Goal: Task Accomplishment & Management: Manage account settings

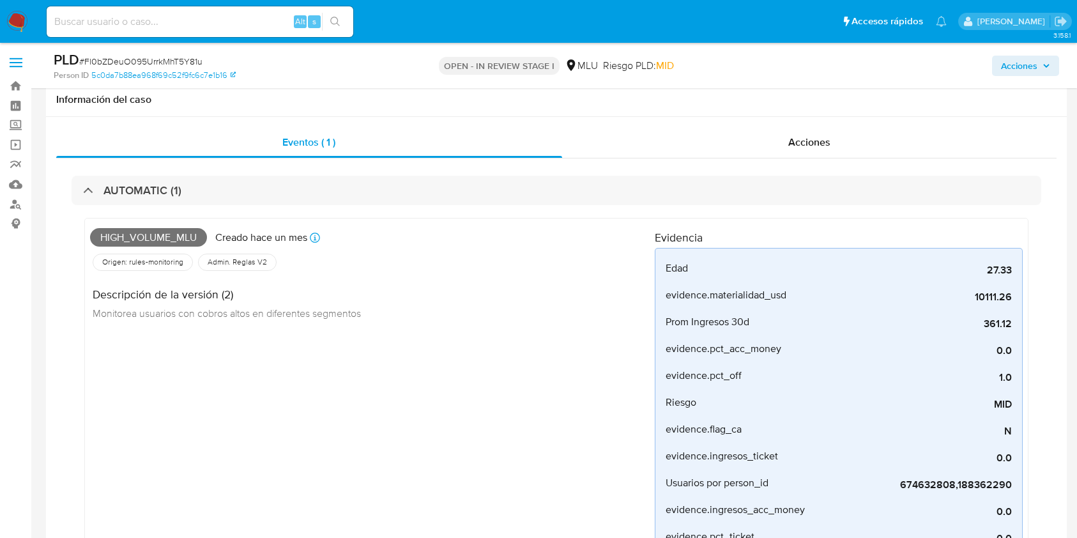
select select "10"
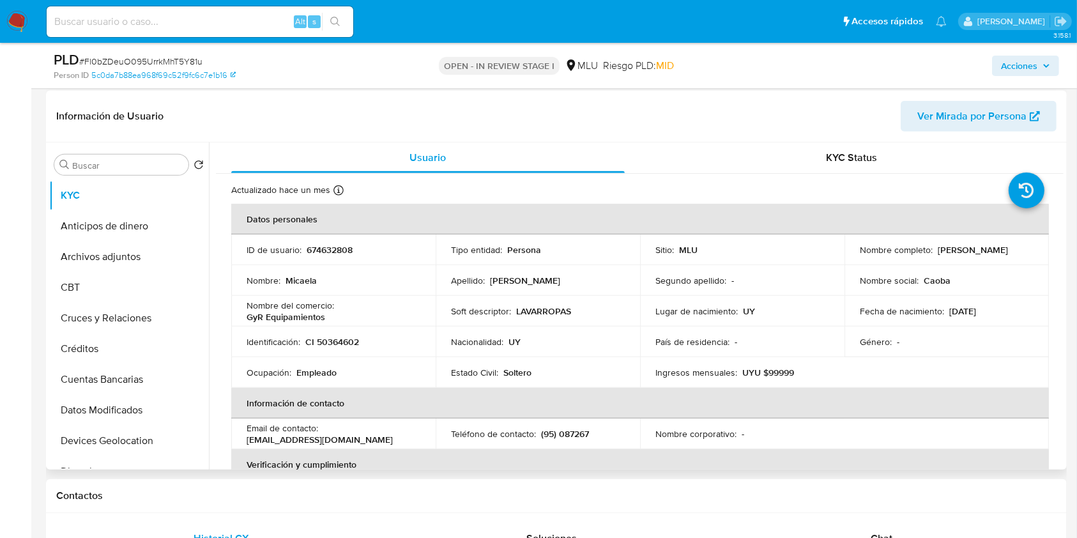
scroll to position [642, 0]
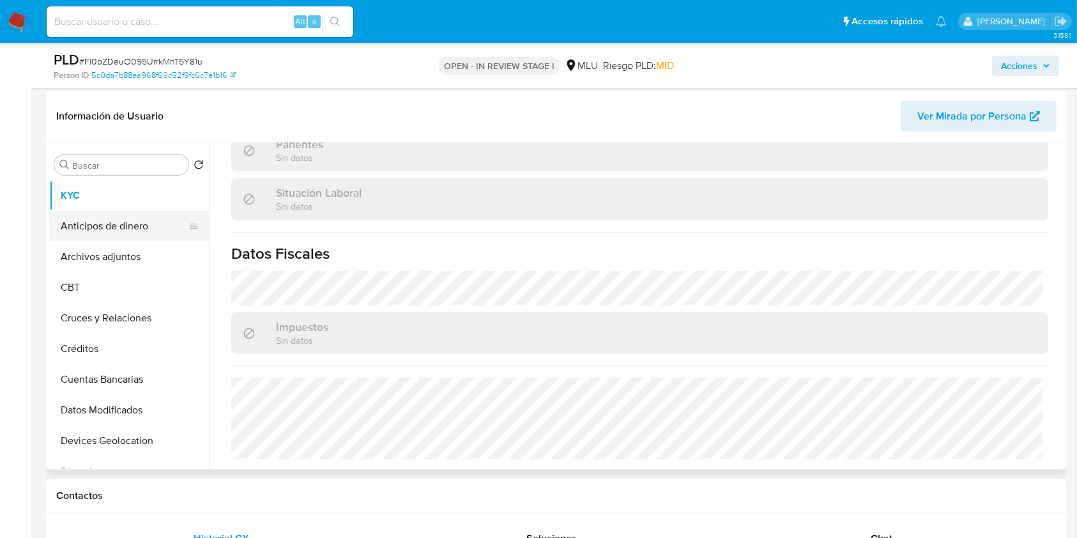
click at [109, 229] on button "Anticipos de dinero" at bounding box center [124, 226] width 150 height 31
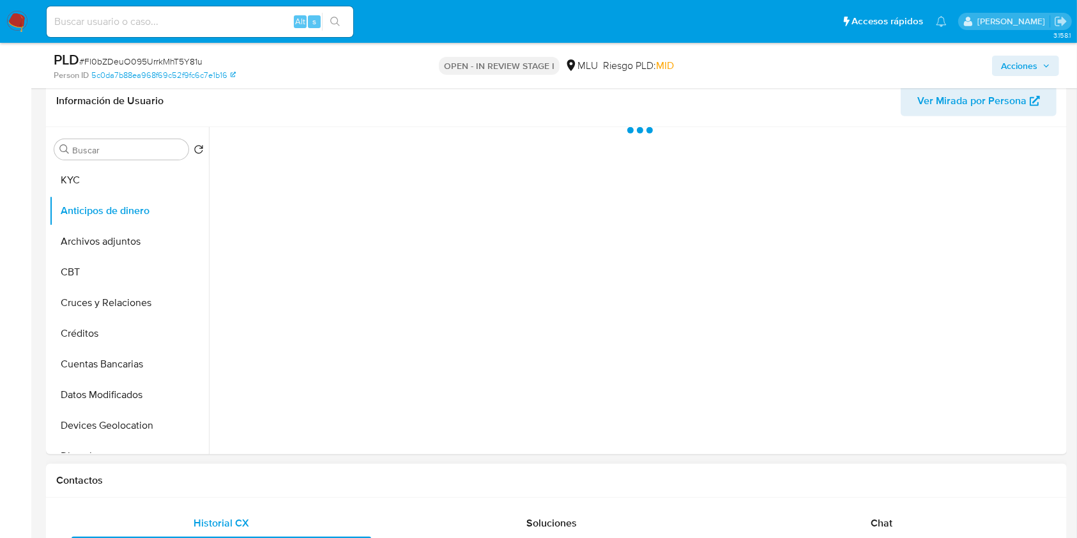
scroll to position [0, 0]
click at [123, 240] on button "Archivos adjuntos" at bounding box center [124, 241] width 150 height 31
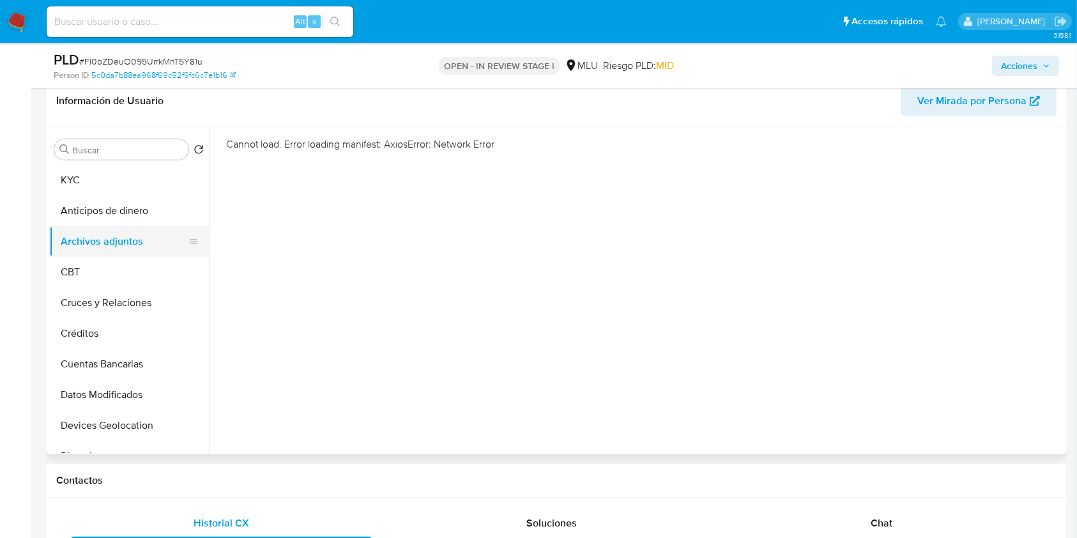
click at [105, 251] on button "Archivos adjuntos" at bounding box center [124, 241] width 150 height 31
click at [128, 221] on button "Anticipos de dinero" at bounding box center [124, 211] width 150 height 31
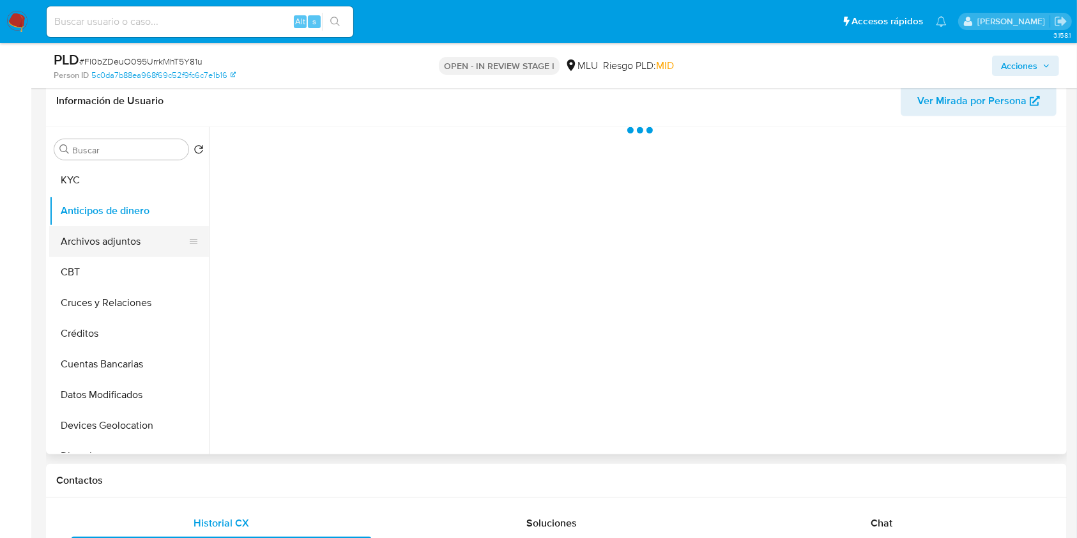
click at [117, 245] on button "Archivos adjuntos" at bounding box center [124, 241] width 150 height 31
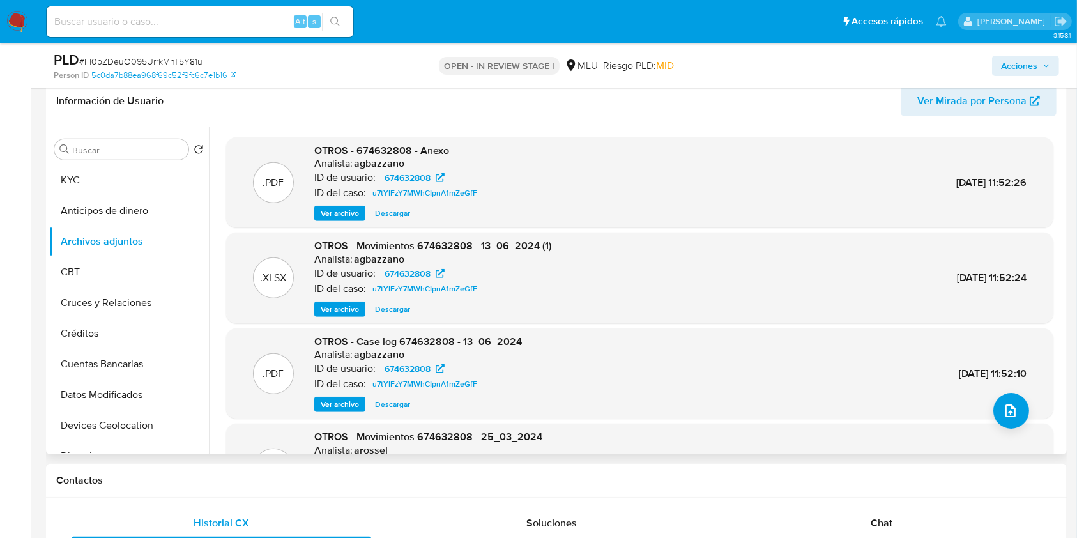
click at [337, 400] on span "Ver archivo" at bounding box center [340, 404] width 38 height 13
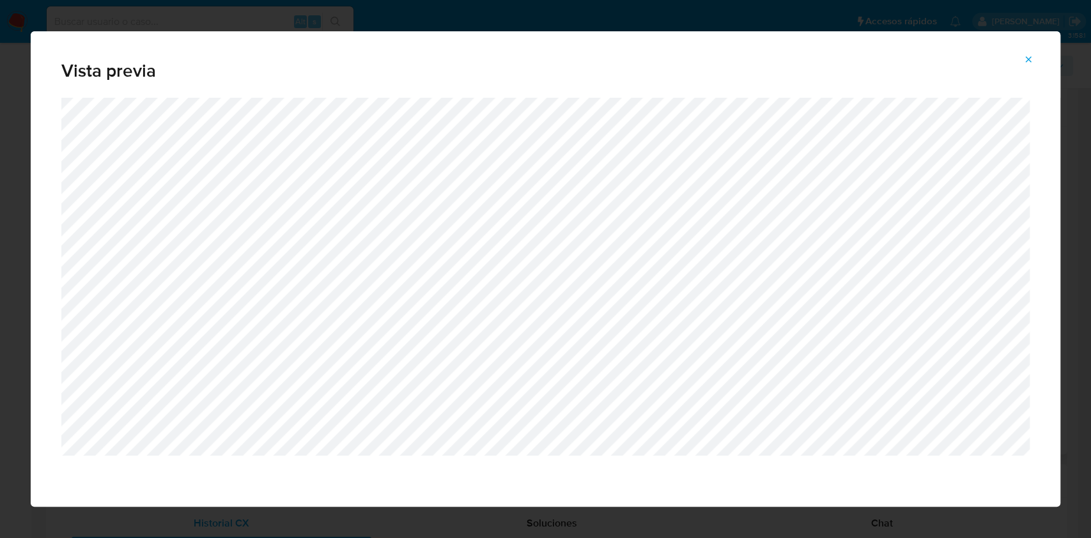
click at [1020, 59] on button "Attachment preview" at bounding box center [1028, 59] width 28 height 20
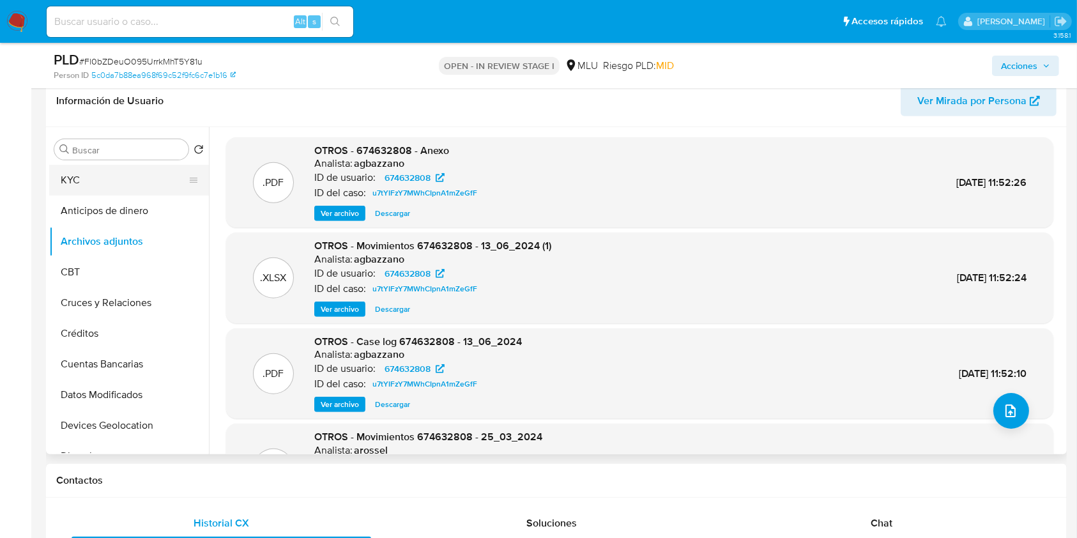
click at [128, 190] on button "KYC" at bounding box center [124, 180] width 150 height 31
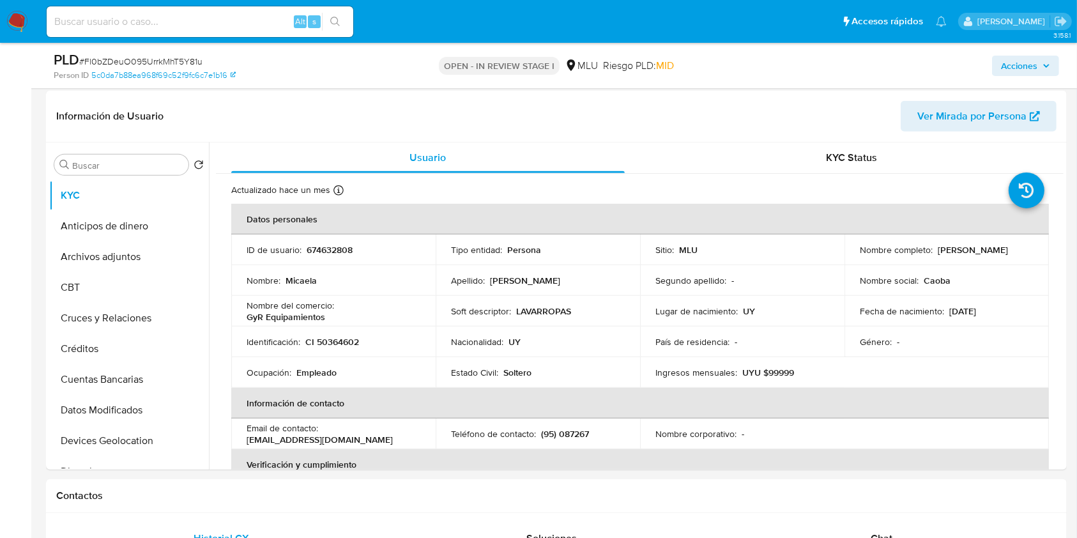
drag, startPoint x: 1057, startPoint y: 150, endPoint x: 1067, endPoint y: 211, distance: 62.1
click at [1067, 211] on div "Buscar Volver al orden por defecto KYC Anticipos de dinero Archivos adjuntos CB…" at bounding box center [556, 306] width 1021 height 327
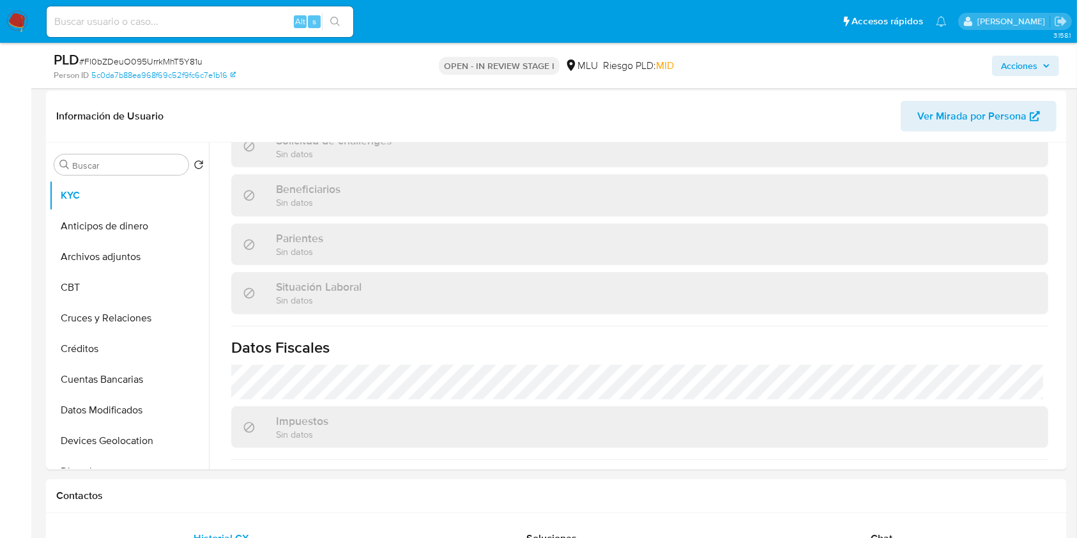
scroll to position [642, 0]
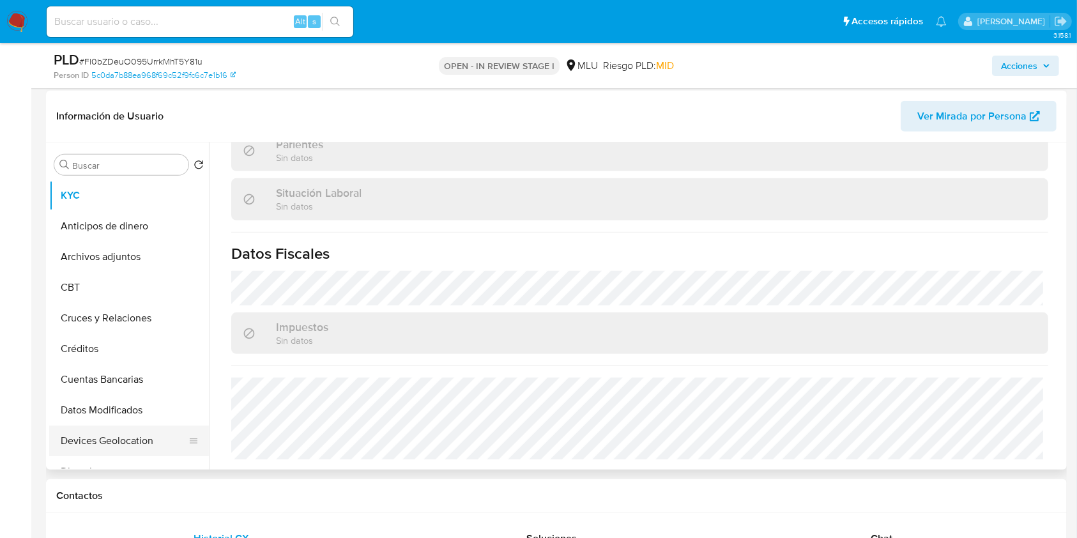
click at [158, 427] on button "Devices Geolocation" at bounding box center [124, 441] width 150 height 31
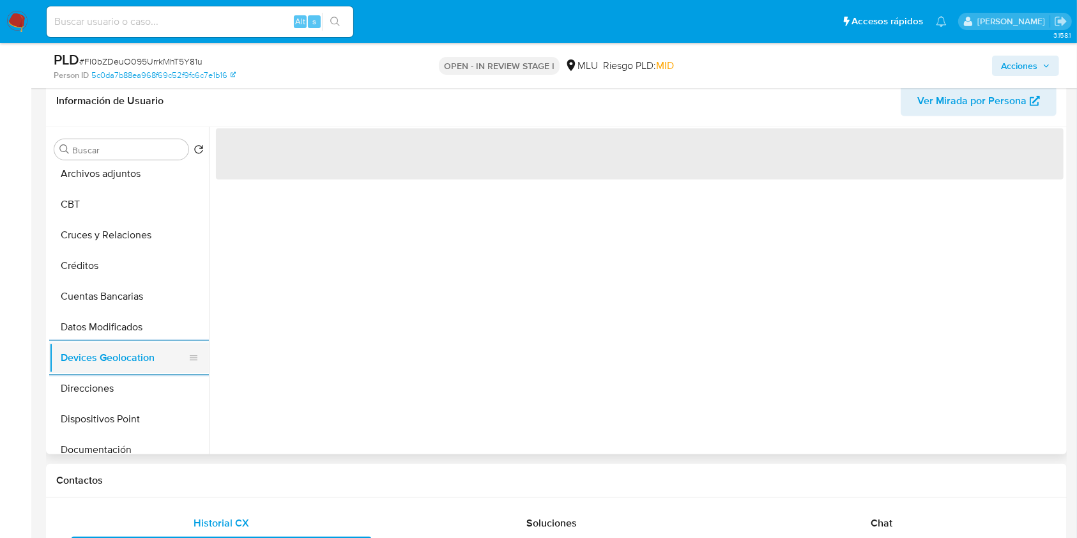
scroll to position [34, 0]
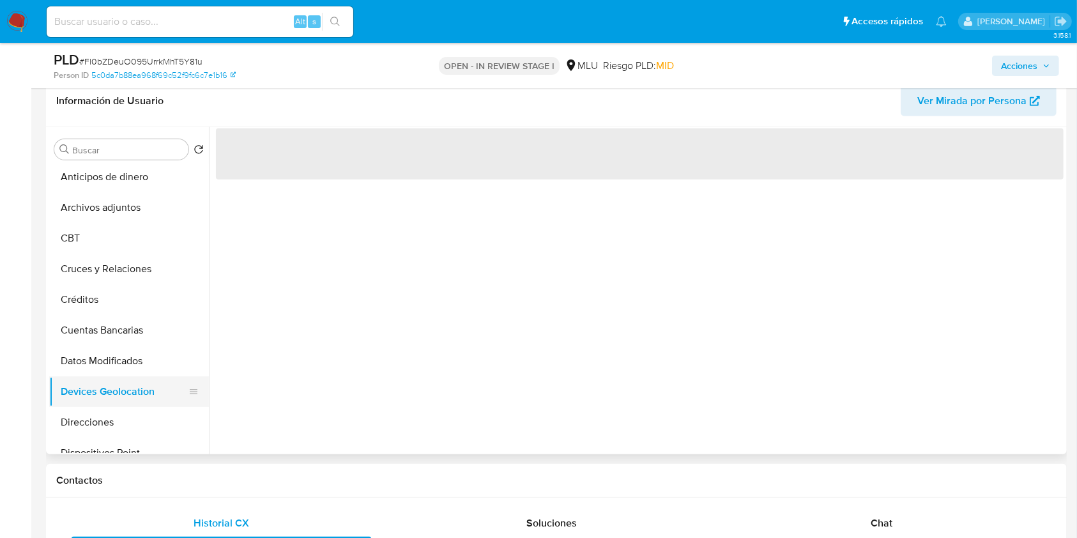
click at [158, 427] on button "Direcciones" at bounding box center [129, 422] width 160 height 31
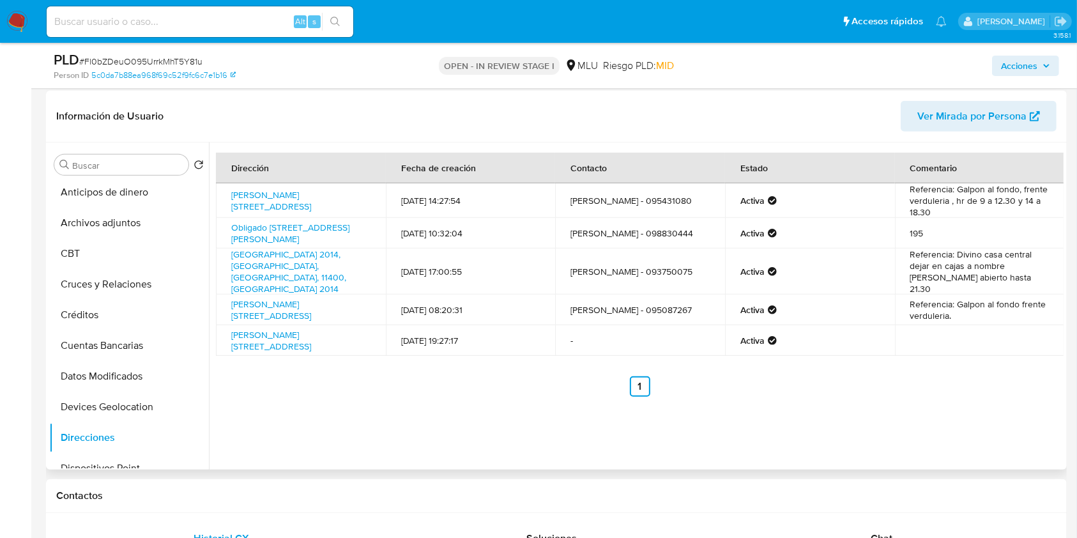
click at [706, 394] on div "Dirección Fecha de creación Contacto Estado Comentario Rivera 166, Canelones, C…" at bounding box center [636, 306] width 855 height 327
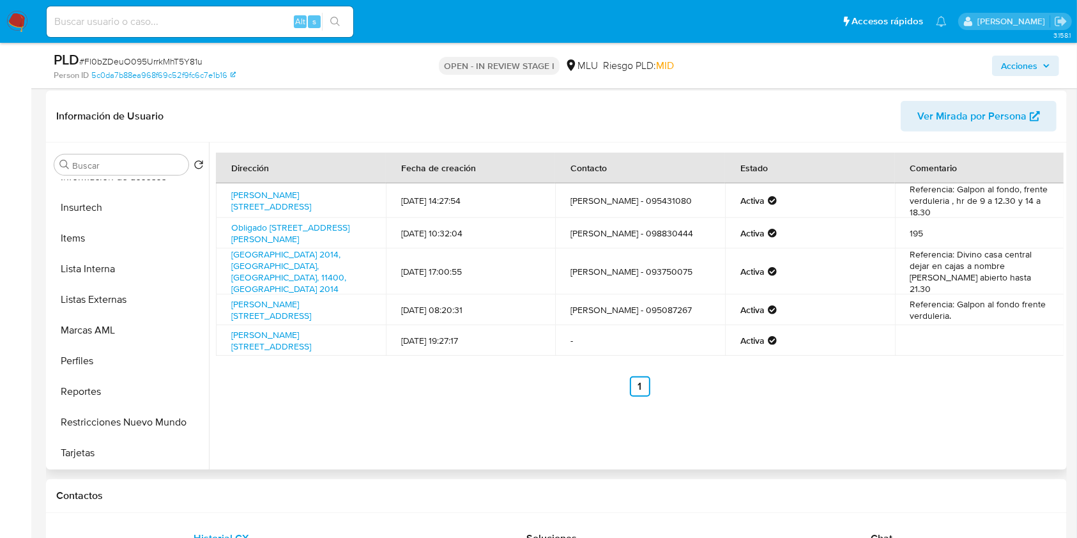
scroll to position [0, 0]
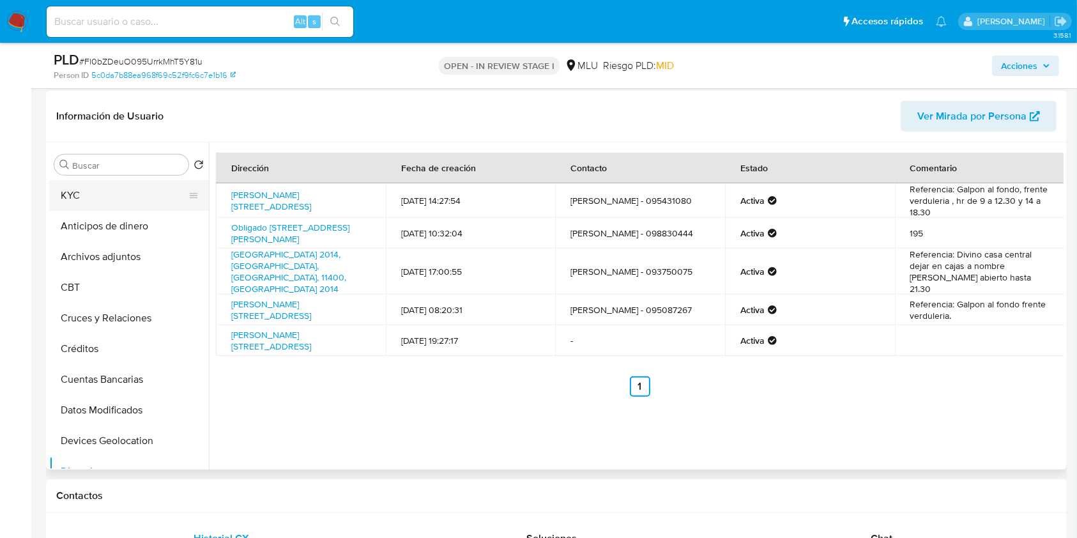
click at [96, 196] on button "KYC" at bounding box center [124, 195] width 150 height 31
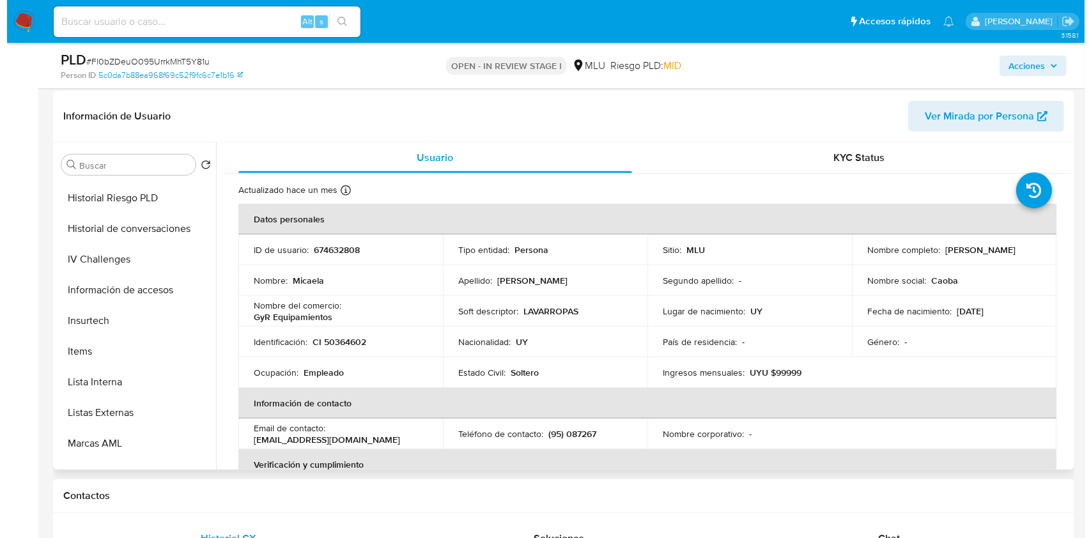
scroll to position [470, 0]
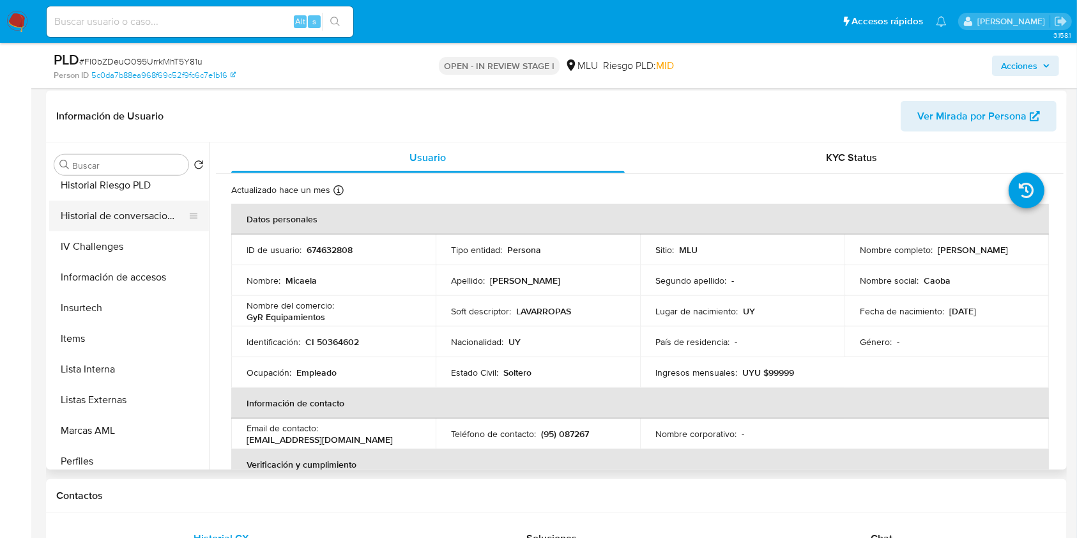
click at [157, 225] on button "Historial de conversaciones" at bounding box center [124, 216] width 150 height 31
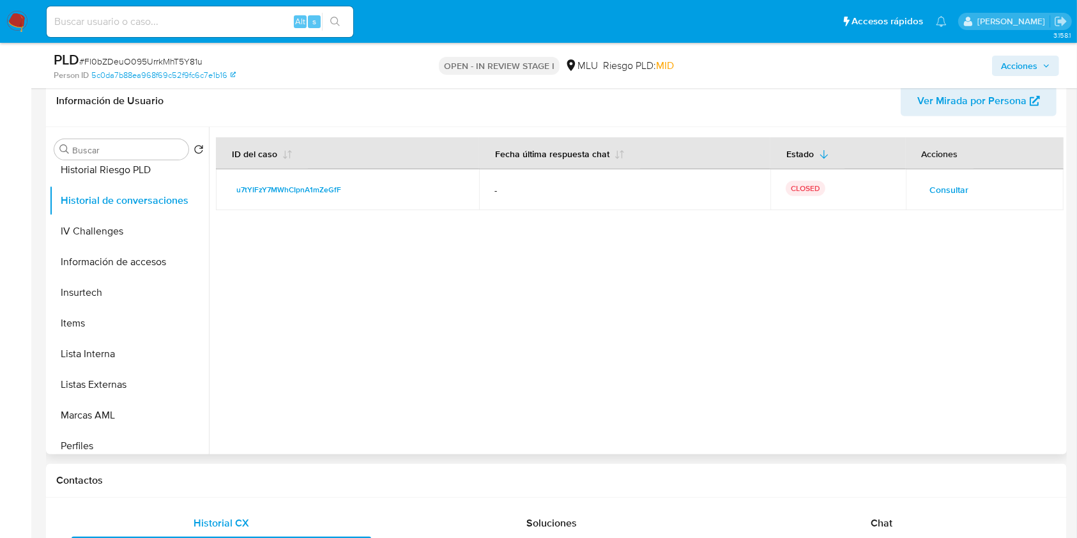
click at [953, 197] on span "Consultar" at bounding box center [949, 190] width 39 height 18
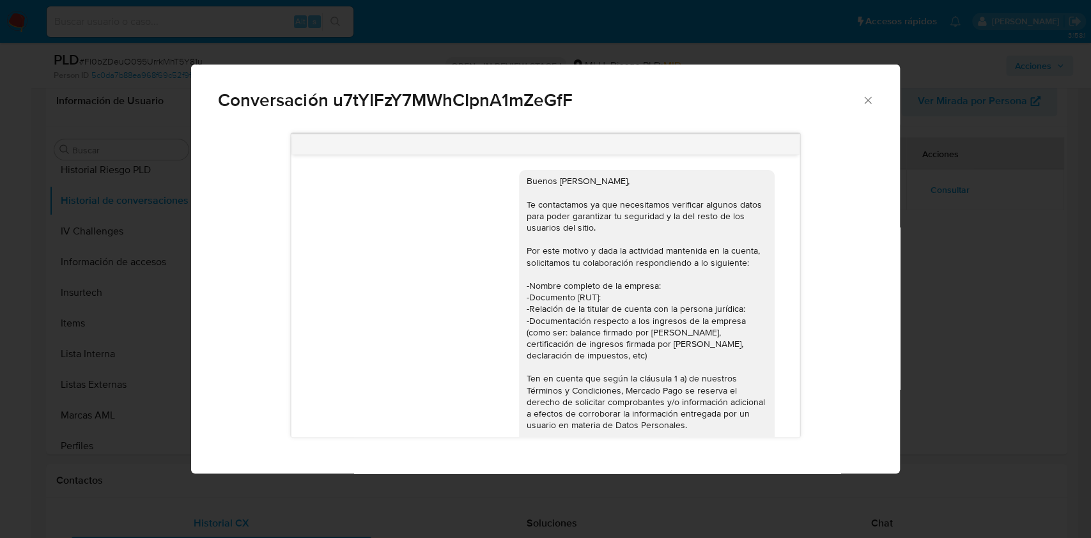
scroll to position [128, 0]
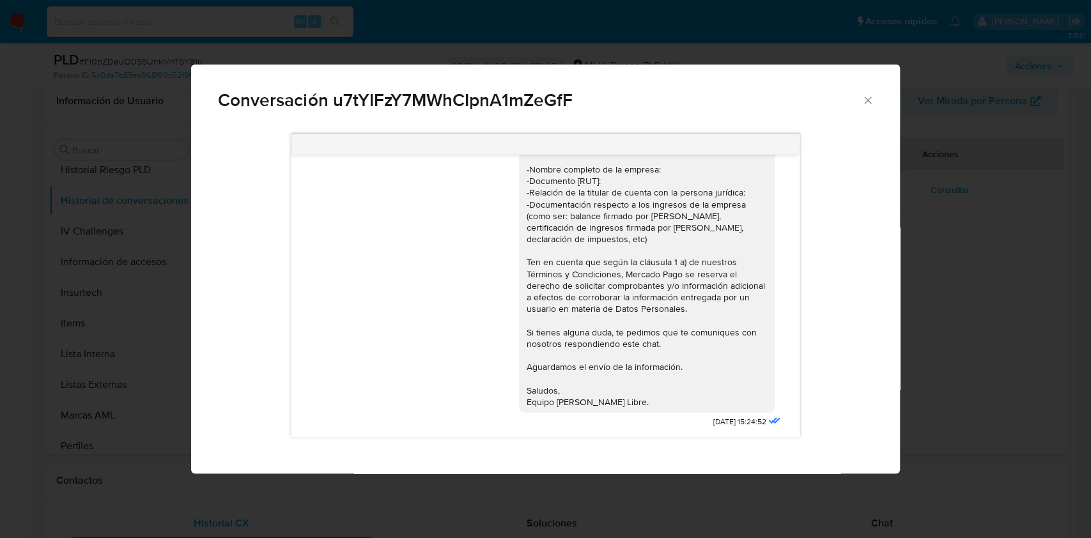
click at [801, 323] on div "Buenos días Micaela, Te contactamos ya que necesitamos verificar algunos datos …" at bounding box center [545, 286] width 654 height 322
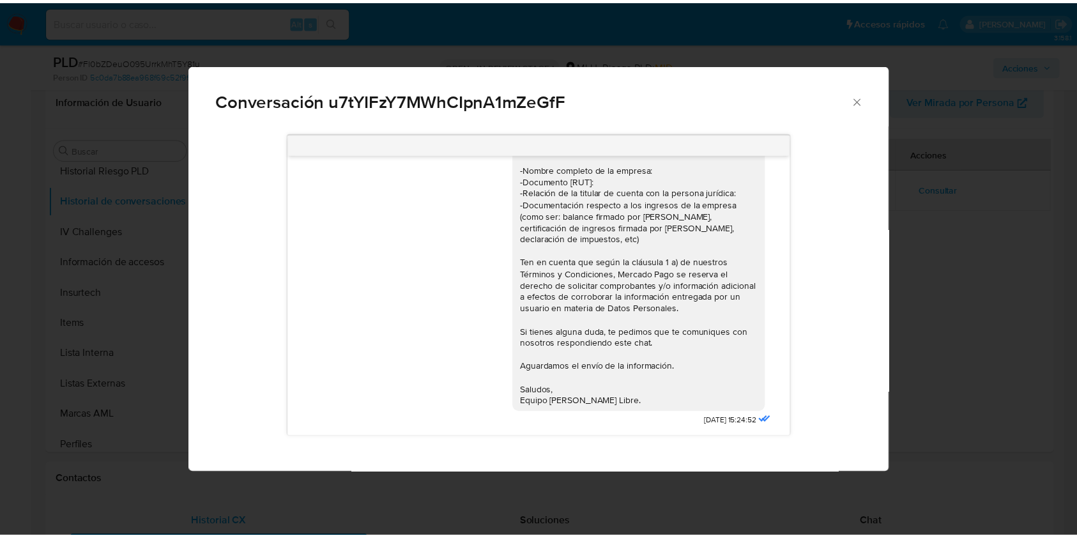
scroll to position [0, 0]
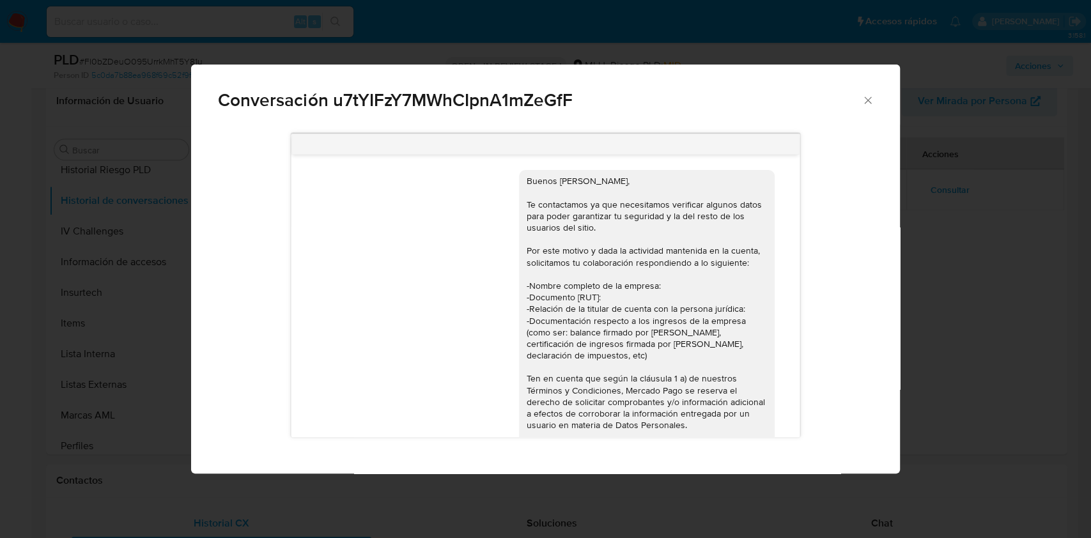
click at [867, 102] on icon "Cerrar" at bounding box center [867, 100] width 13 height 13
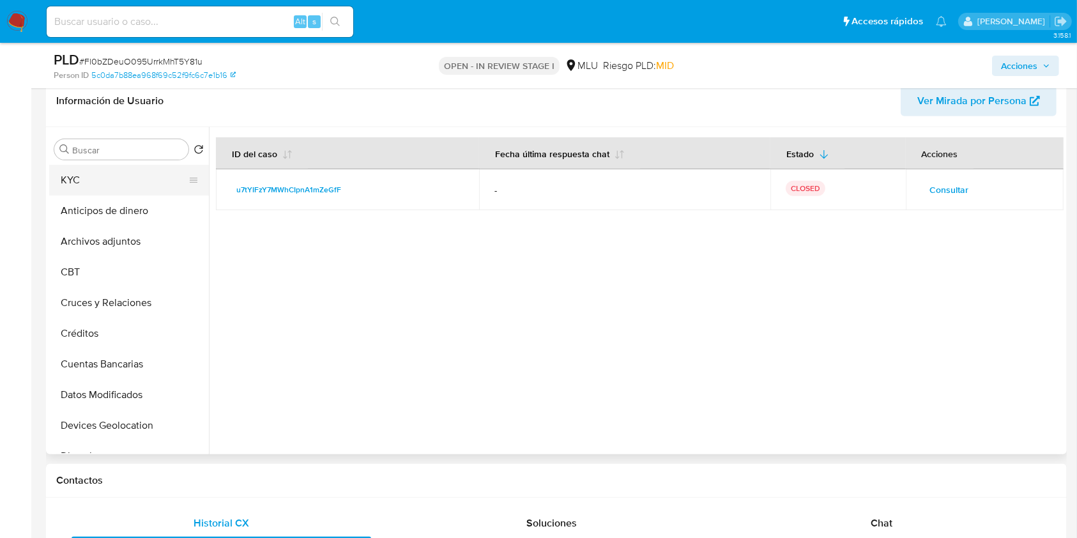
click at [73, 183] on button "KYC" at bounding box center [124, 180] width 150 height 31
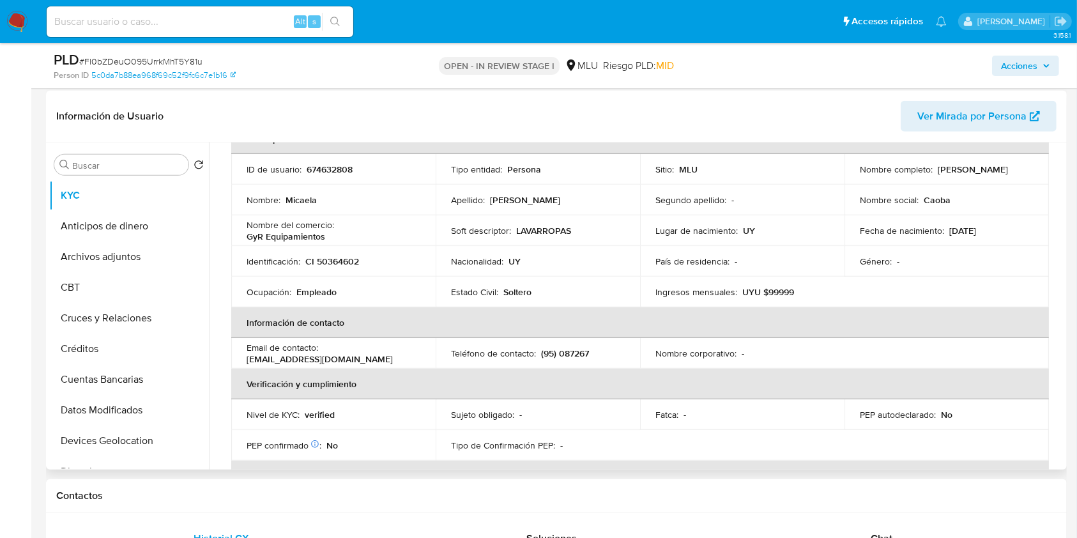
scroll to position [65, 0]
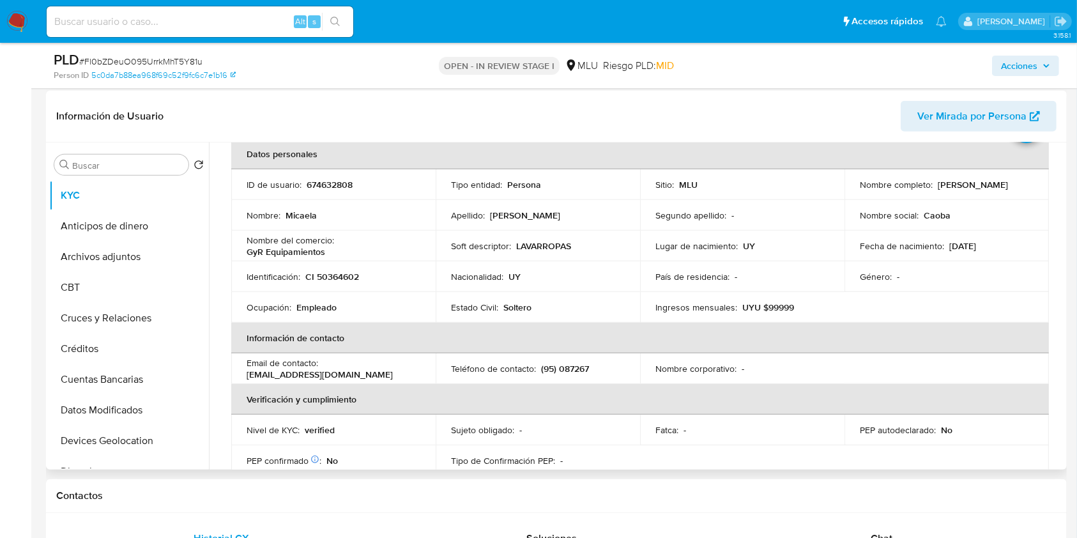
click at [900, 347] on th "Información de contacto" at bounding box center [640, 338] width 818 height 31
drag, startPoint x: 1063, startPoint y: 204, endPoint x: 1058, endPoint y: 433, distance: 228.8
click at [1058, 433] on div "Usuario KYC Status Actualizado hace un mes Creado: 20/01/2022 09:11:28 Actualiz…" at bounding box center [636, 306] width 855 height 327
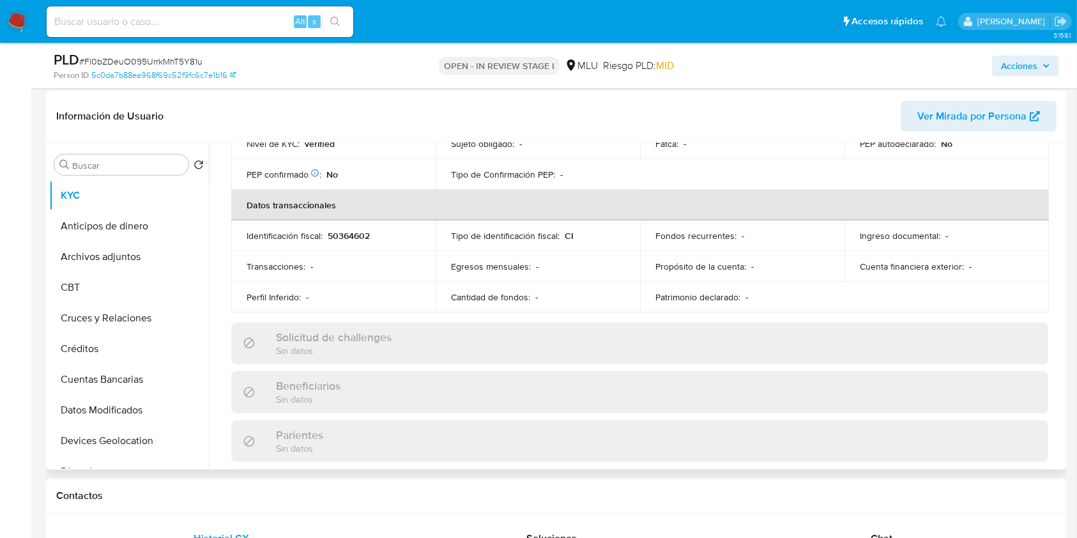
scroll to position [642, 0]
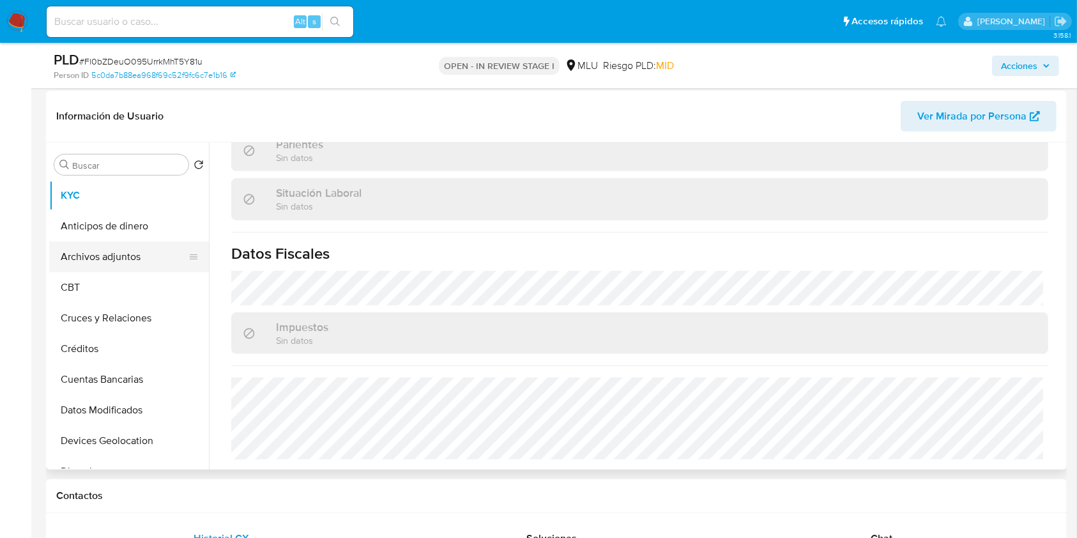
click at [114, 261] on button "Archivos adjuntos" at bounding box center [124, 257] width 150 height 31
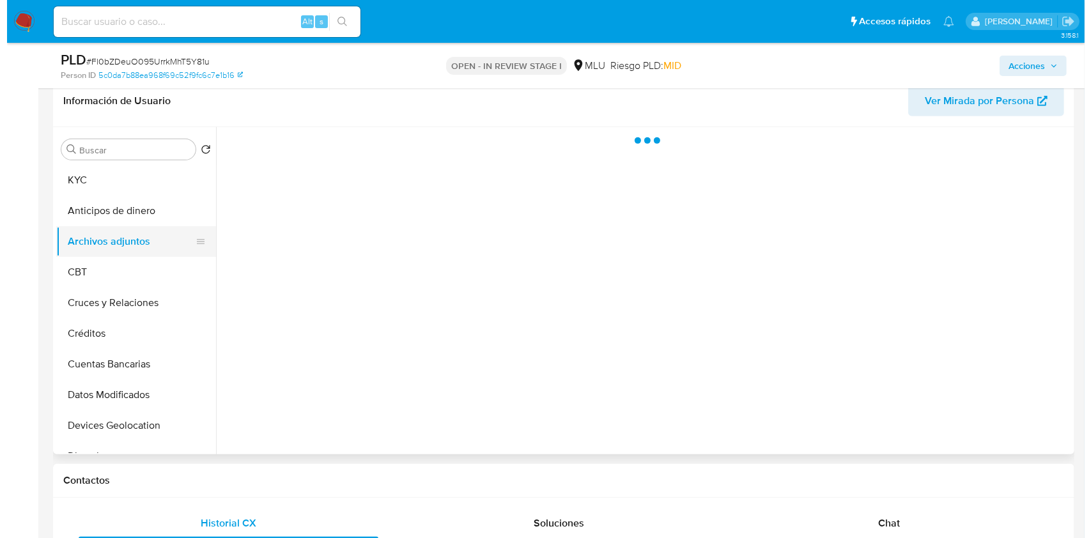
scroll to position [0, 0]
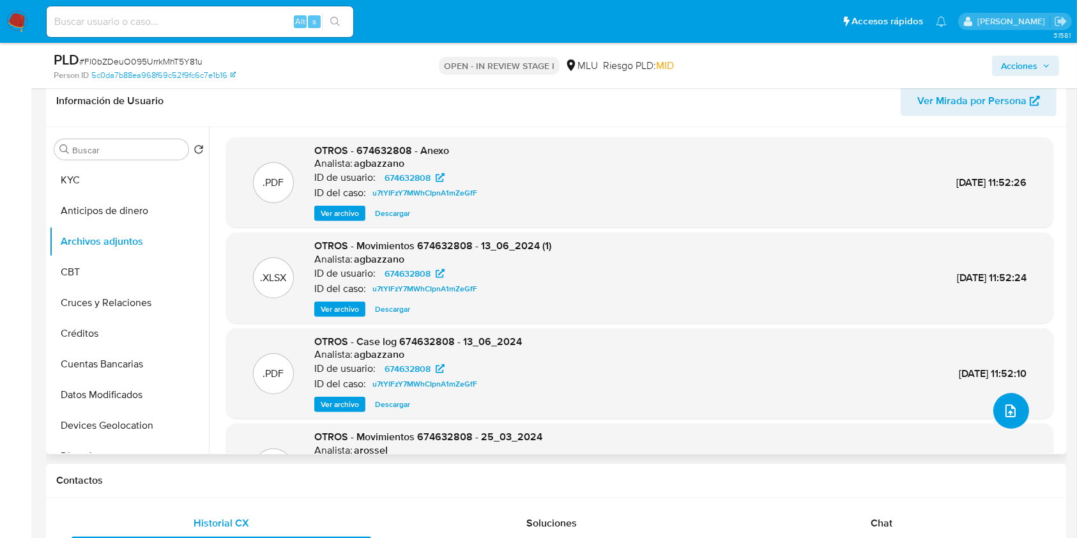
click at [1003, 405] on icon "upload-file" at bounding box center [1010, 410] width 15 height 15
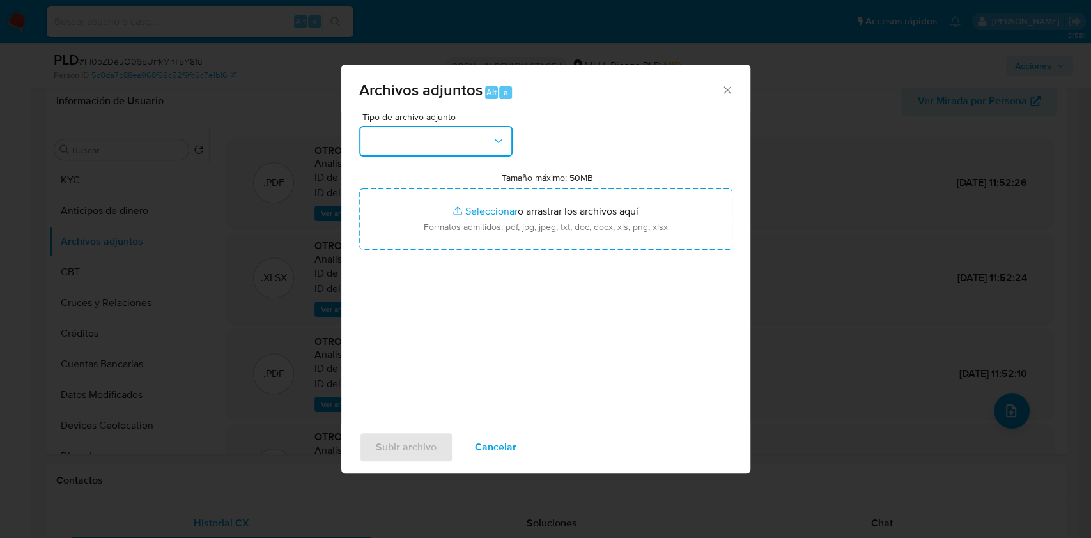
click at [455, 127] on button "button" at bounding box center [435, 141] width 153 height 31
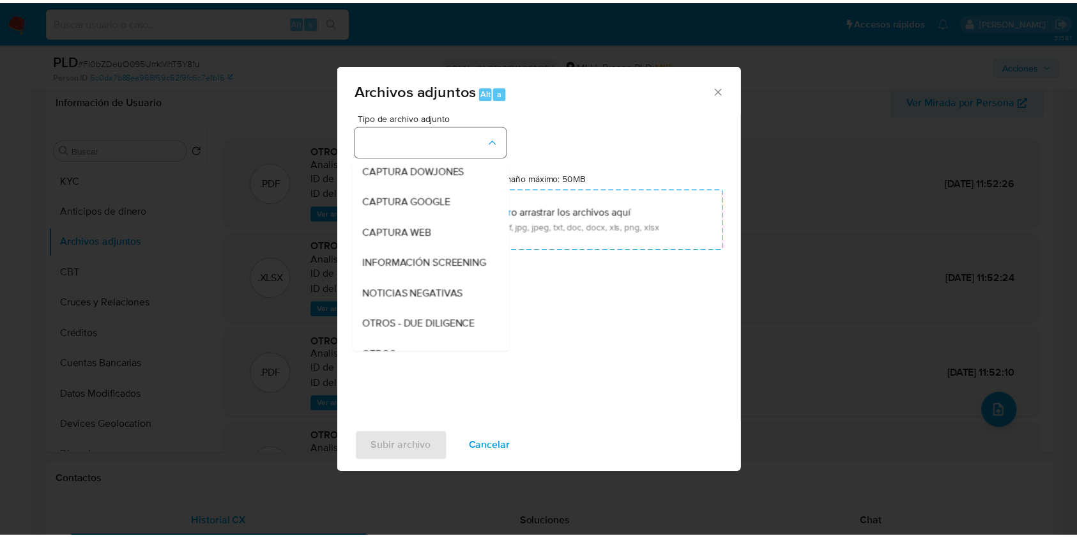
scroll to position [66, 0]
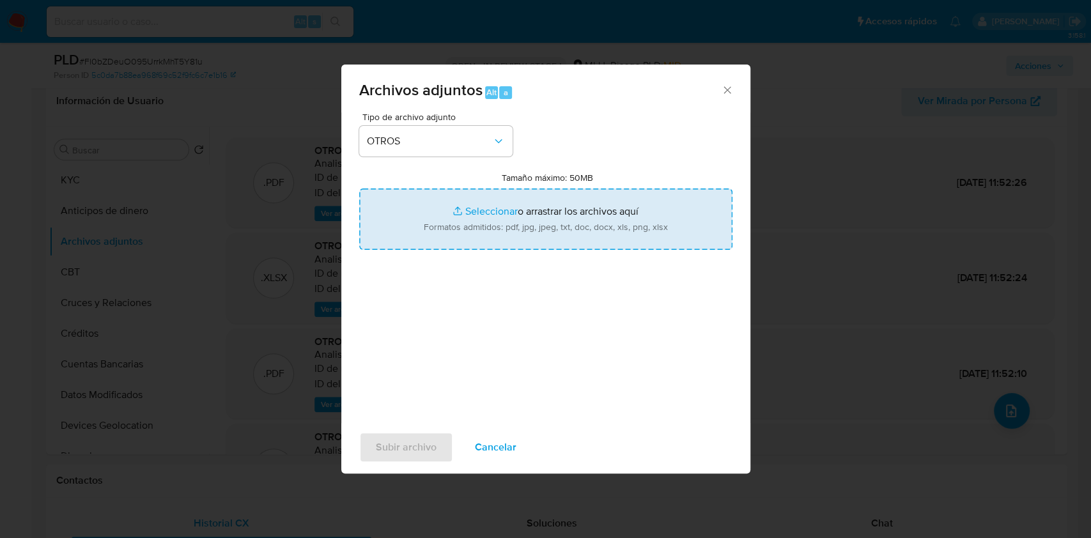
type input "C:\fakepath\TABLA TRANSACCIONAL 674632808 10.09.2025.xlsx"
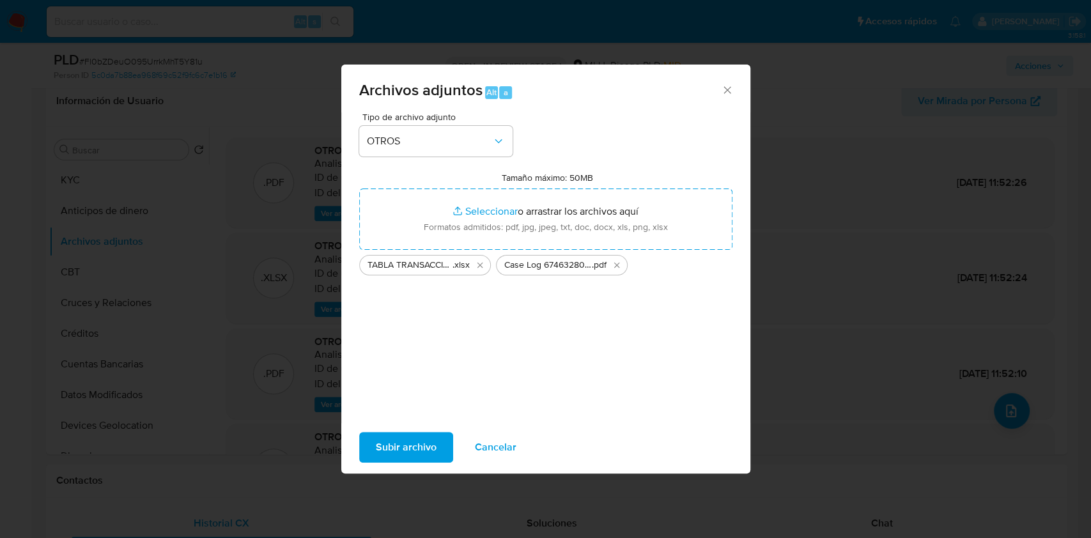
click at [420, 442] on span "Subir archivo" at bounding box center [406, 447] width 61 height 28
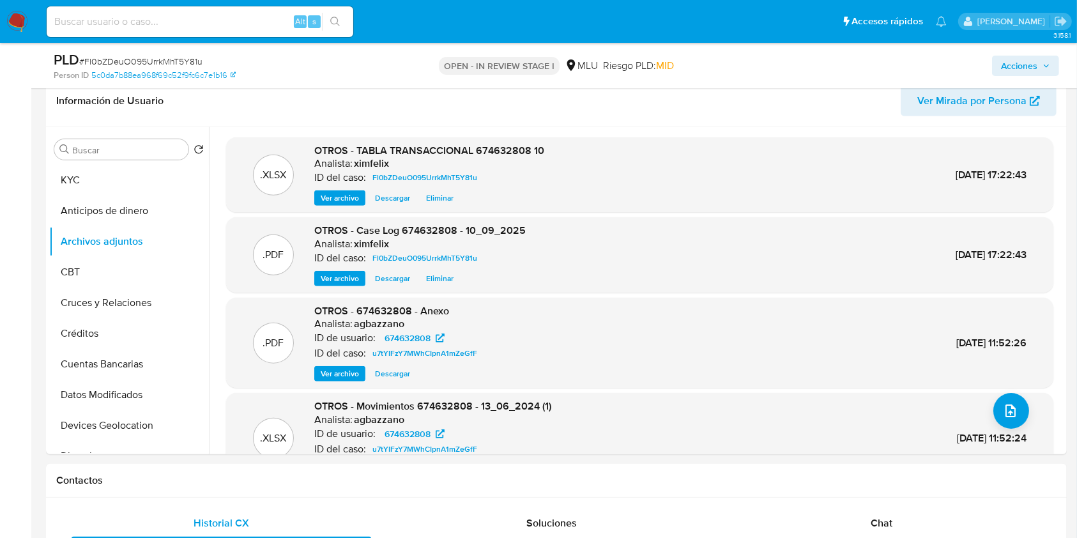
click at [1020, 57] on span "Acciones" at bounding box center [1019, 66] width 36 height 20
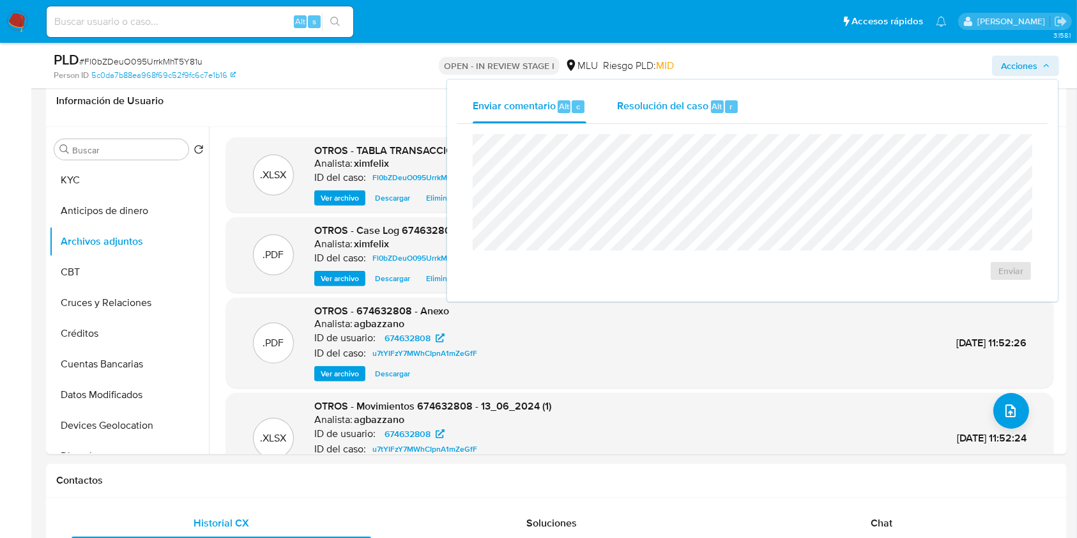
click at [695, 121] on div "Resolución del caso Alt r" at bounding box center [678, 106] width 122 height 33
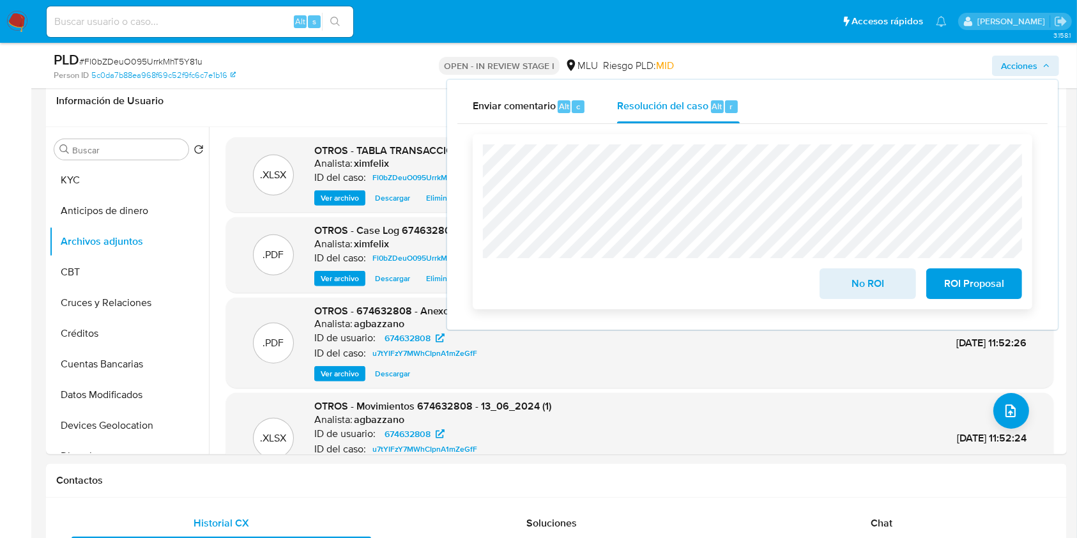
click at [869, 295] on span "No ROI" at bounding box center [868, 284] width 63 height 28
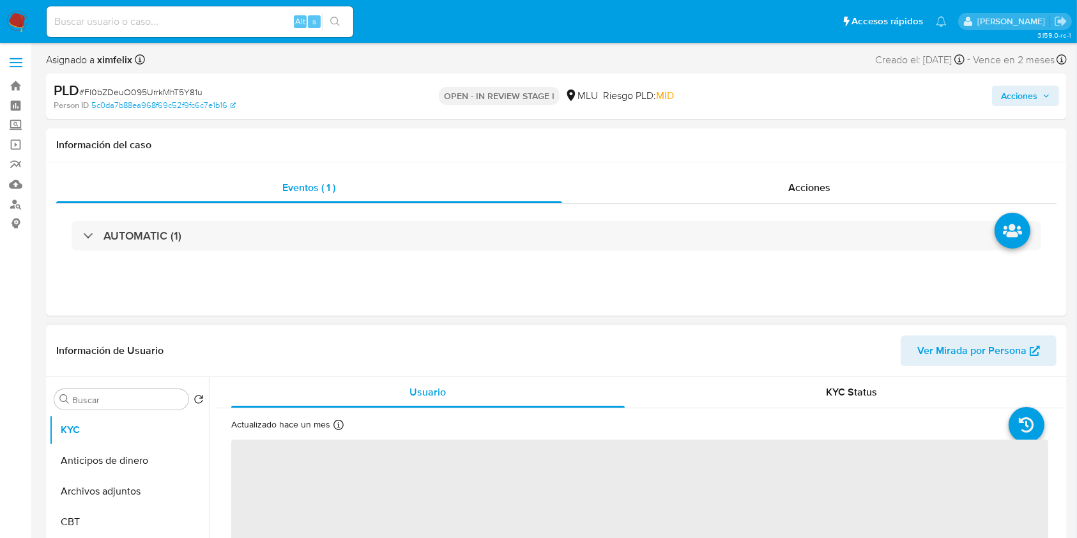
select select "10"
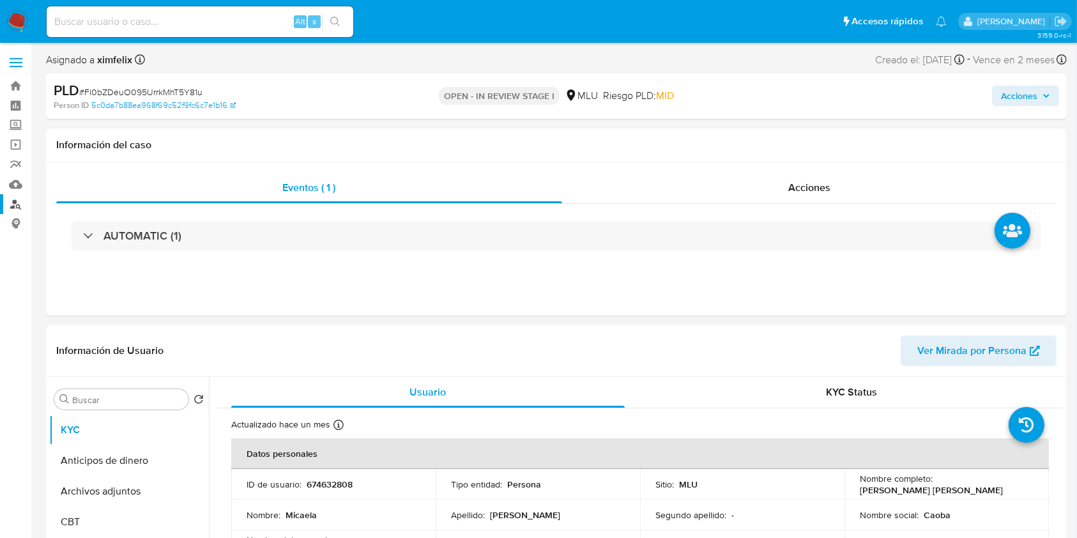
click at [16, 201] on link "Buscador de personas" at bounding box center [76, 204] width 152 height 20
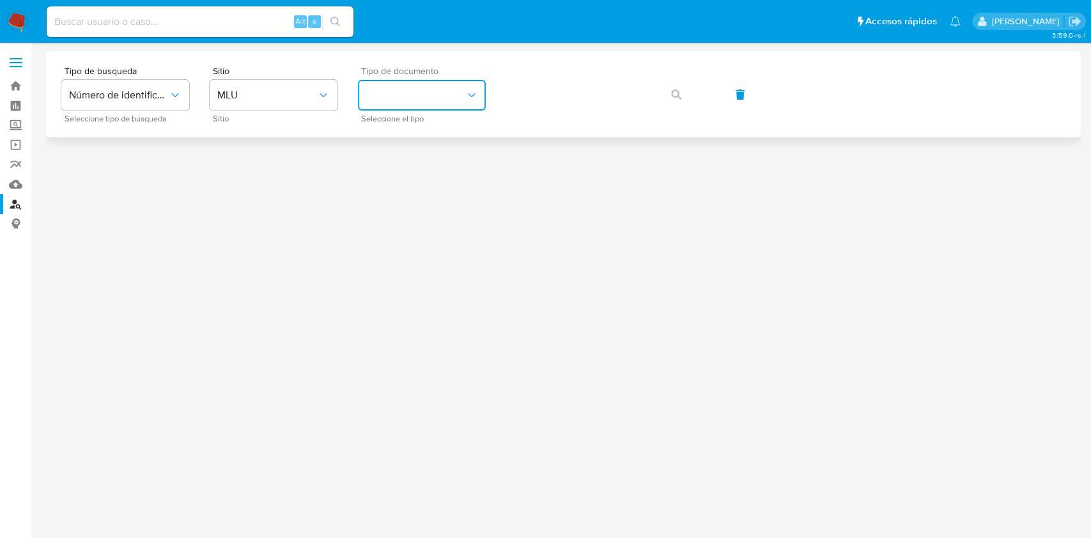
click at [394, 88] on button "identificationType" at bounding box center [422, 95] width 128 height 31
click at [388, 132] on div "CI CI" at bounding box center [418, 135] width 105 height 43
click at [670, 100] on button "button" at bounding box center [675, 94] width 43 height 31
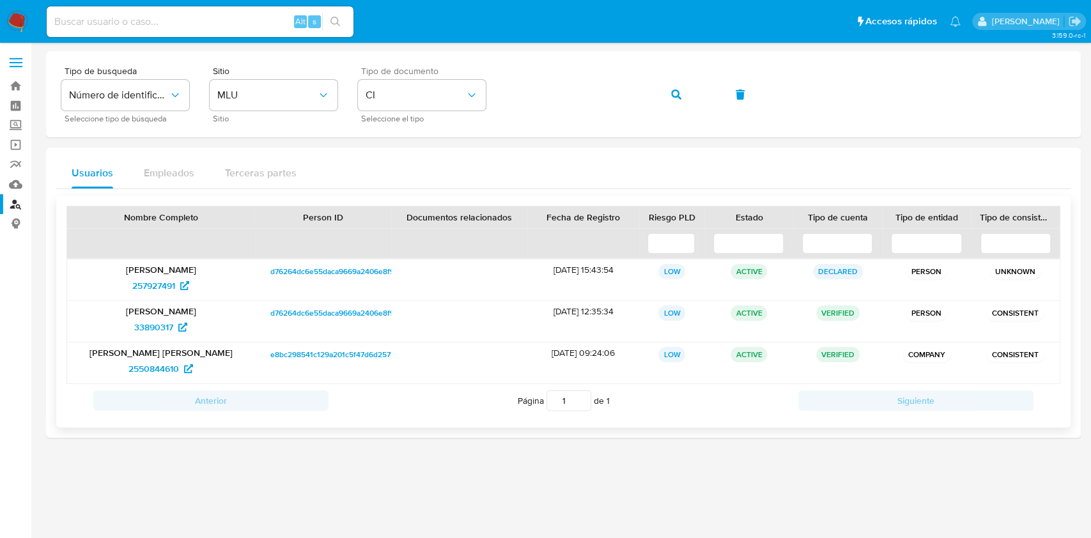
click at [348, 268] on span "d76264dc6e55daca9669a2406e8f9e46" at bounding box center [338, 271] width 137 height 15
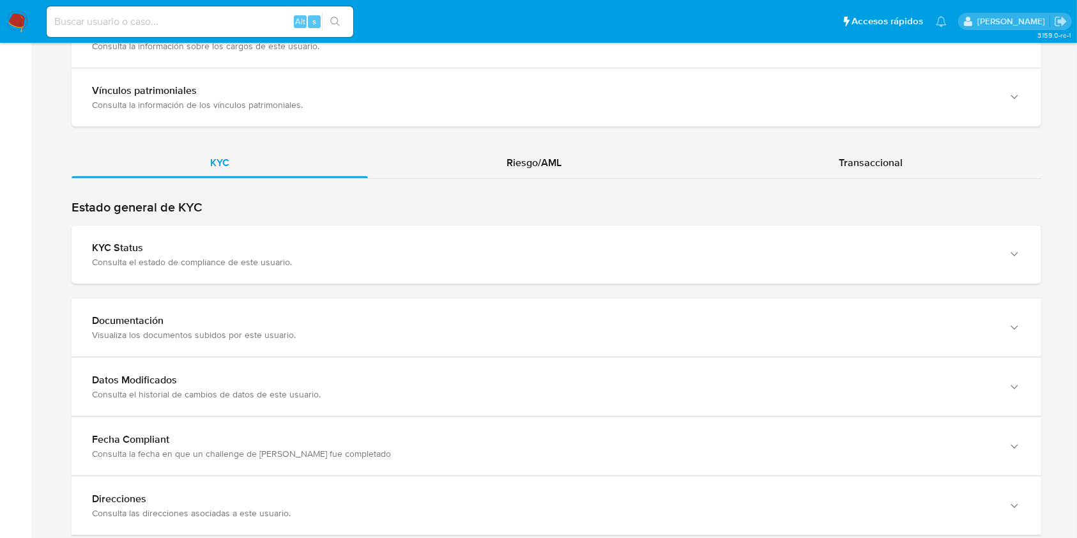
scroll to position [1164, 0]
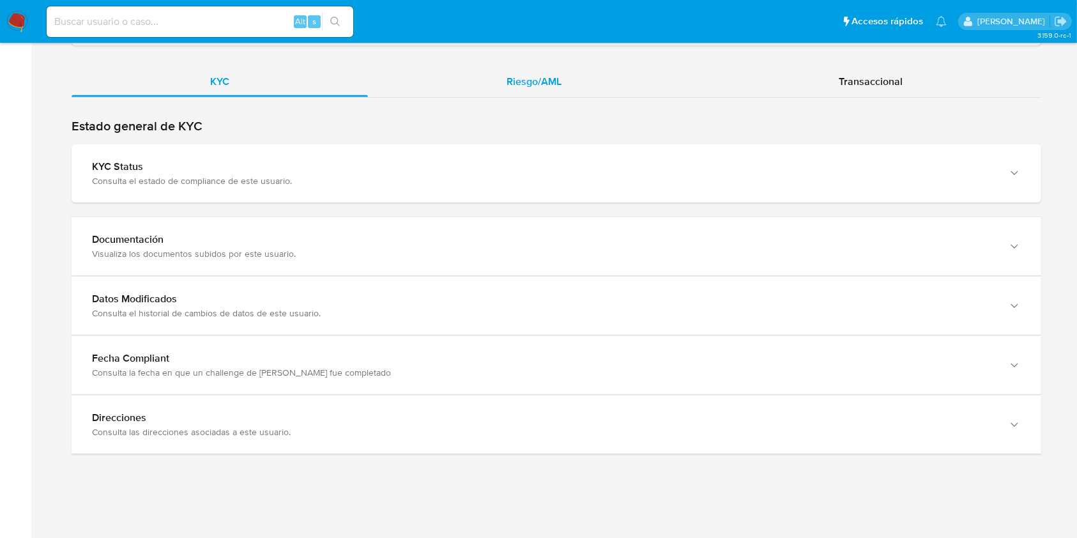
click at [613, 82] on div "Riesgo/AML" at bounding box center [534, 81] width 332 height 31
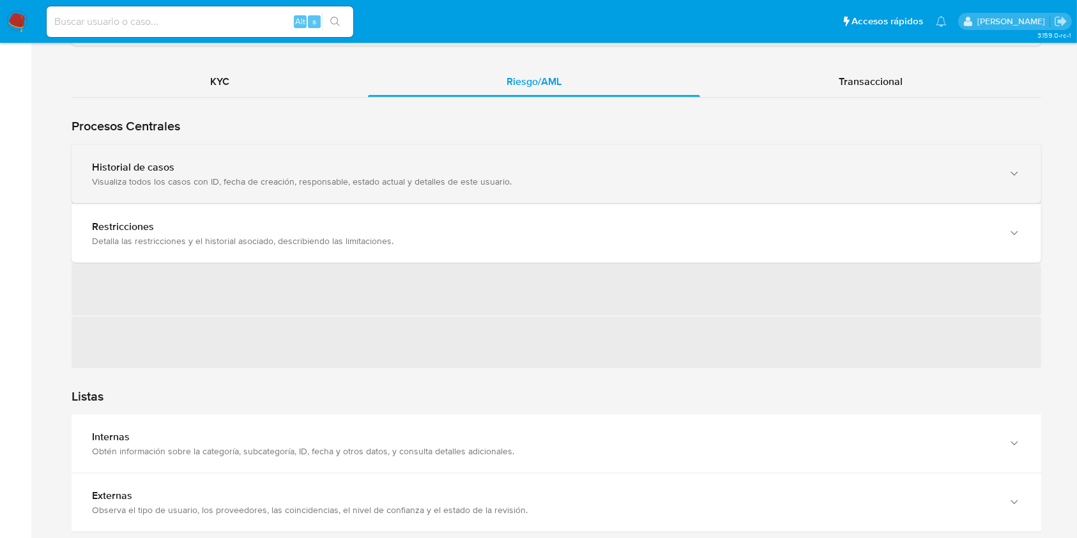
click at [509, 161] on div "Historial de casos" at bounding box center [544, 167] width 904 height 13
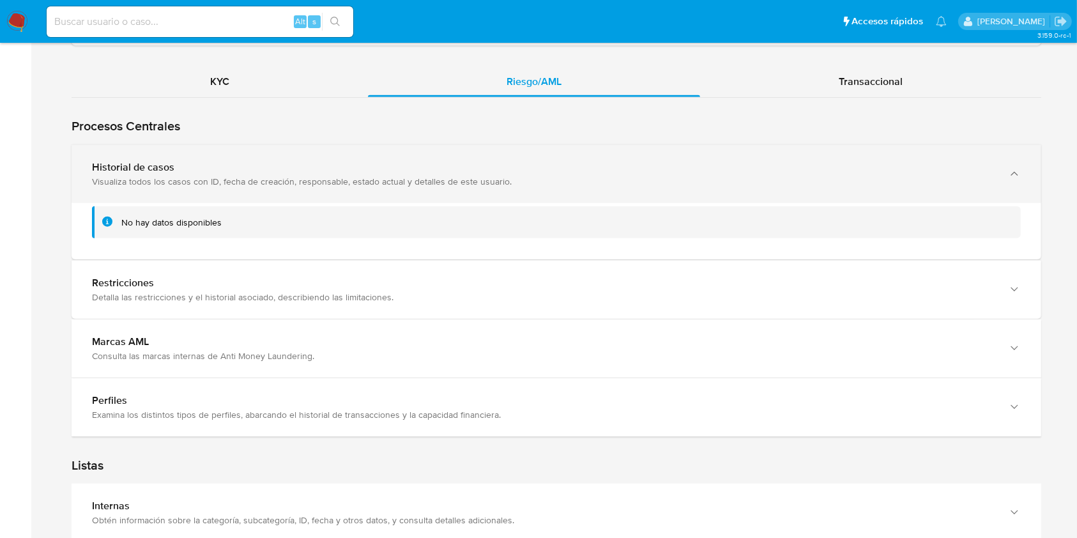
click at [509, 161] on div "Historial de casos" at bounding box center [544, 167] width 904 height 13
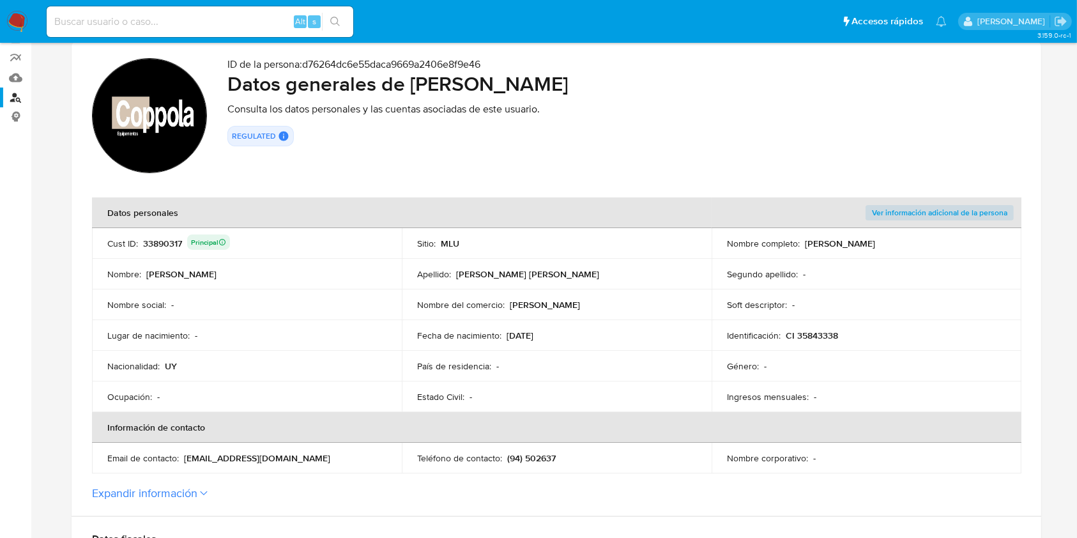
scroll to position [92, 0]
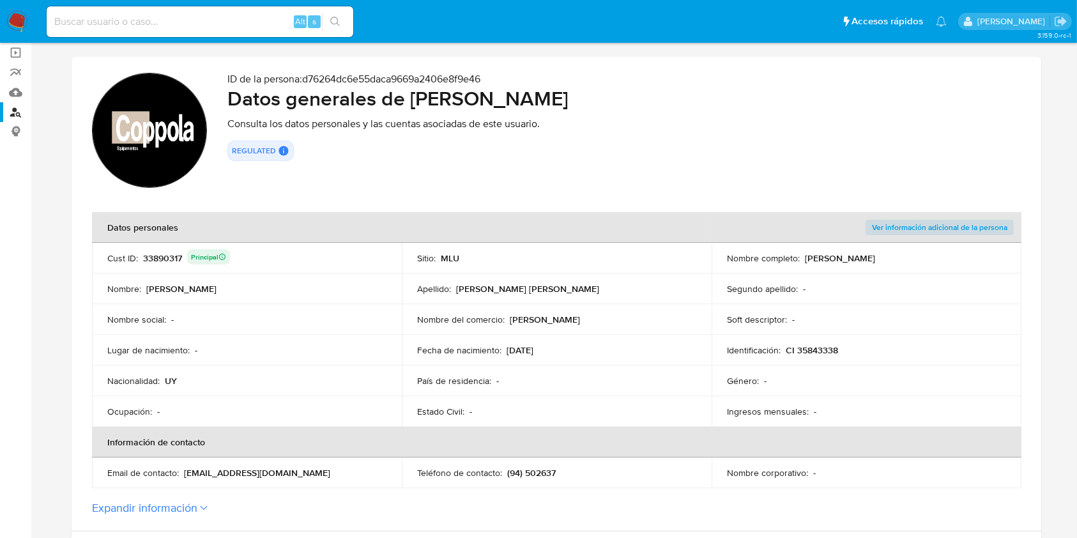
drag, startPoint x: 946, startPoint y: 258, endPoint x: 804, endPoint y: 264, distance: 142.0
click at [804, 264] on td "Nombre completo : Rodolfo Sebastian Coppola Bogado" at bounding box center [867, 258] width 310 height 31
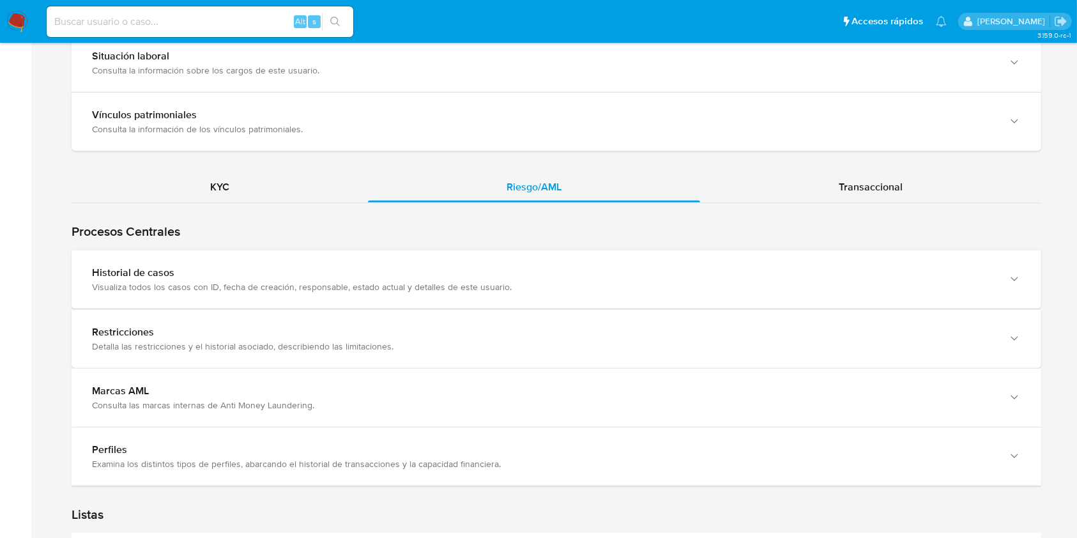
scroll to position [1052, 0]
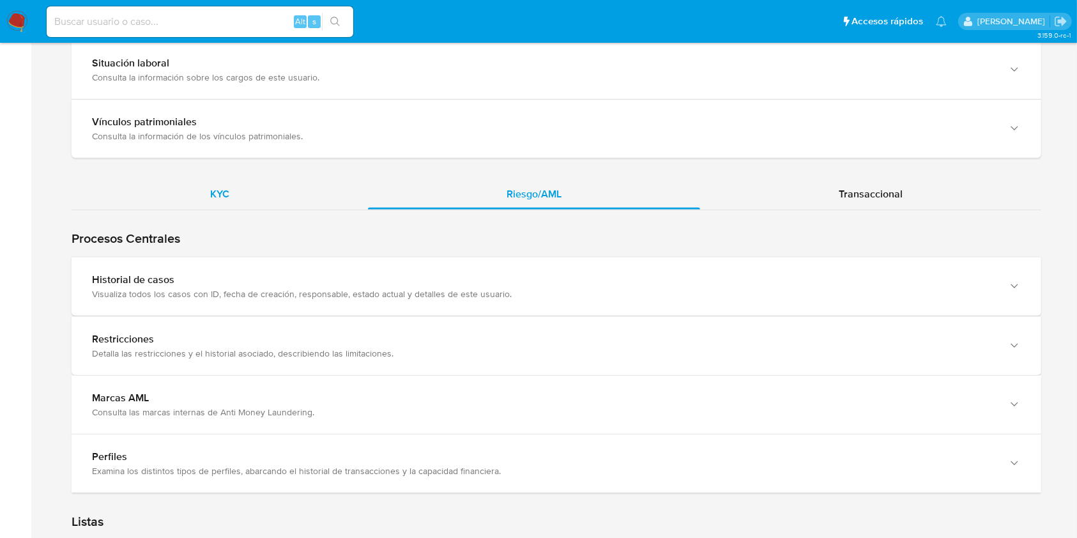
click at [245, 190] on div "KYC" at bounding box center [220, 194] width 297 height 31
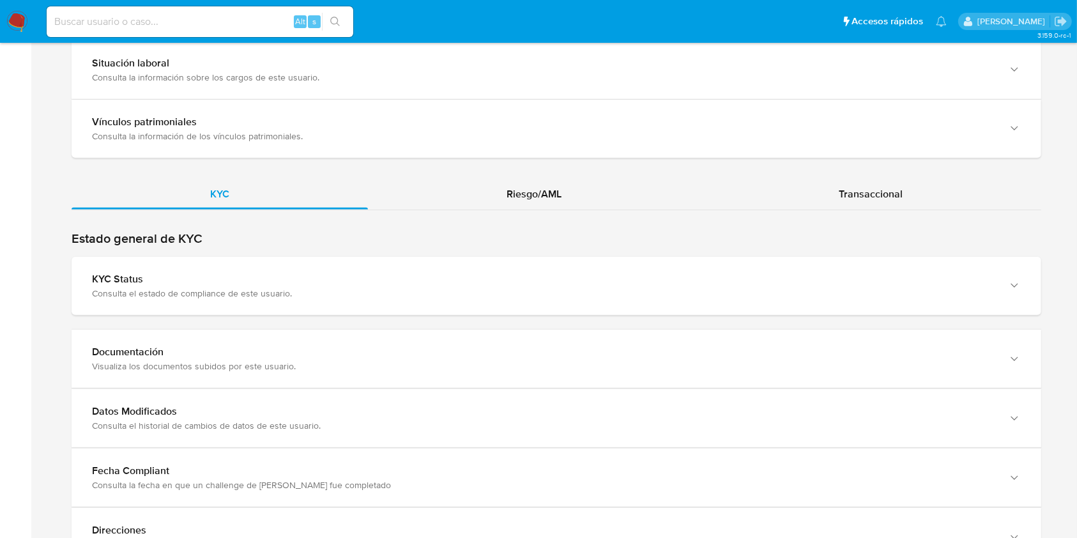
scroll to position [1164, 0]
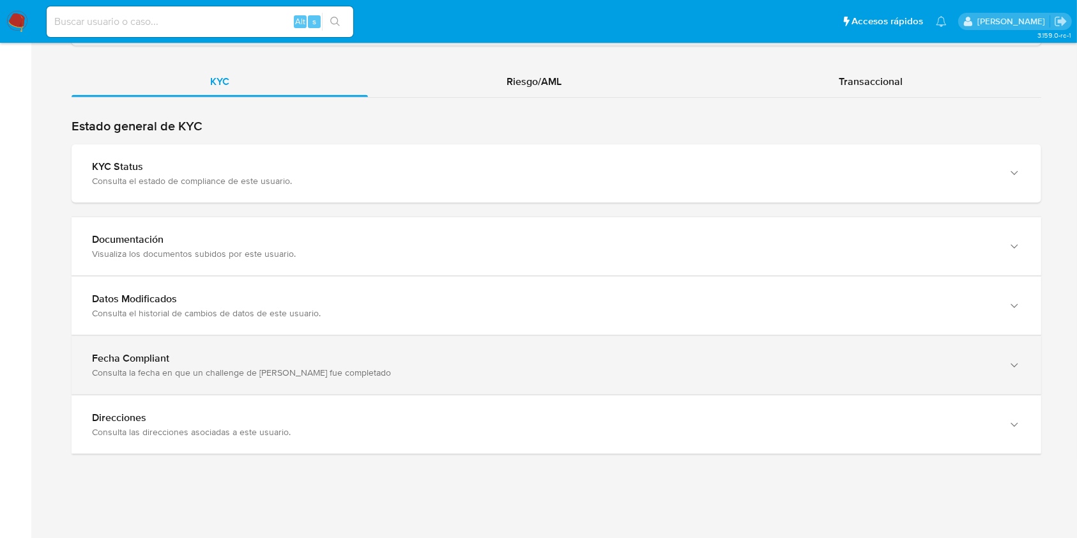
click at [869, 389] on div "Fecha Compliant Consulta la fecha en que un challenge de kyc fue completado" at bounding box center [557, 365] width 970 height 58
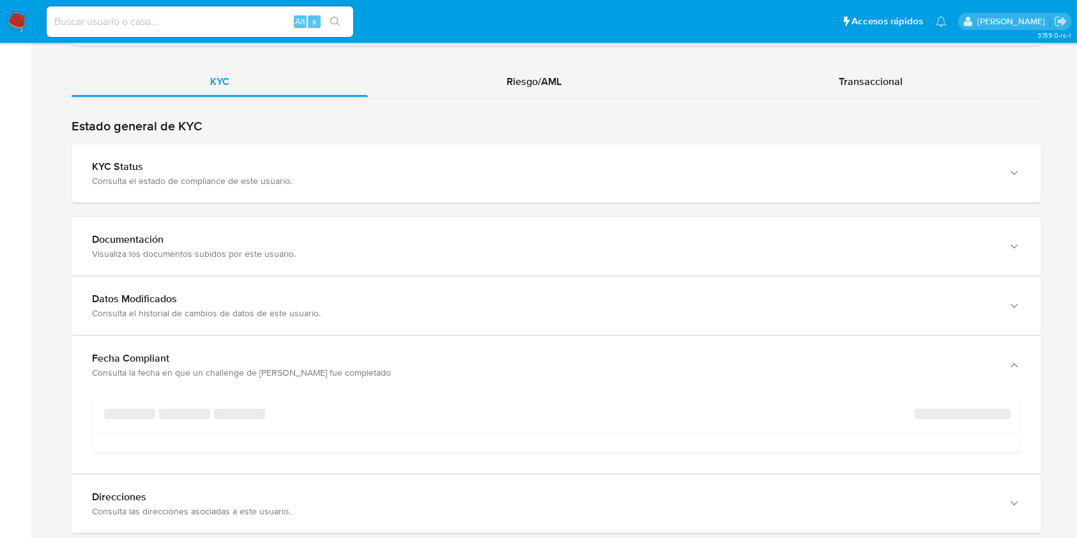
click at [904, 427] on div "‌ ‌ ‌ ‌ Creado: - Actualizado: -" at bounding box center [556, 414] width 929 height 35
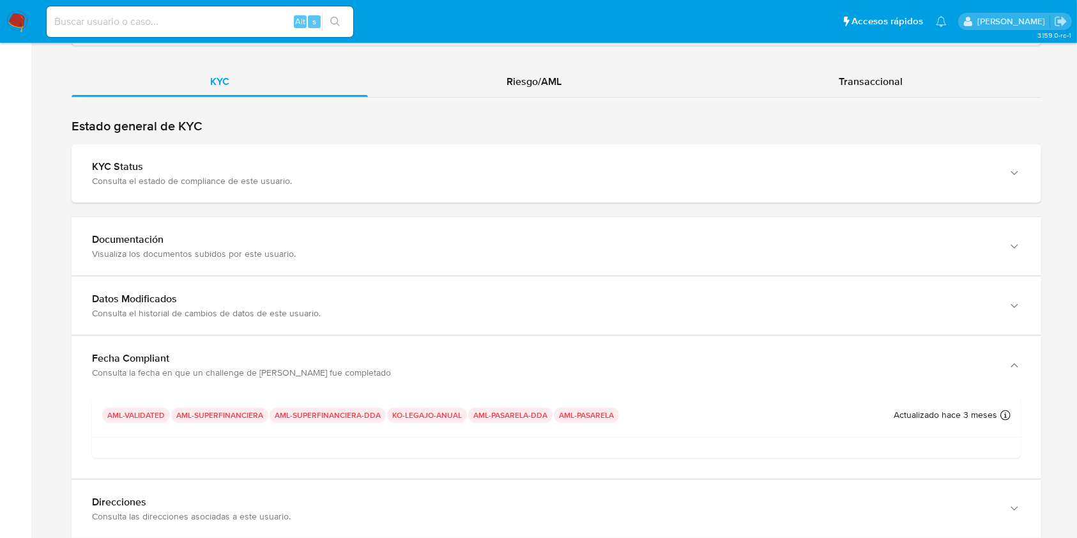
scroll to position [1248, 0]
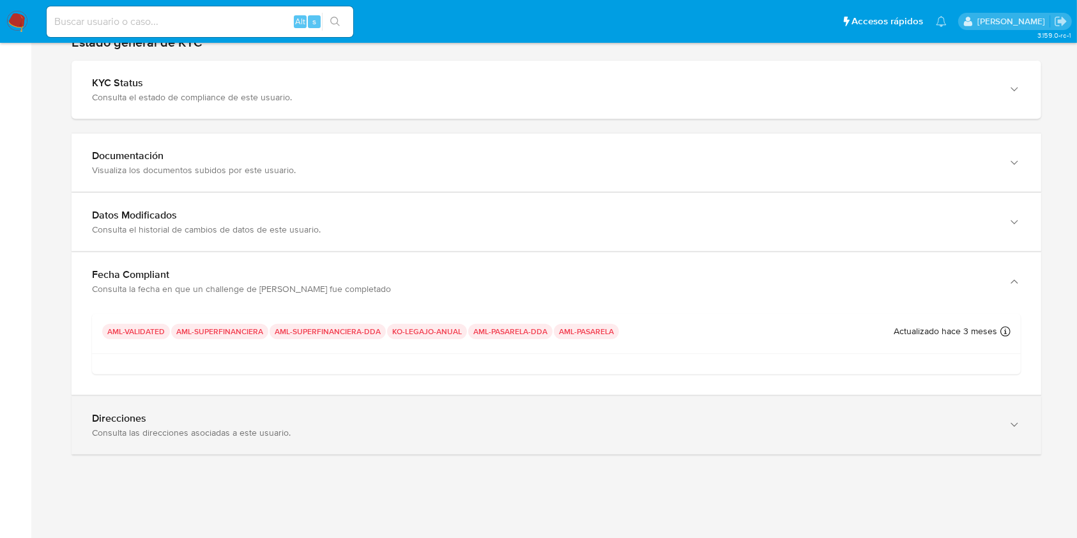
click at [829, 442] on div "Direcciones Consulta las direcciones asociadas a este usuario." at bounding box center [557, 425] width 970 height 58
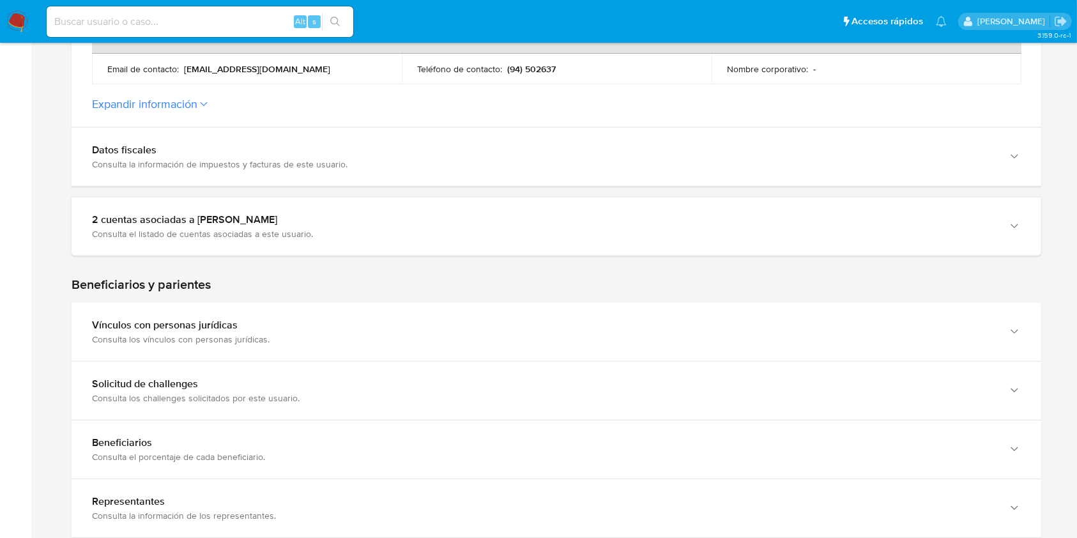
scroll to position [183, 0]
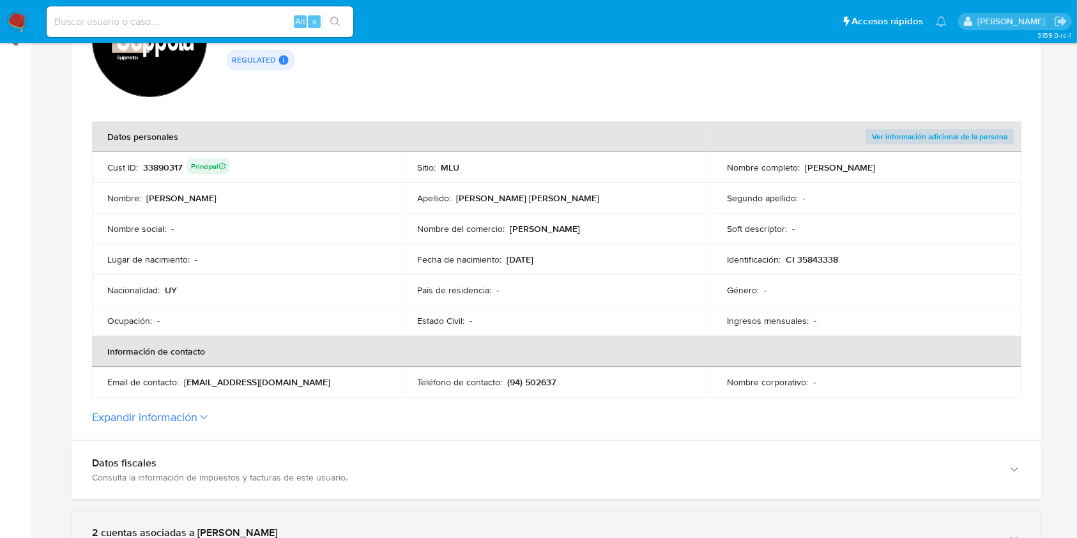
click at [337, 514] on div "2 cuentas asociadas a Rodolfo Sebastian Coppola Bogado Consulta el listado de c…" at bounding box center [557, 540] width 970 height 58
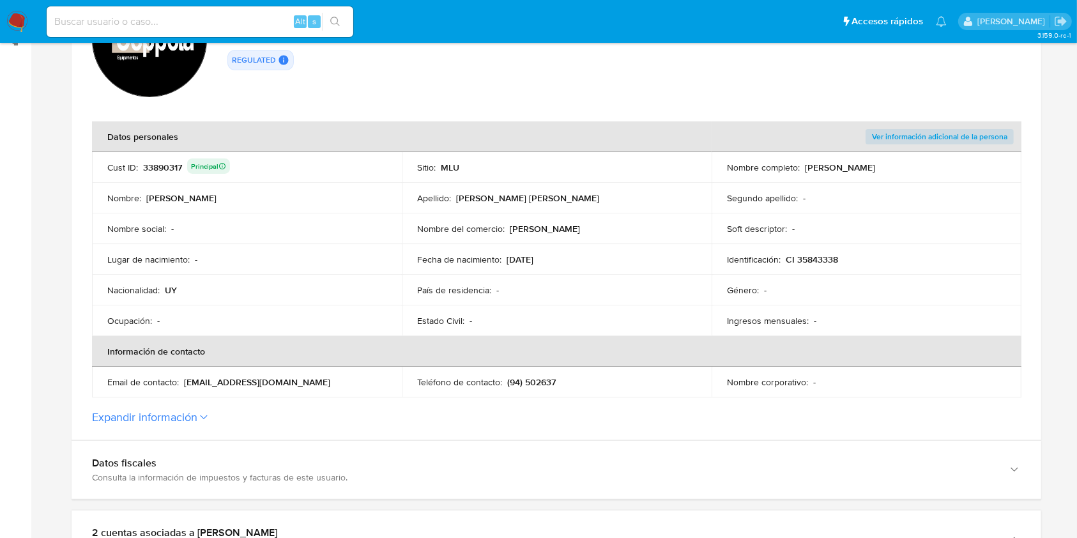
drag, startPoint x: 1067, startPoint y: 172, endPoint x: 1077, endPoint y: 238, distance: 66.6
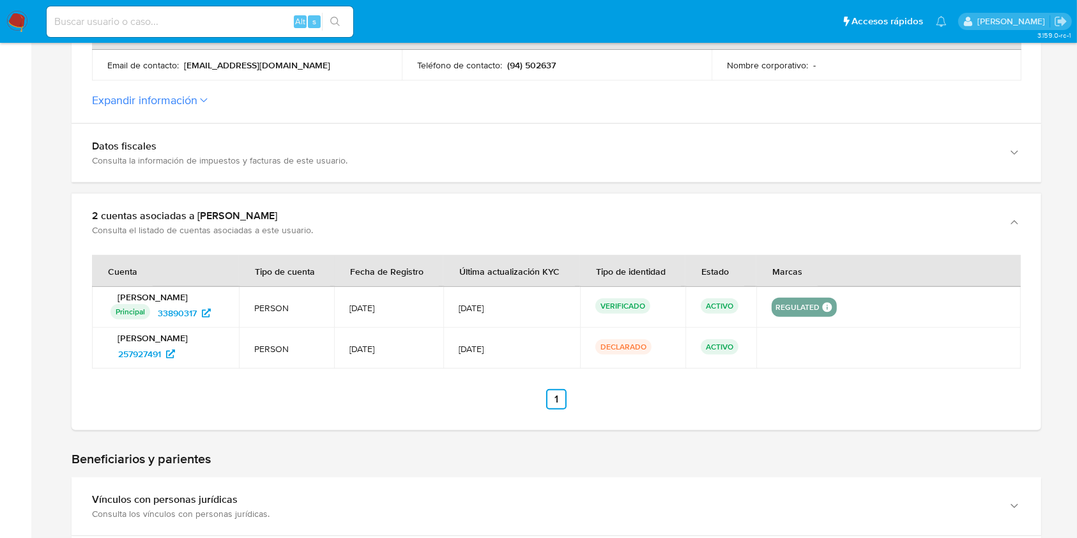
scroll to position [513, 0]
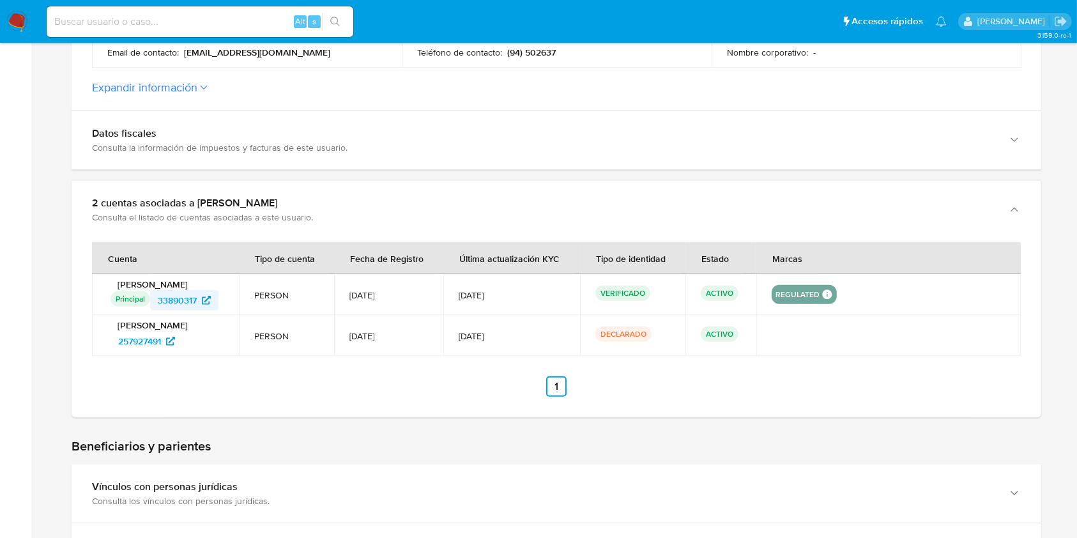
drag, startPoint x: 229, startPoint y: 317, endPoint x: 155, endPoint y: 324, distance: 74.5
click at [155, 311] on div "Principal Identificado como usuario principal 33890317" at bounding box center [167, 300] width 113 height 20
drag, startPoint x: 204, startPoint y: 360, endPoint x: 95, endPoint y: 367, distance: 110.1
click at [95, 356] on td "Rodolfo Sebastian Coppola Bogado 257927491" at bounding box center [165, 335] width 147 height 41
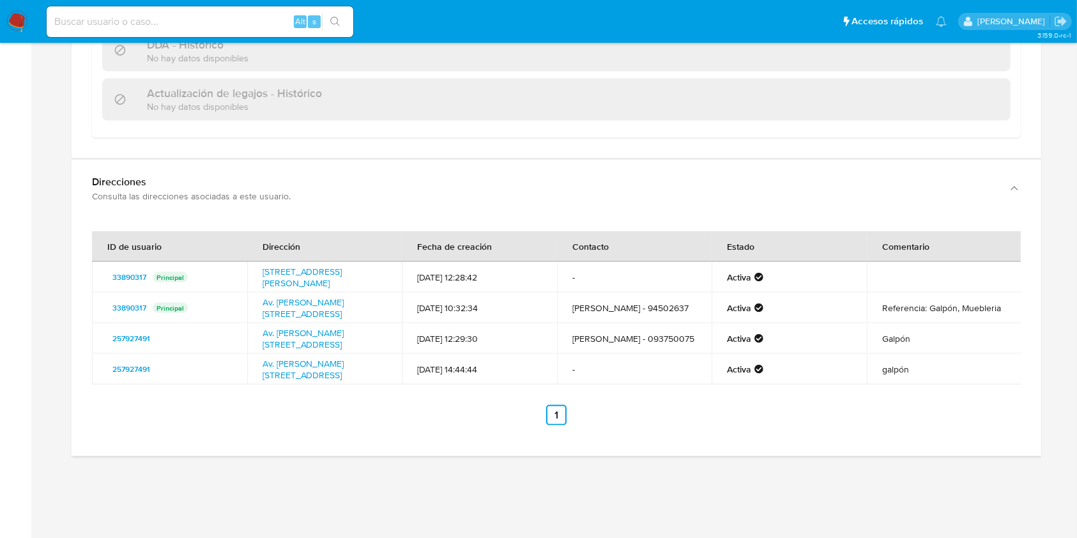
scroll to position [1851, 0]
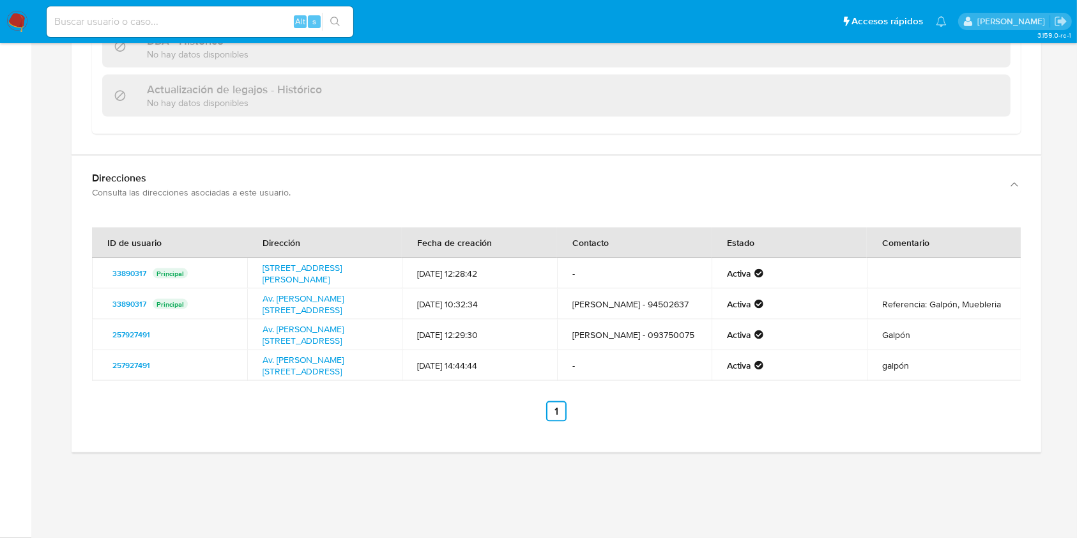
drag, startPoint x: 297, startPoint y: 273, endPoint x: 260, endPoint y: 252, distance: 41.8
click at [260, 258] on td "Avenida Rivera 166, Canelones, Canelones, 90000, Uruguay 166" at bounding box center [324, 273] width 155 height 31
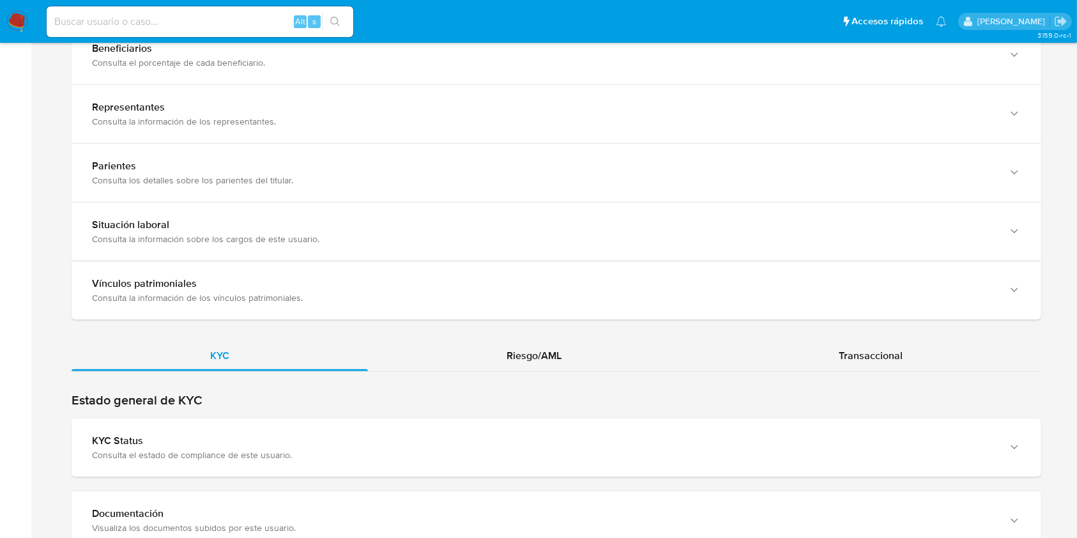
scroll to position [1055, 0]
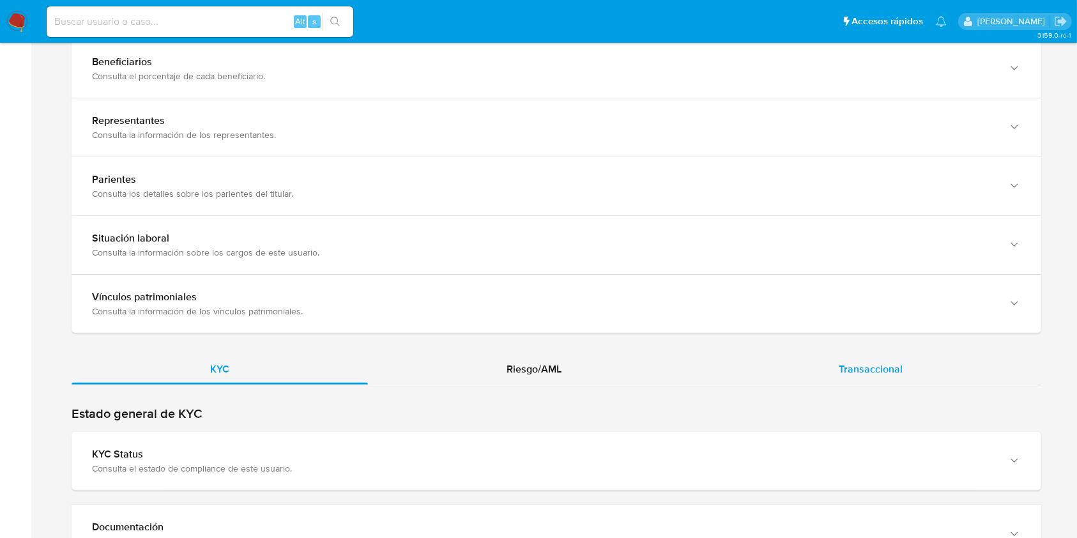
click at [877, 376] on span "Transaccional" at bounding box center [871, 369] width 64 height 15
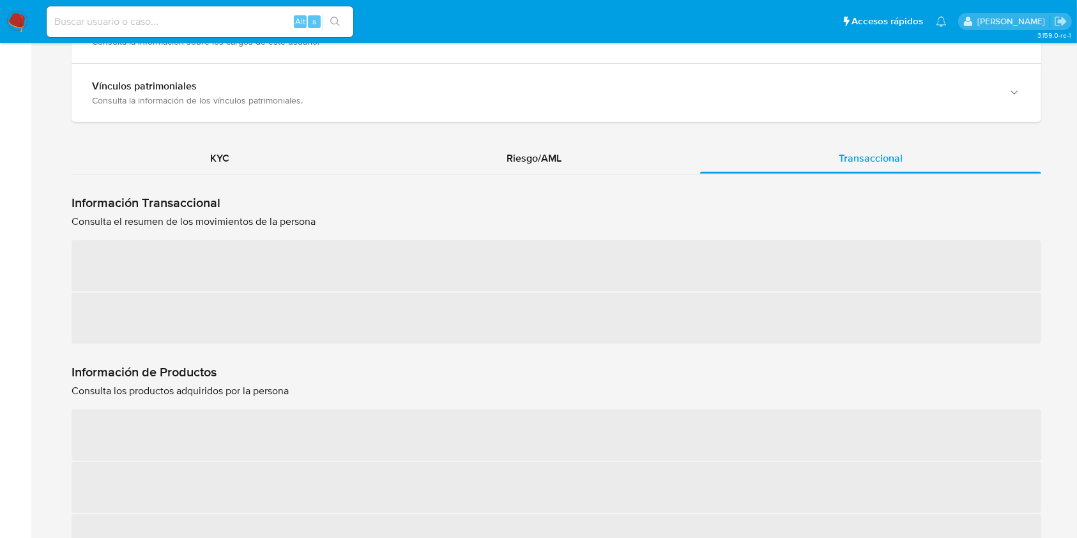
scroll to position [1275, 0]
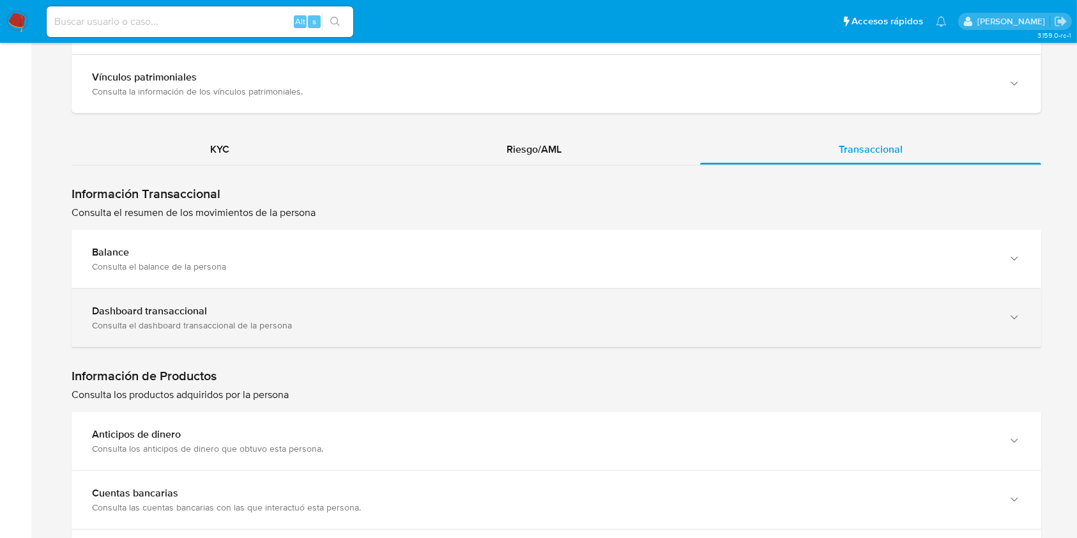
click at [884, 331] on div "Consulta el dashboard transaccional de la persona" at bounding box center [544, 326] width 904 height 12
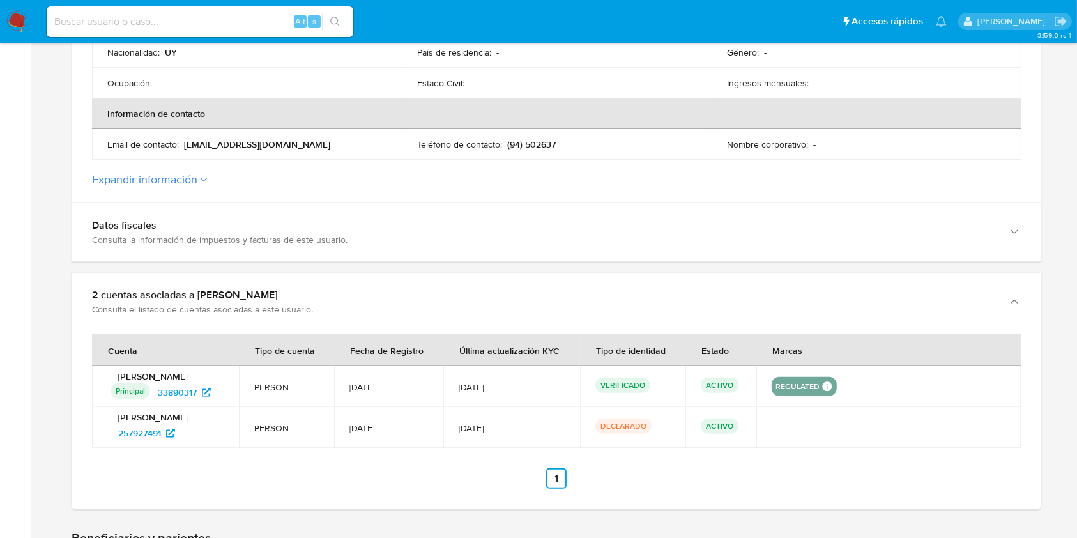
scroll to position [445, 0]
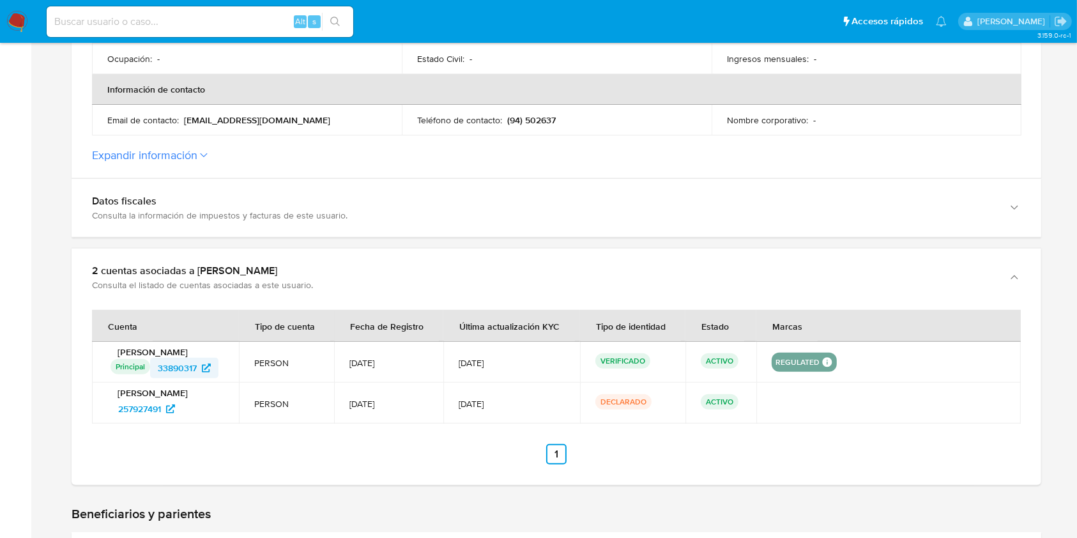
click at [179, 378] on span "33890317" at bounding box center [177, 368] width 39 height 20
click at [148, 419] on span "257927491" at bounding box center [139, 409] width 43 height 20
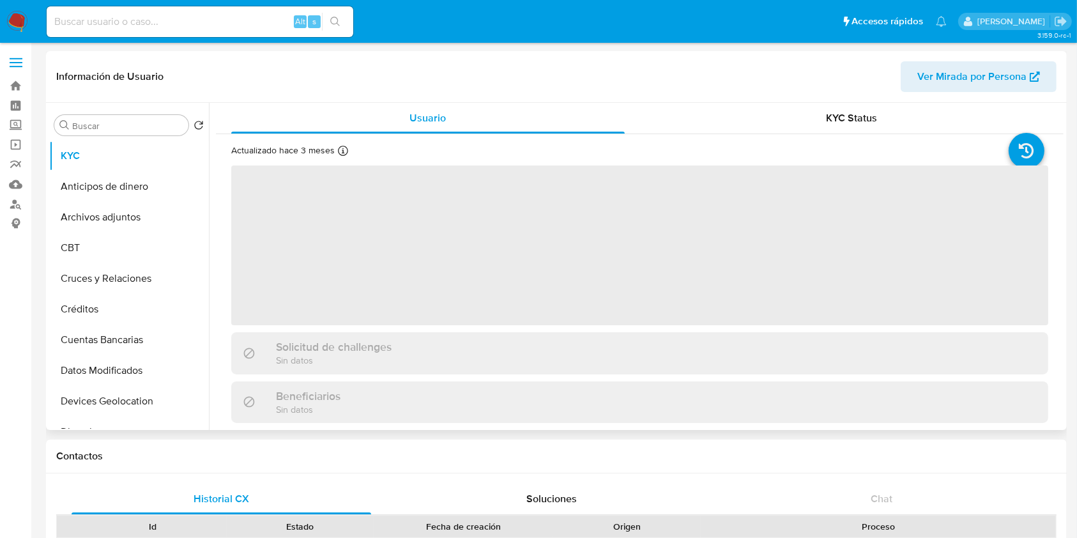
select select "10"
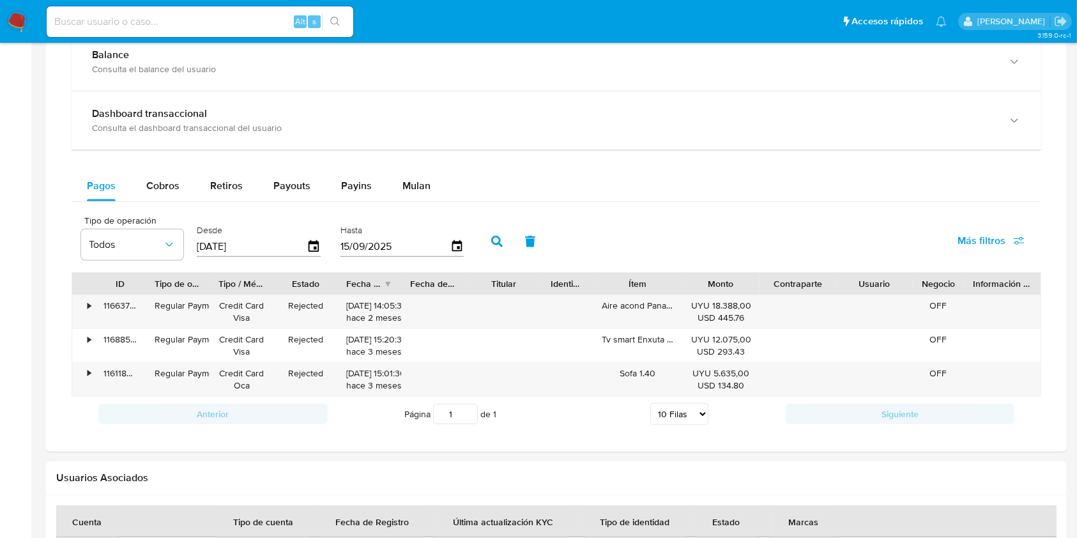
scroll to position [751, 0]
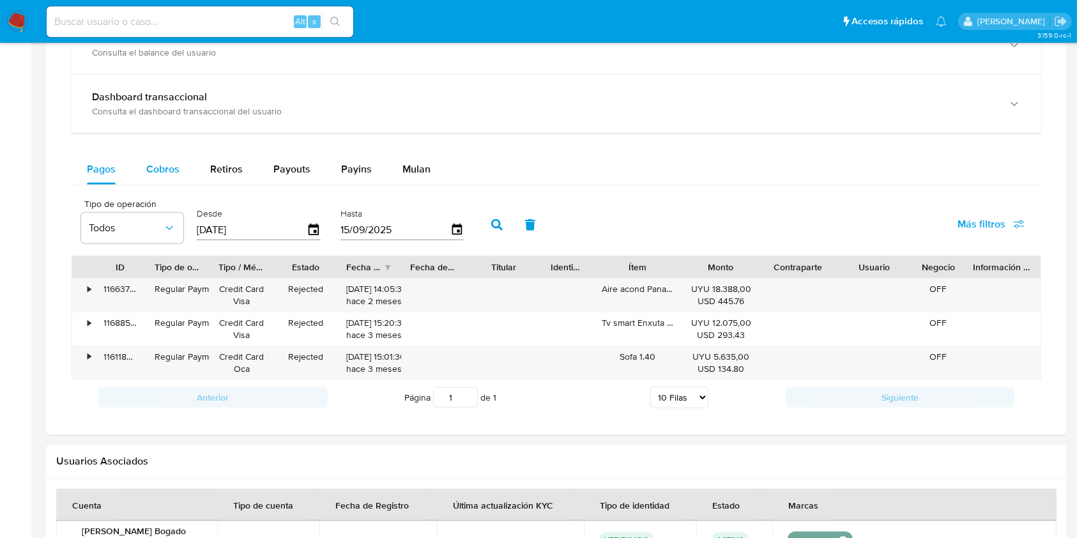
click at [167, 178] on div "Cobros" at bounding box center [162, 169] width 33 height 31
select select "10"
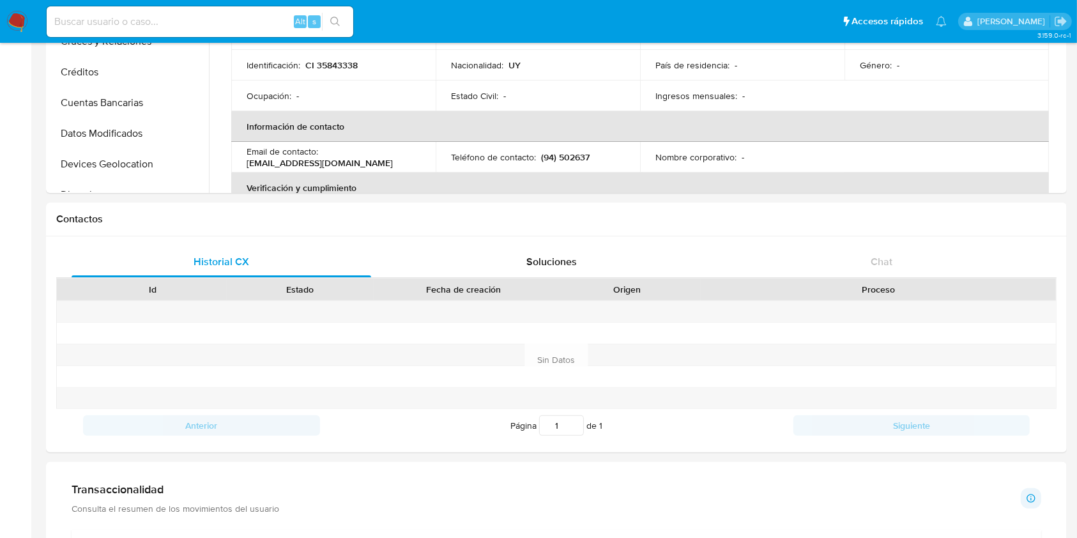
scroll to position [0, 0]
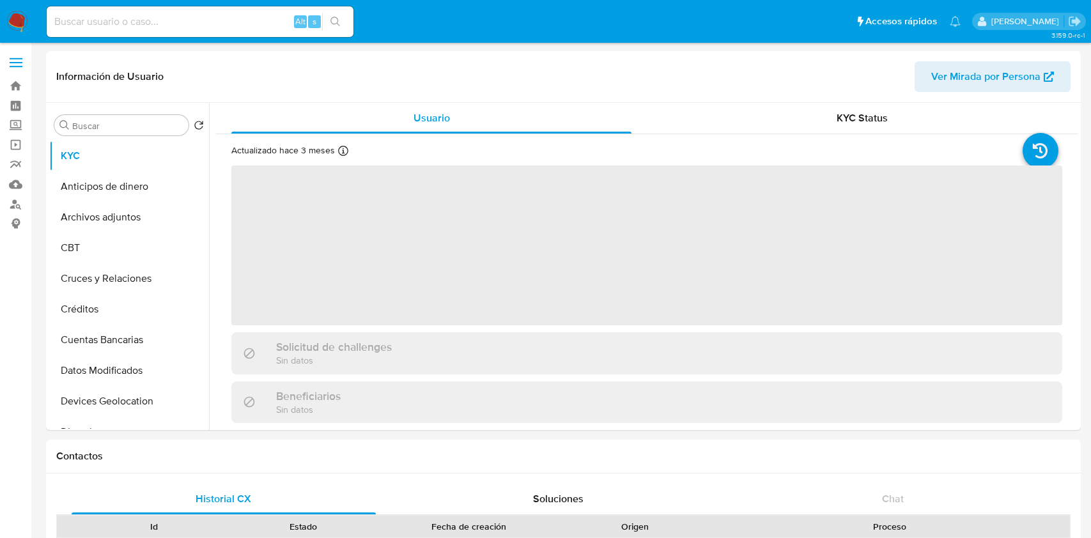
select select "10"
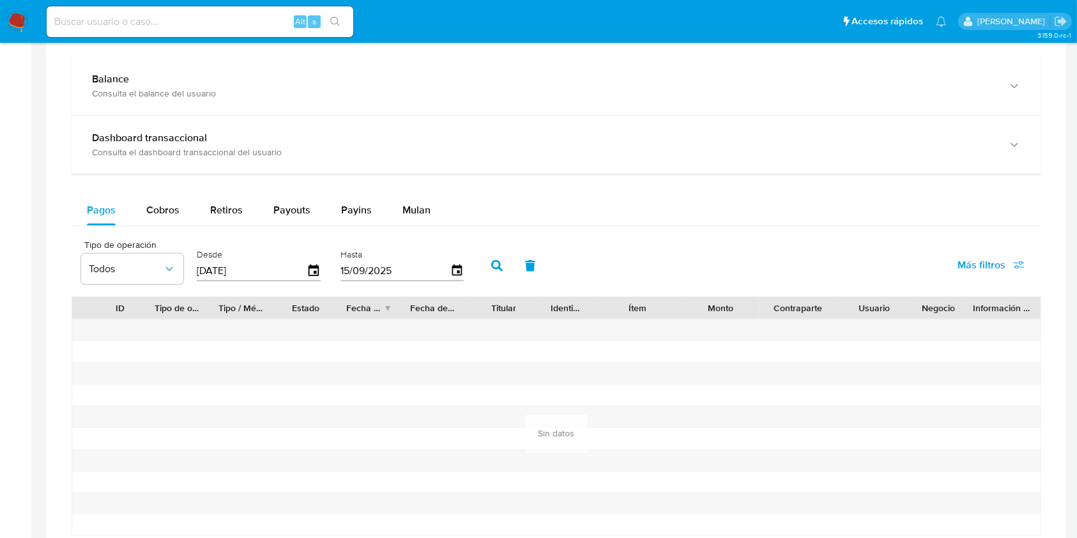
scroll to position [716, 0]
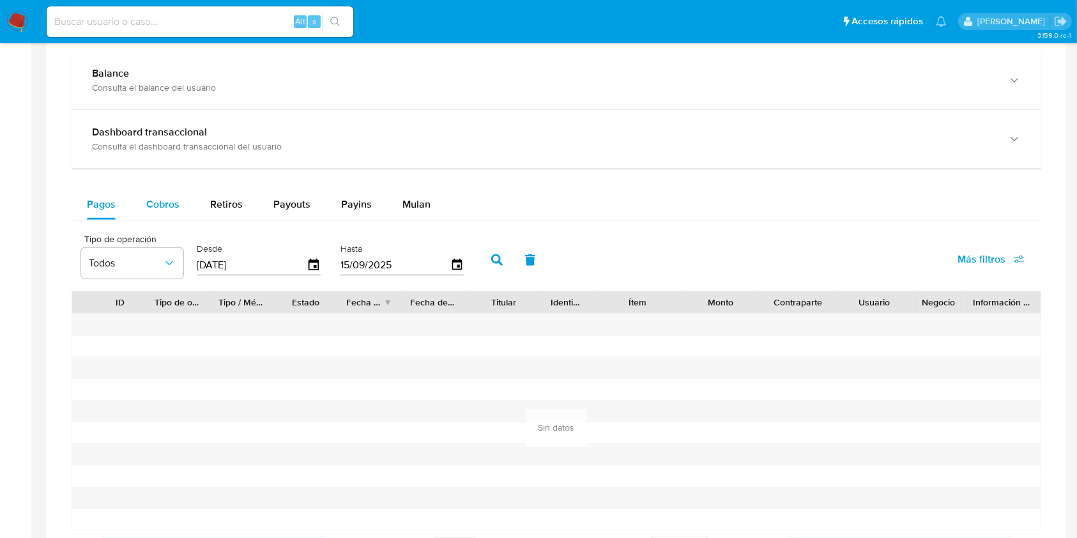
click at [171, 217] on div "Cobros" at bounding box center [162, 204] width 33 height 31
select select "10"
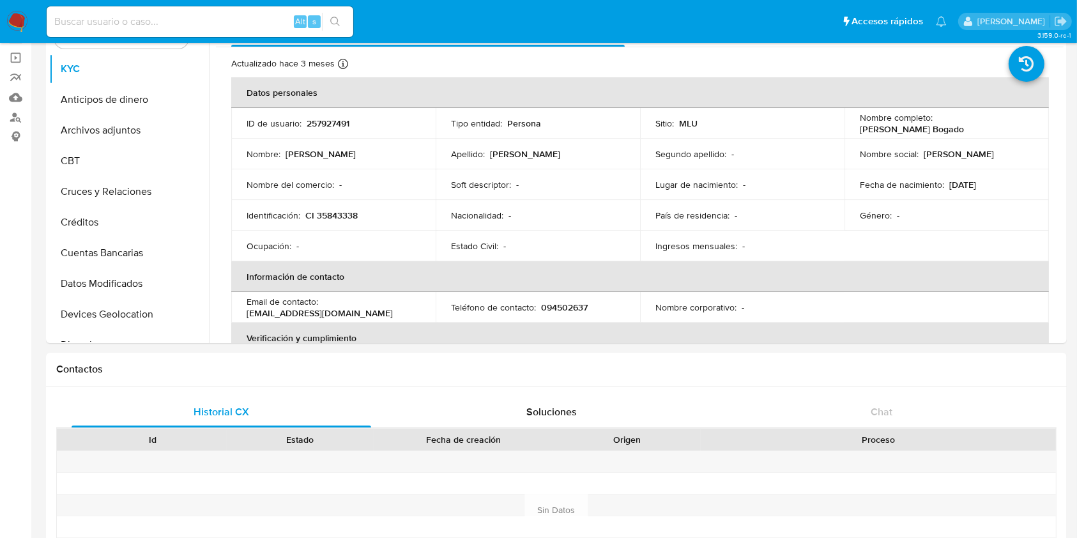
scroll to position [74, 0]
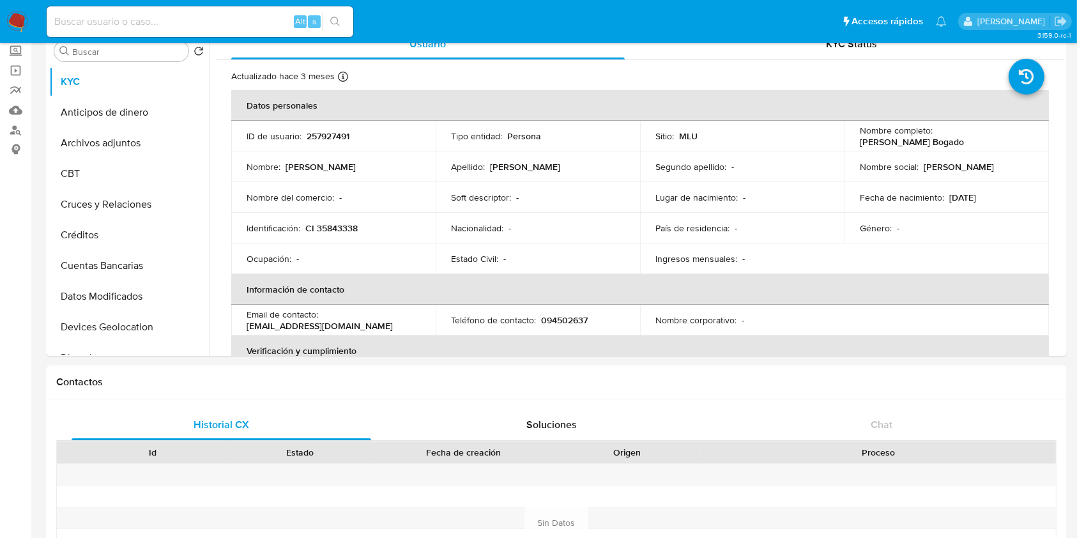
click at [210, 8] on div "Alt s" at bounding box center [200, 21] width 307 height 31
click at [204, 13] on input at bounding box center [200, 21] width 307 height 17
paste input "1503152136"
type input "1503152136"
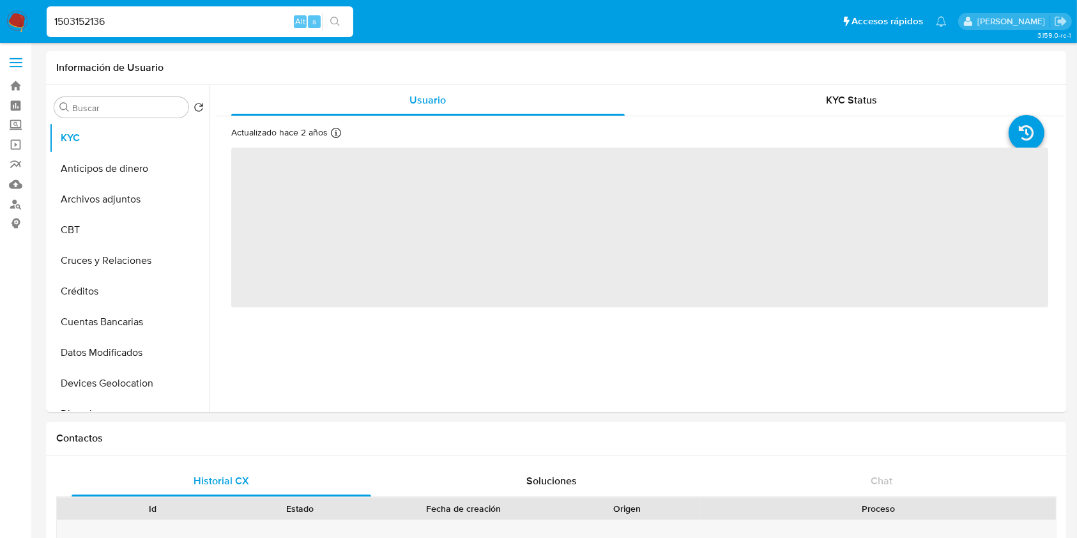
select select "10"
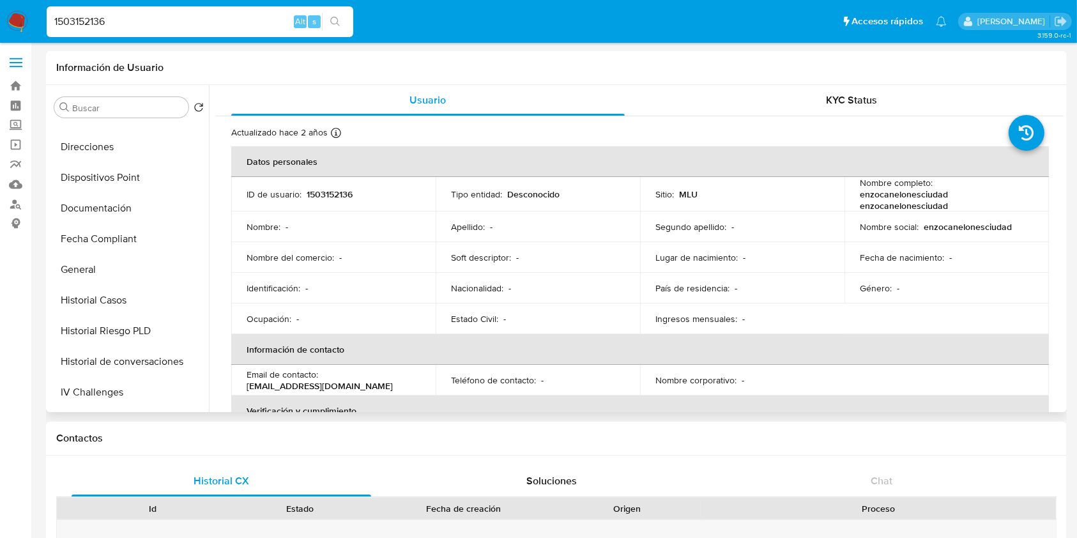
scroll to position [364, 0]
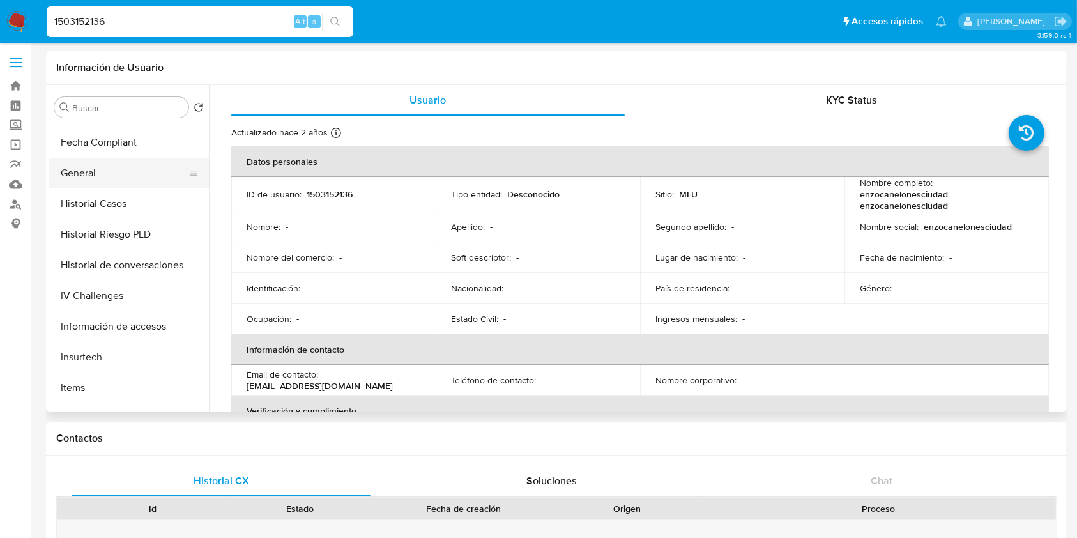
click at [123, 173] on button "General" at bounding box center [124, 173] width 150 height 31
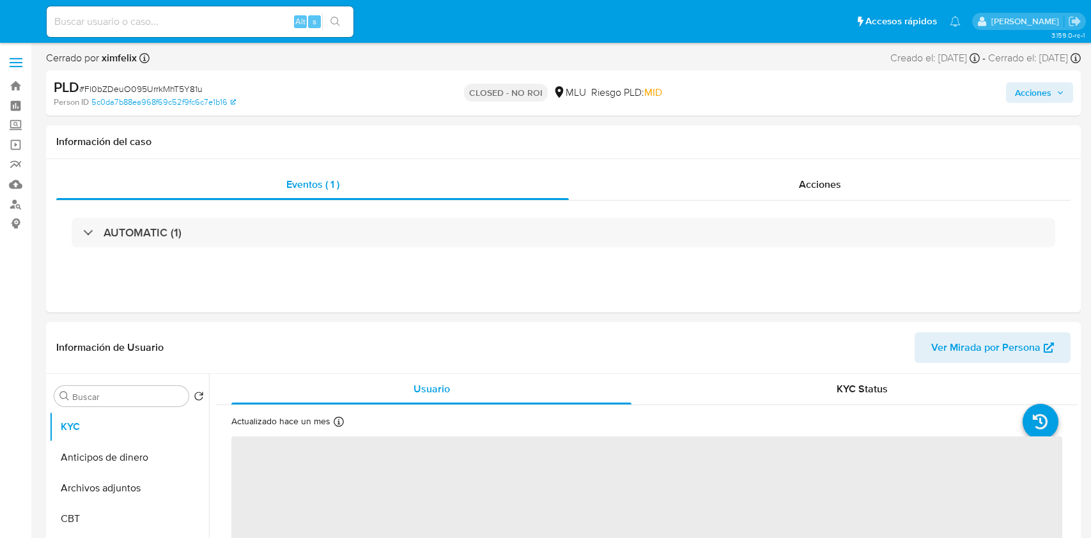
select select "10"
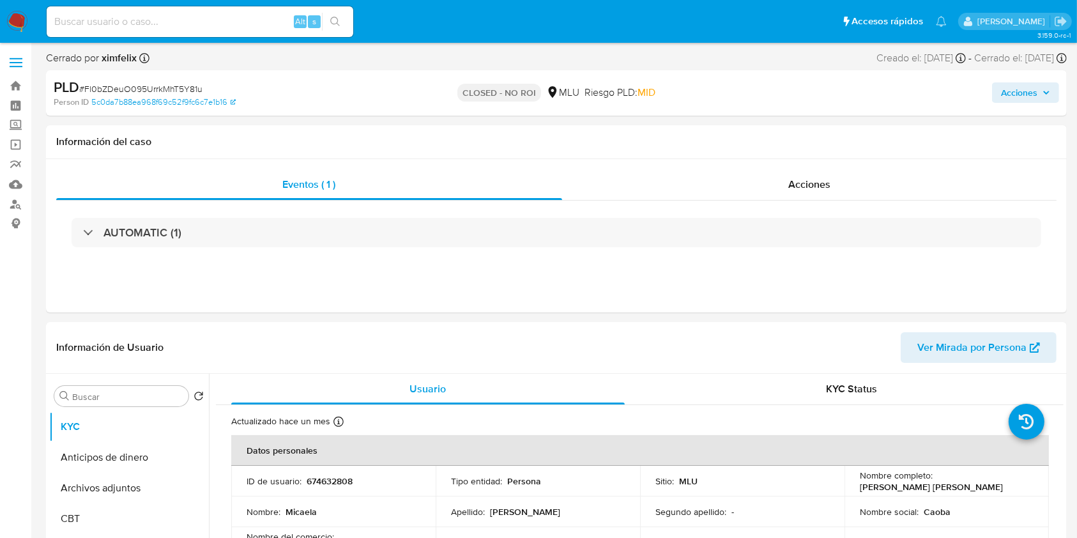
click at [150, 19] on input at bounding box center [200, 21] width 307 height 17
paste input "DsTFQ7QknXzBFXeFIKXDOla5"
type input "DsTFQ7QknXzBFXeFIKXDOla5"
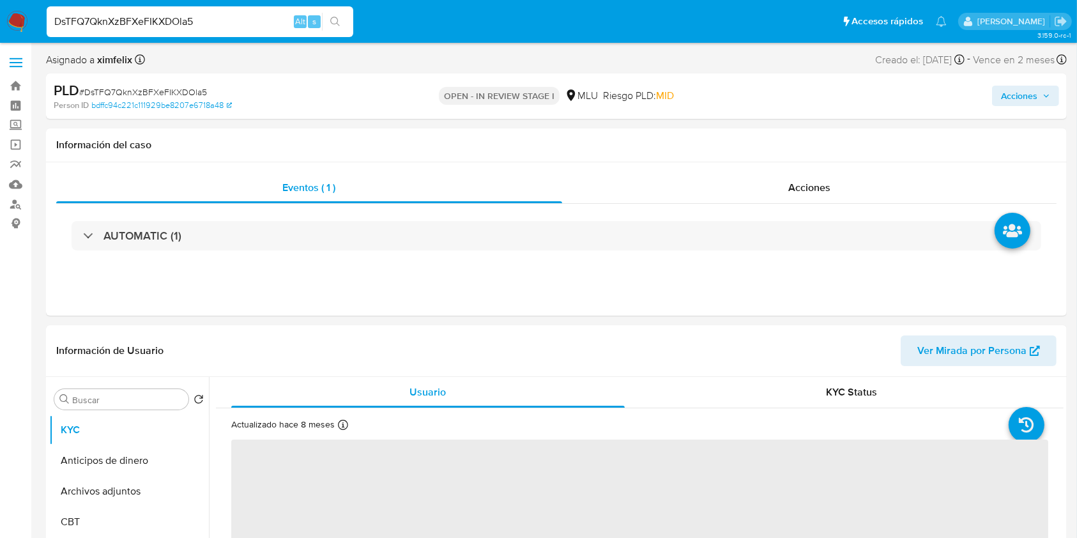
select select "10"
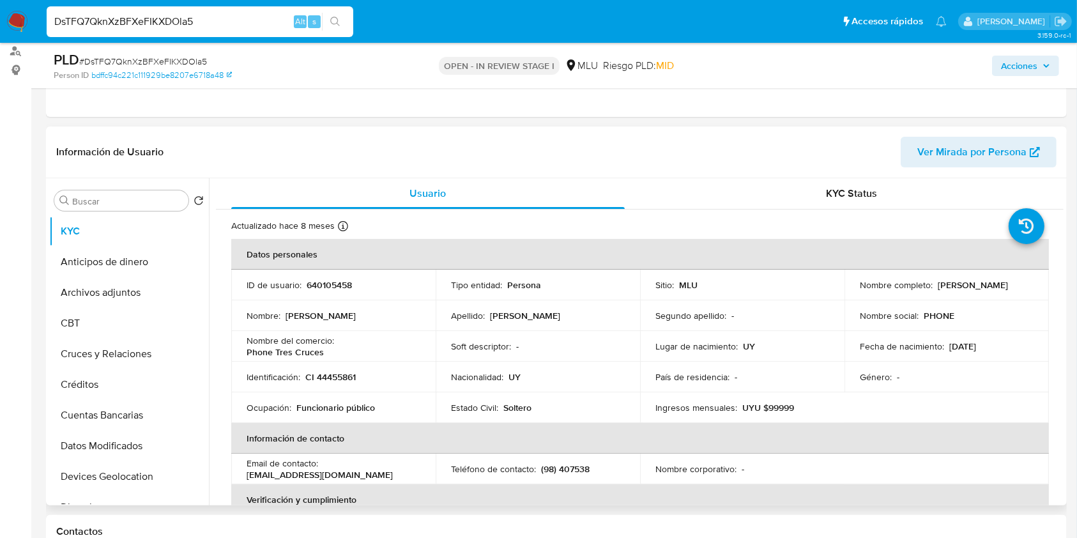
scroll to position [357, 0]
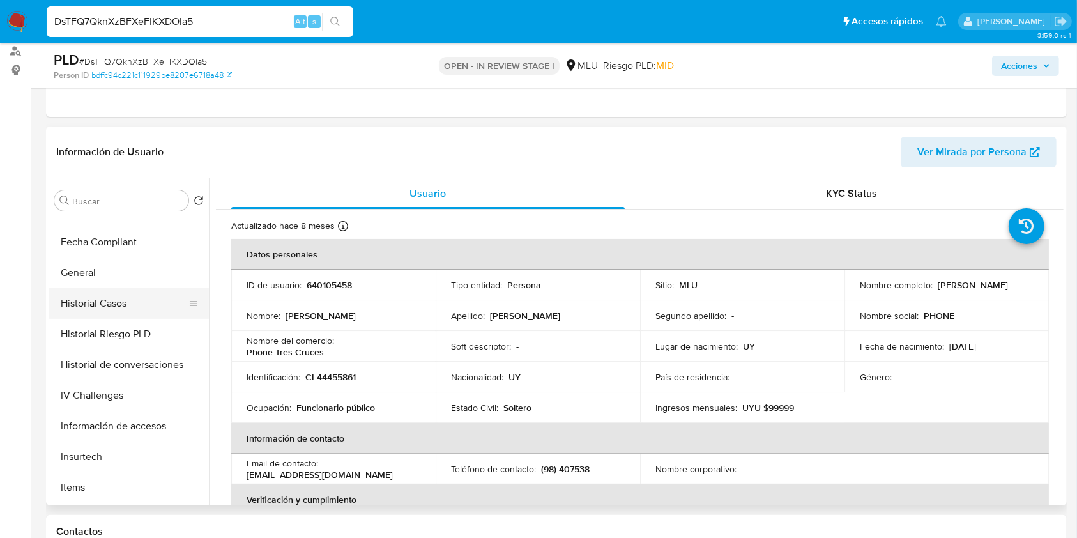
click at [114, 295] on button "Historial Casos" at bounding box center [124, 303] width 150 height 31
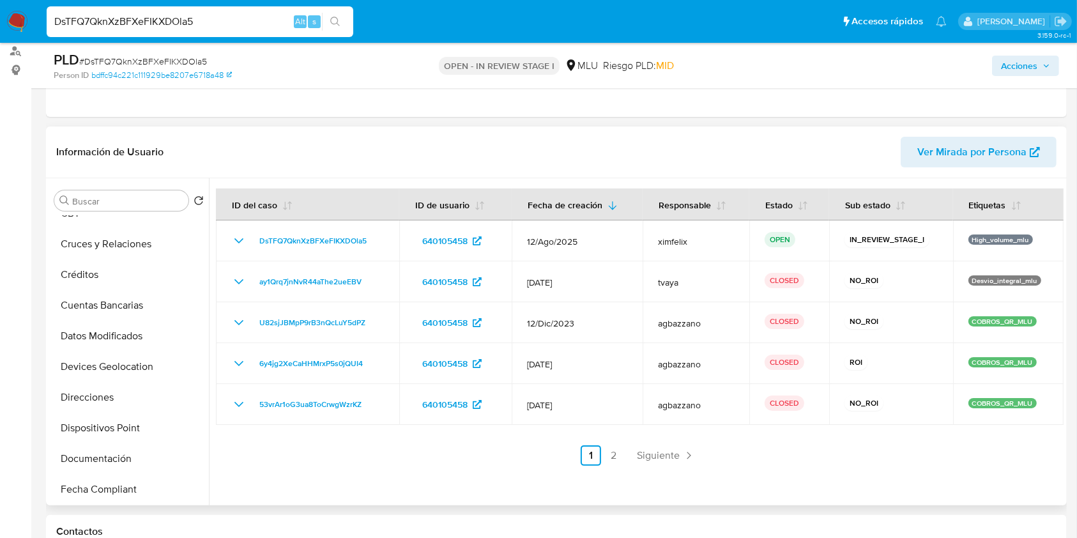
scroll to position [0, 0]
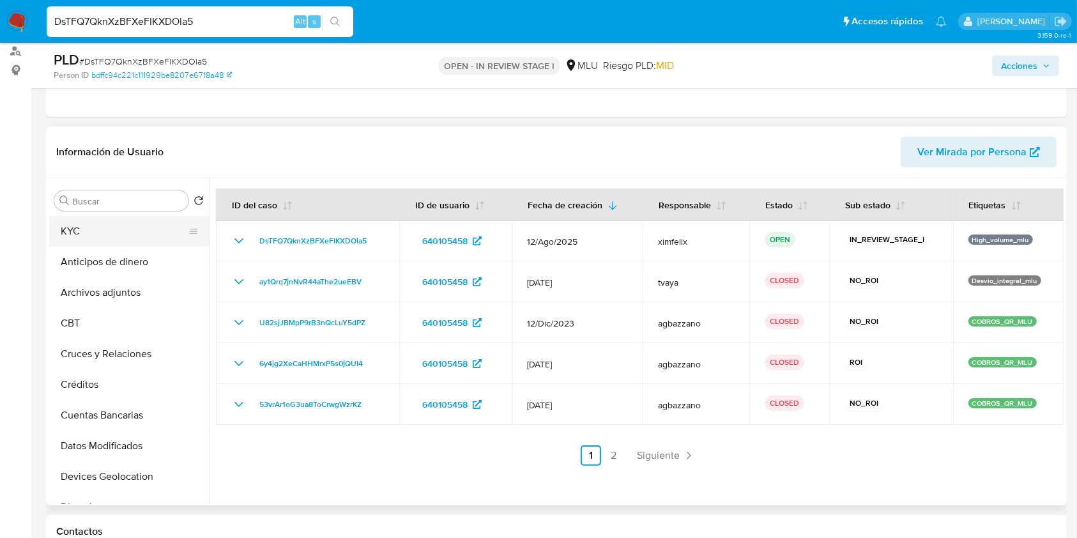
click at [102, 230] on button "KYC" at bounding box center [124, 231] width 150 height 31
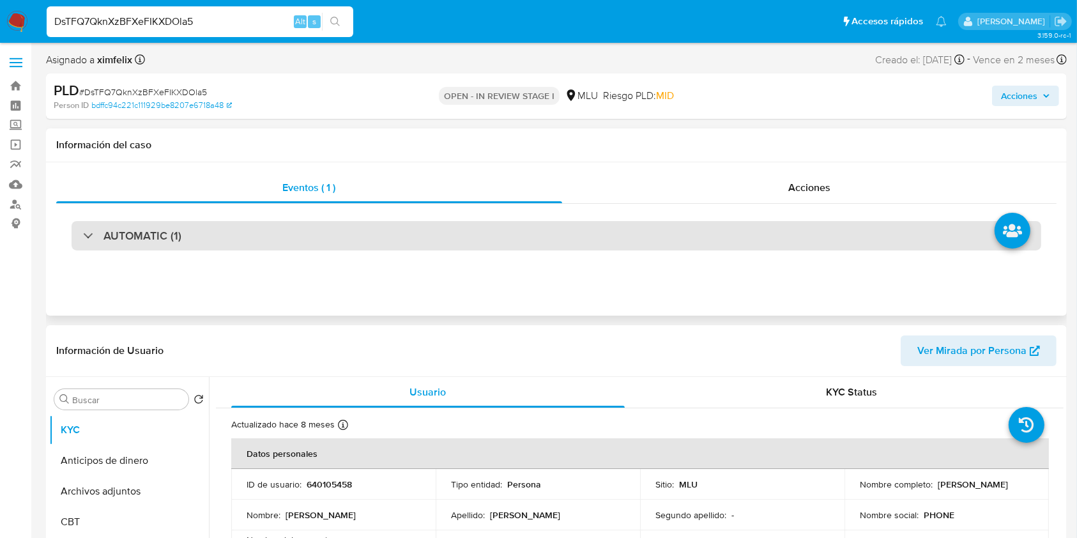
click at [739, 236] on div "AUTOMATIC (1)" at bounding box center [557, 235] width 970 height 29
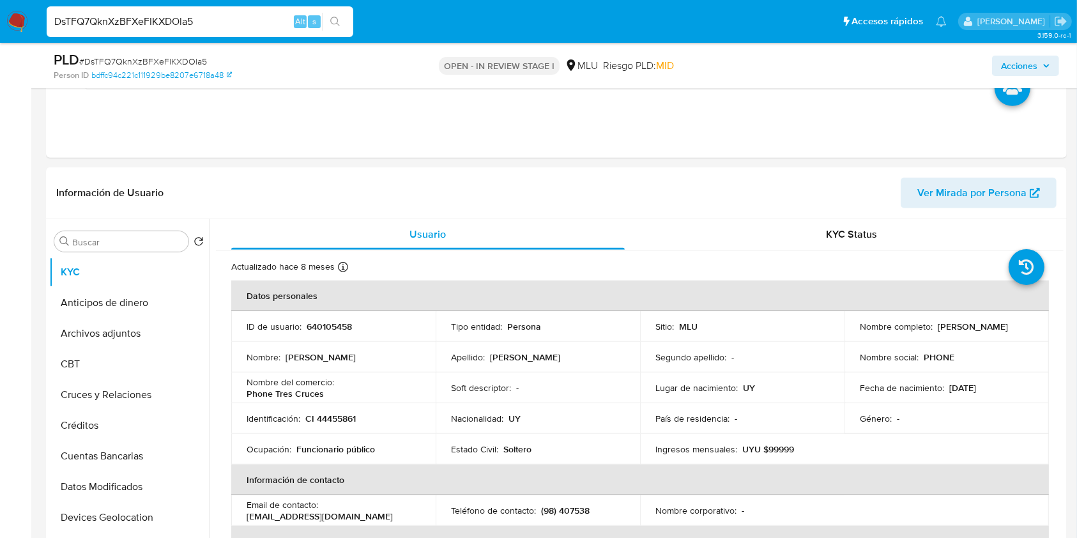
scroll to position [569, 0]
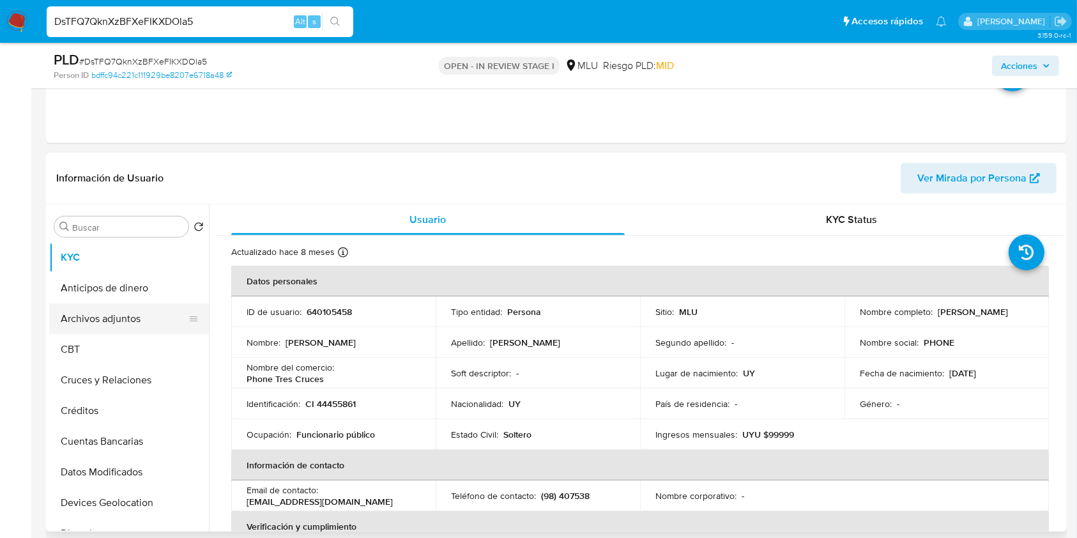
click at [123, 325] on button "Archivos adjuntos" at bounding box center [124, 319] width 150 height 31
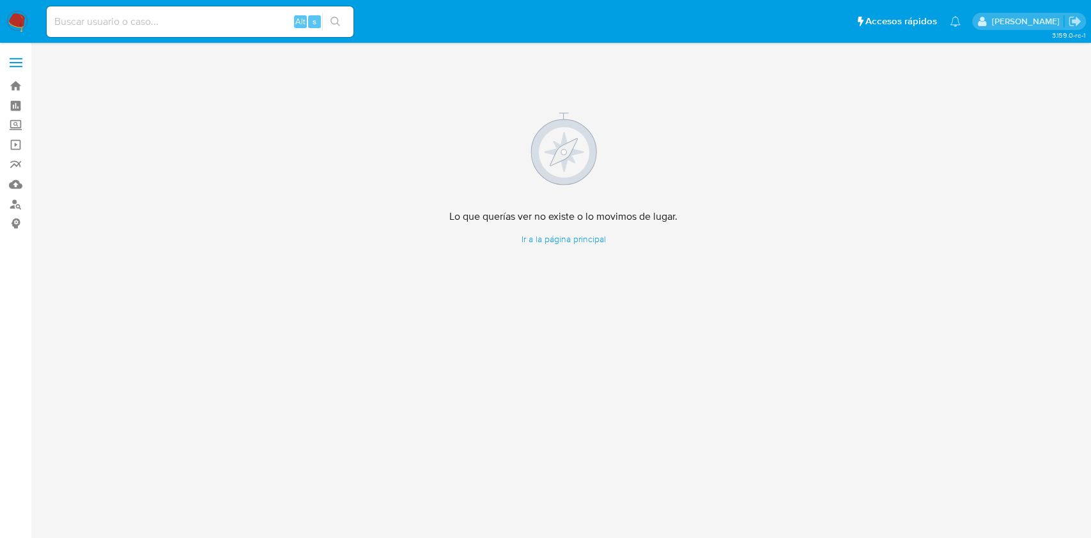
click at [24, 14] on img at bounding box center [17, 22] width 22 height 22
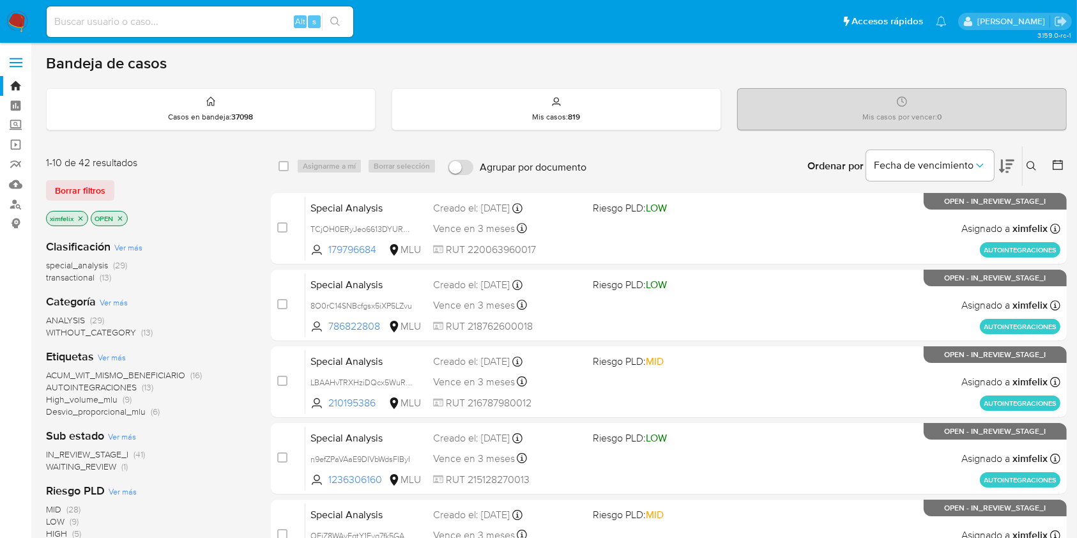
click at [98, 460] on span "WAITING_REVIEW" at bounding box center [81, 466] width 70 height 13
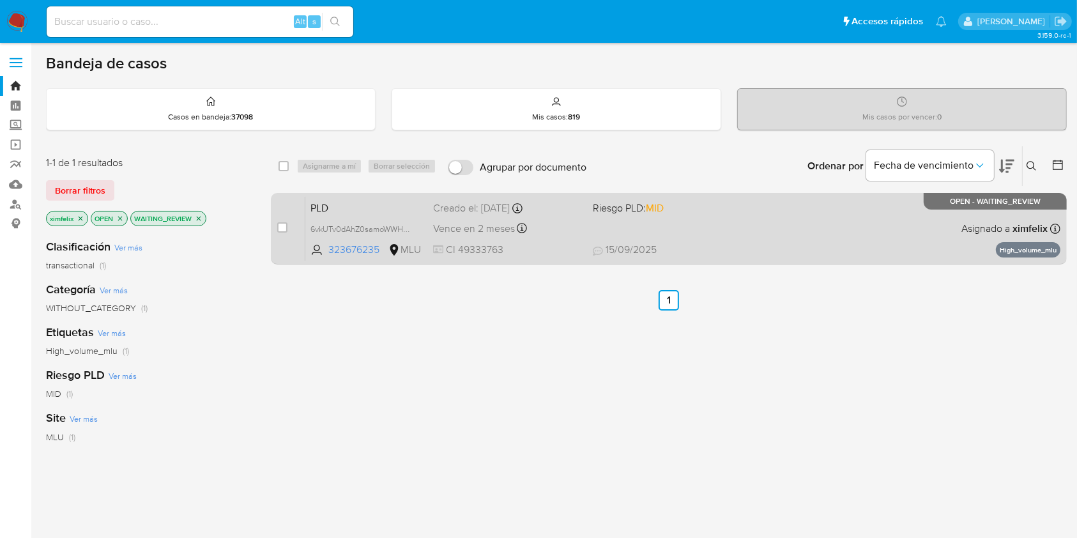
click at [566, 244] on span "CI 49333763" at bounding box center [507, 250] width 149 height 14
click at [276, 227] on div "case-item-checkbox No es posible asignar el caso PLD 6vkUTv0dAhZ0samoWWHWCxXG 3…" at bounding box center [669, 229] width 796 height 72
click at [281, 229] on input "checkbox" at bounding box center [282, 227] width 10 height 10
checkbox input "true"
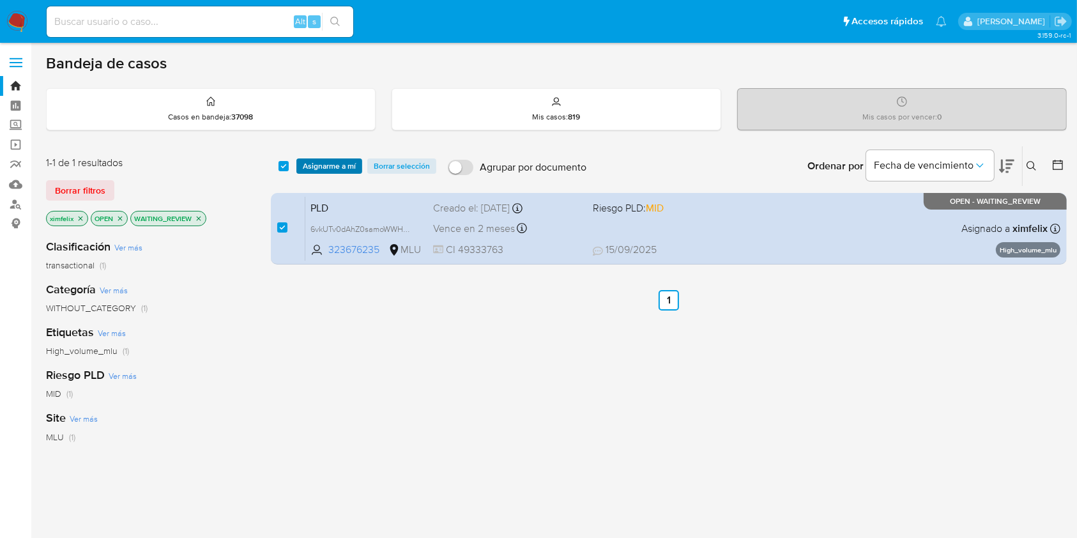
click at [327, 168] on span "Asignarme a mí" at bounding box center [329, 166] width 53 height 13
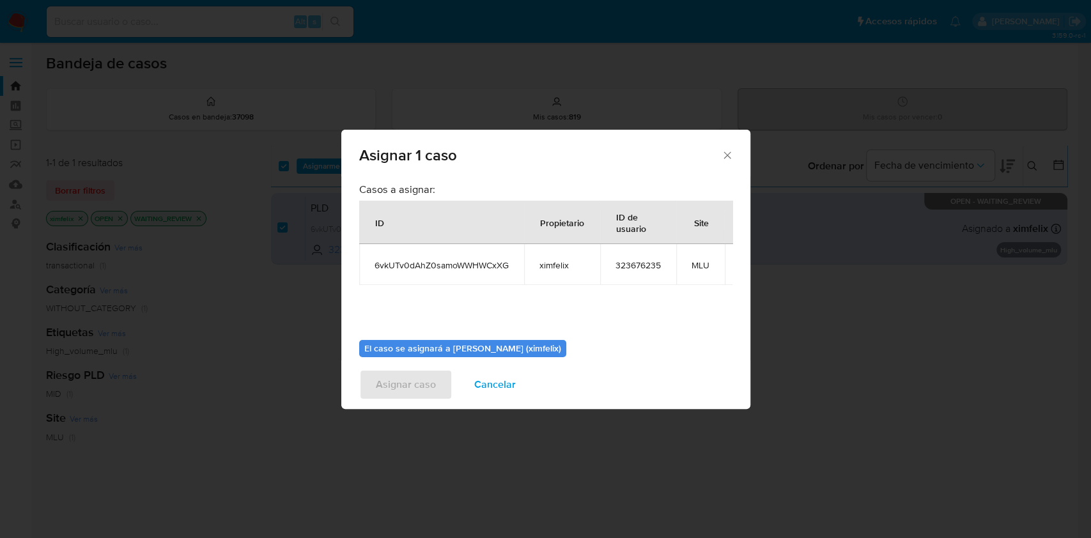
scroll to position [78, 0]
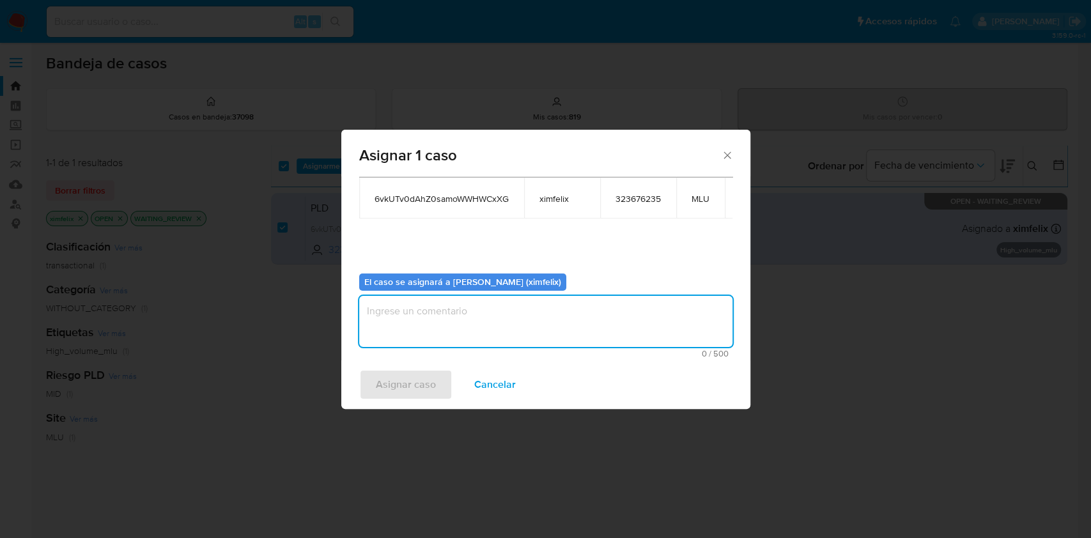
click at [576, 307] on textarea "assign-modal" at bounding box center [545, 321] width 373 height 51
click at [426, 383] on span "Asignar caso" at bounding box center [406, 385] width 60 height 28
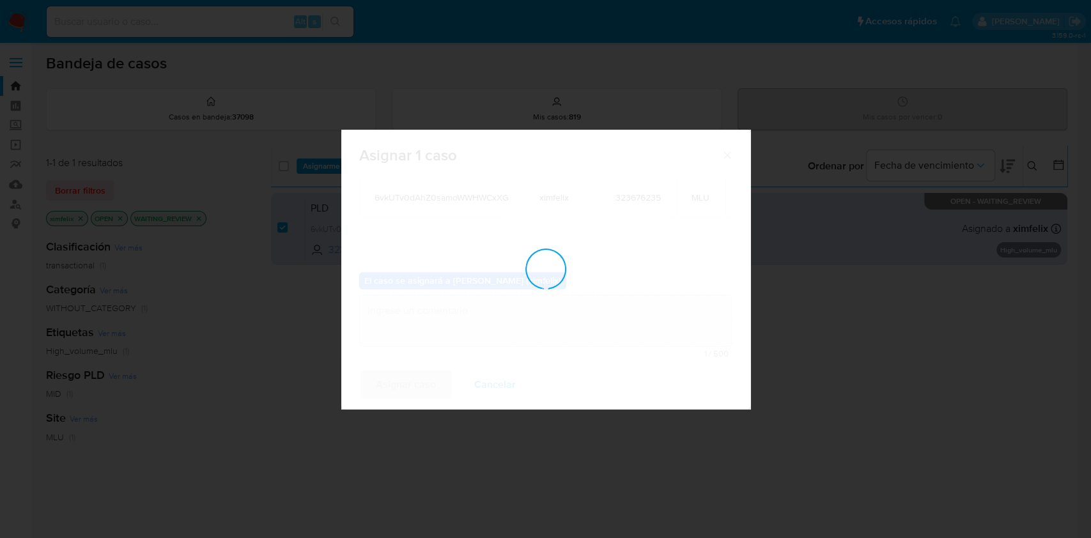
checkbox input "false"
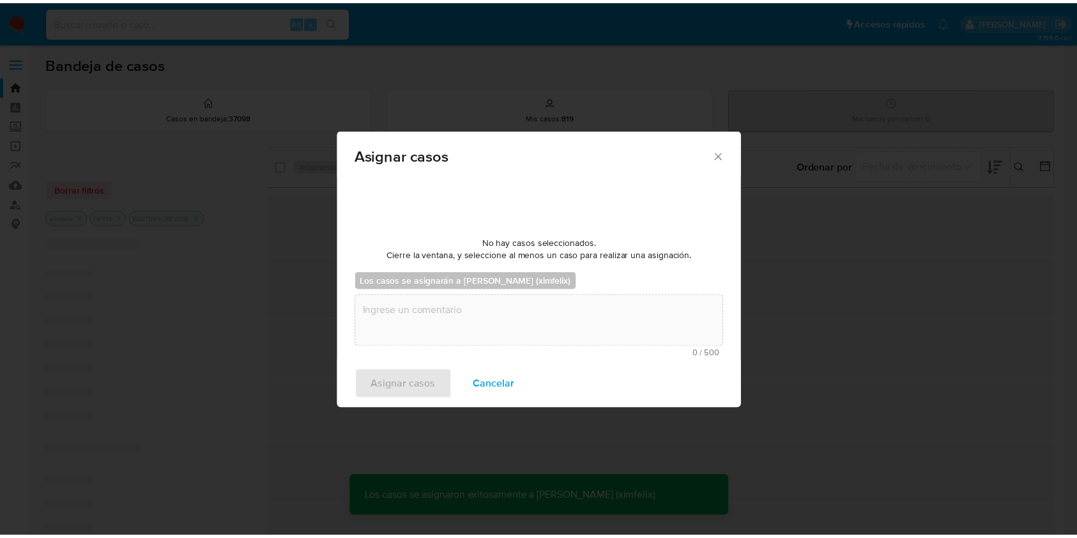
scroll to position [77, 0]
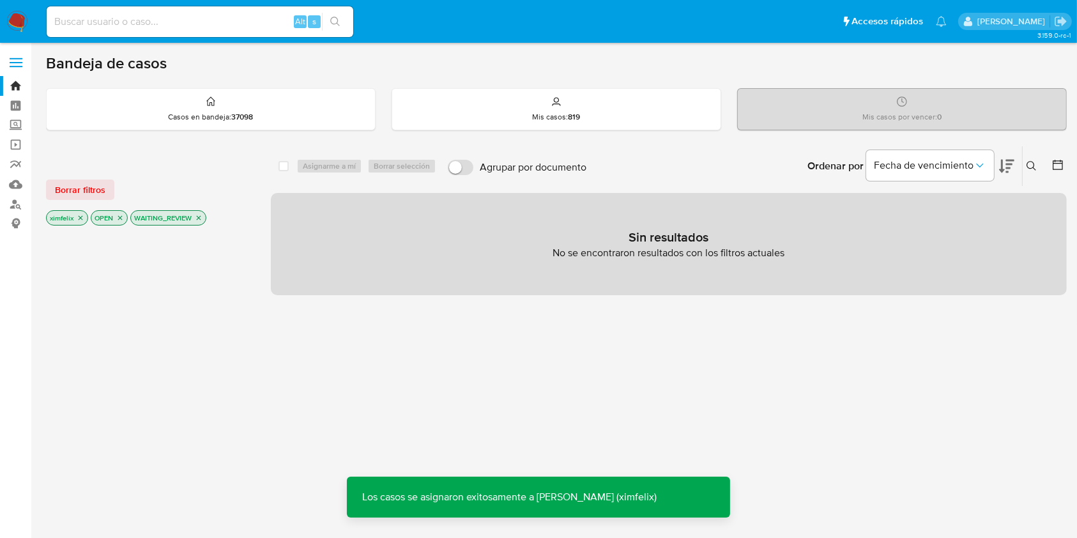
click at [17, 24] on img at bounding box center [17, 22] width 22 height 22
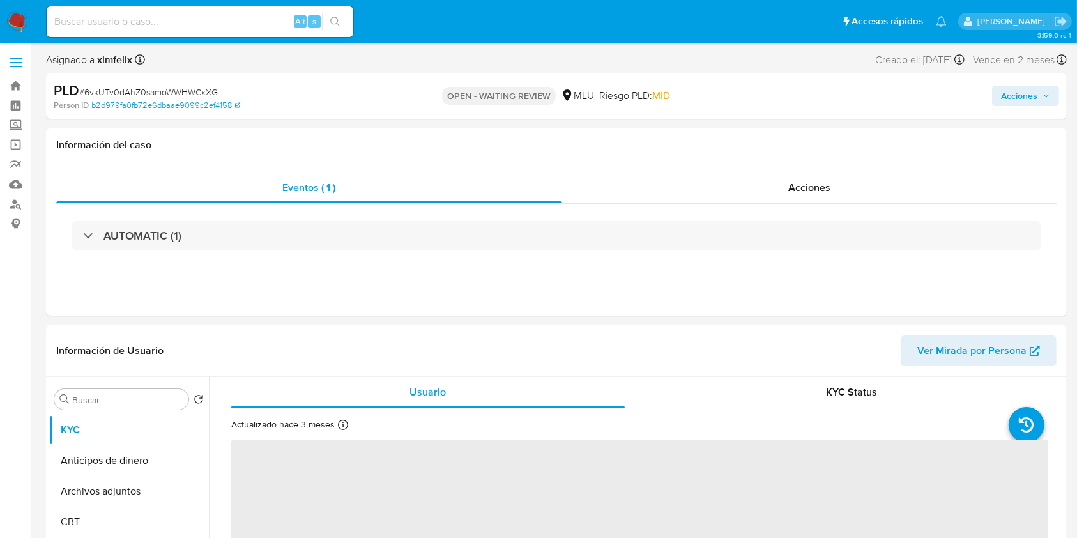
select select "10"
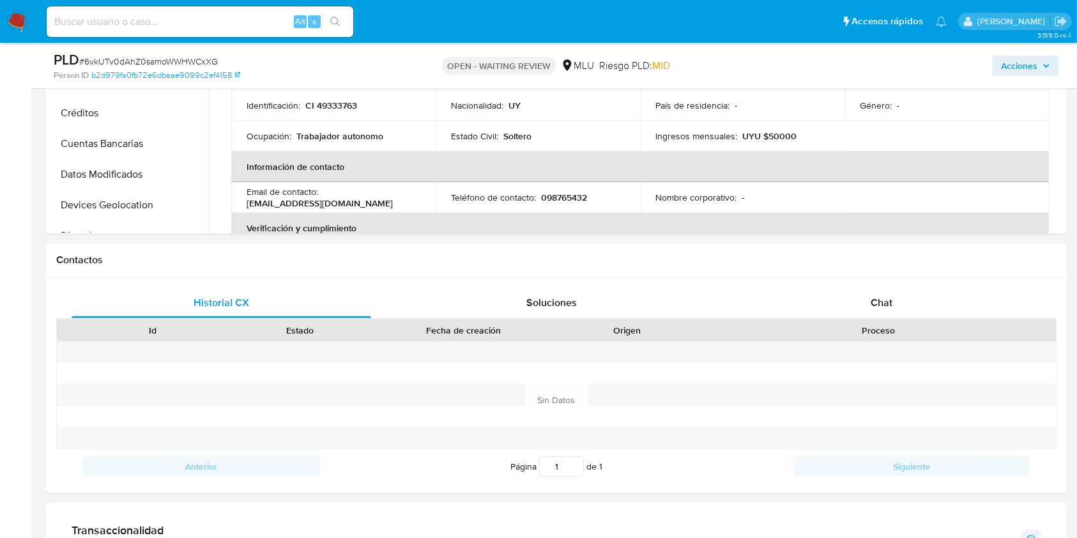
scroll to position [429, 0]
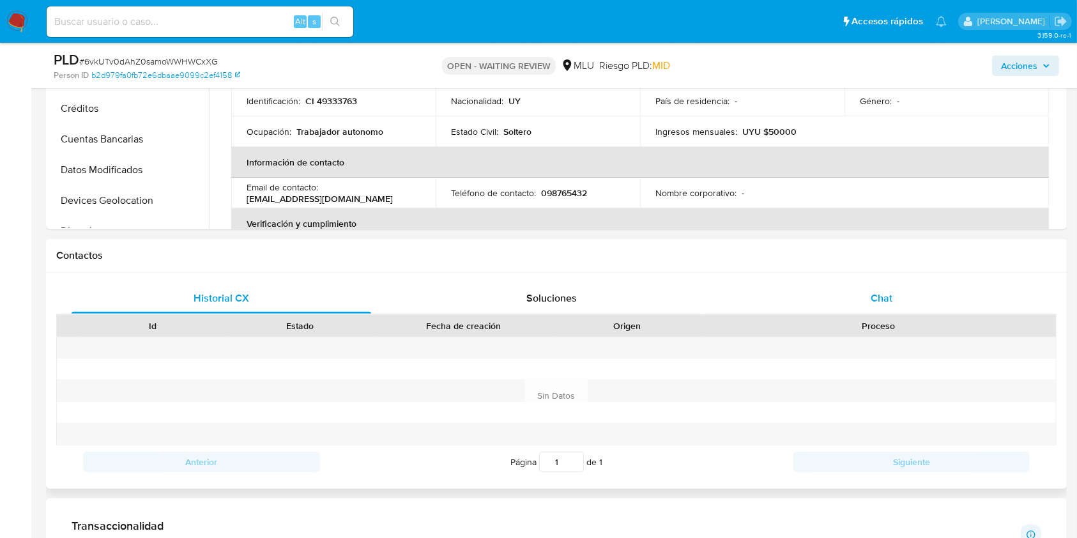
click at [876, 303] on span "Chat" at bounding box center [882, 298] width 22 height 15
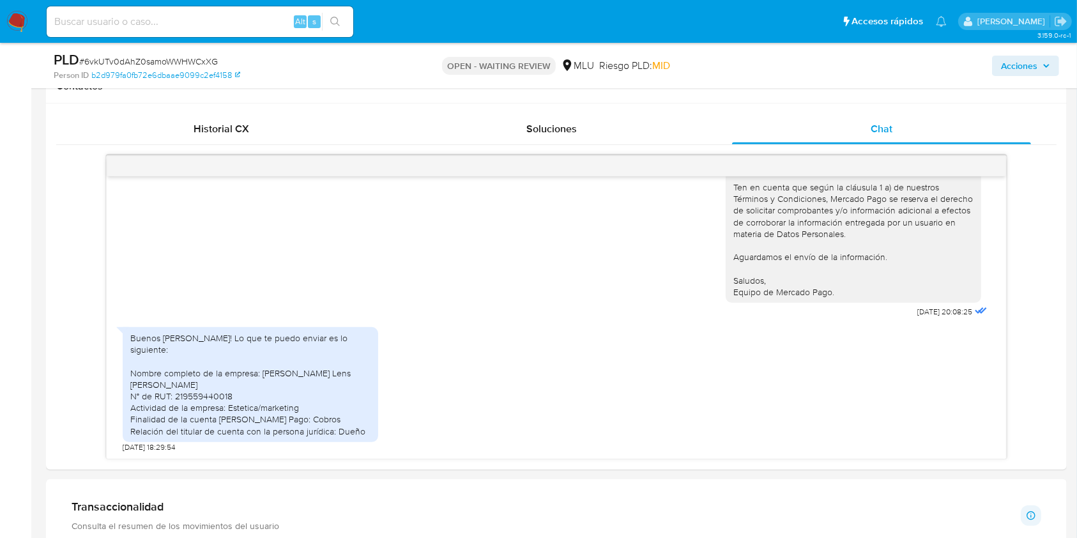
scroll to position [607, 0]
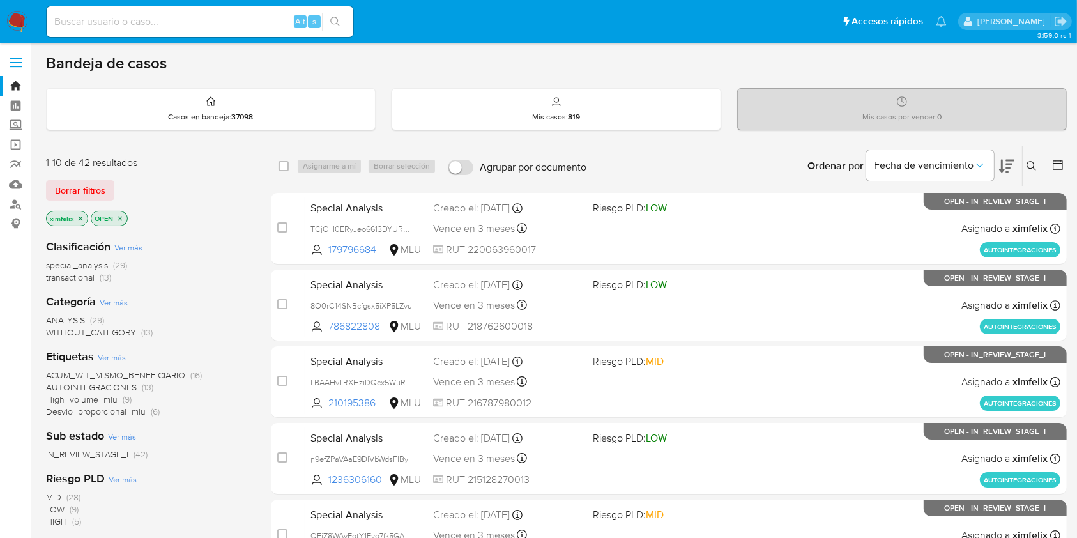
click at [81, 220] on icon "close-filter" at bounding box center [81, 219] width 8 height 8
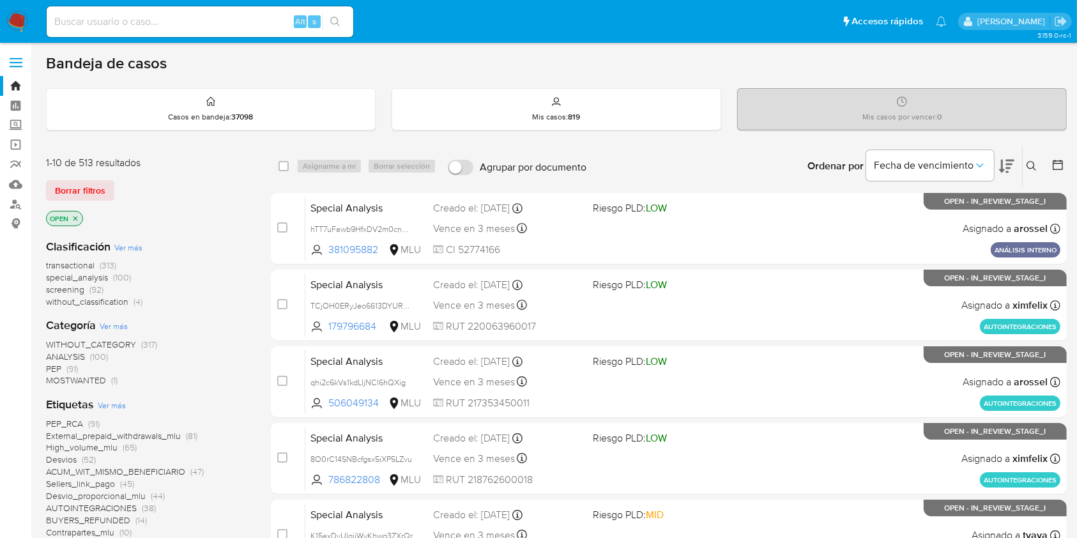
click at [81, 220] on p "OPEN" at bounding box center [65, 219] width 36 height 14
click at [72, 220] on icon "close-filter" at bounding box center [76, 219] width 8 height 8
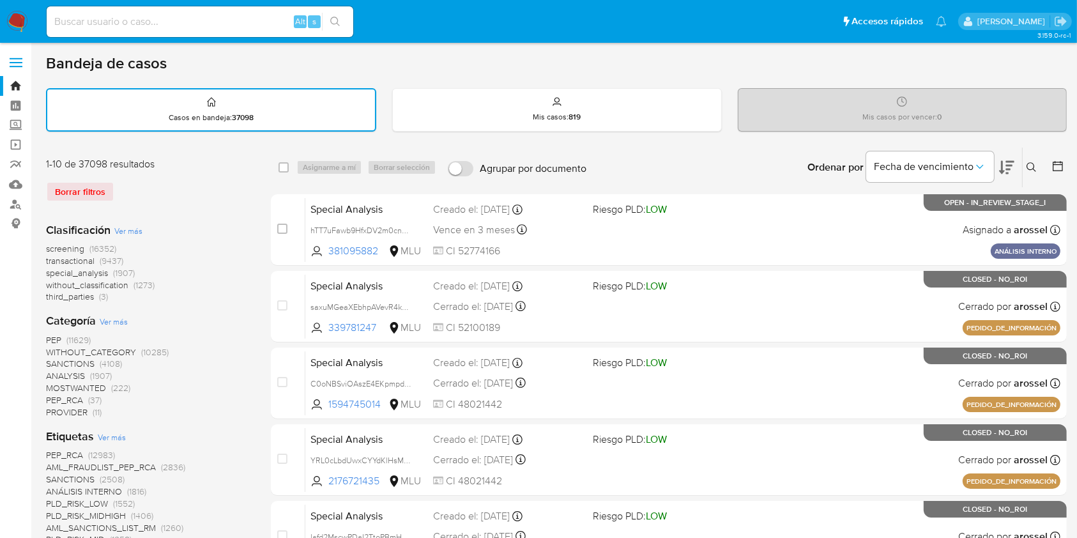
click at [1059, 164] on icon at bounding box center [1058, 166] width 10 height 10
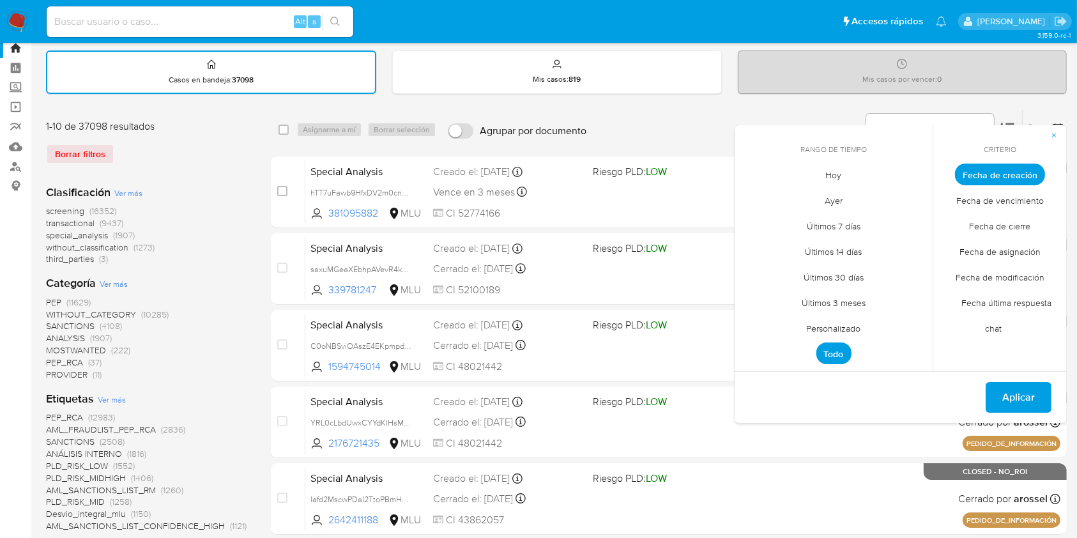
scroll to position [61, 0]
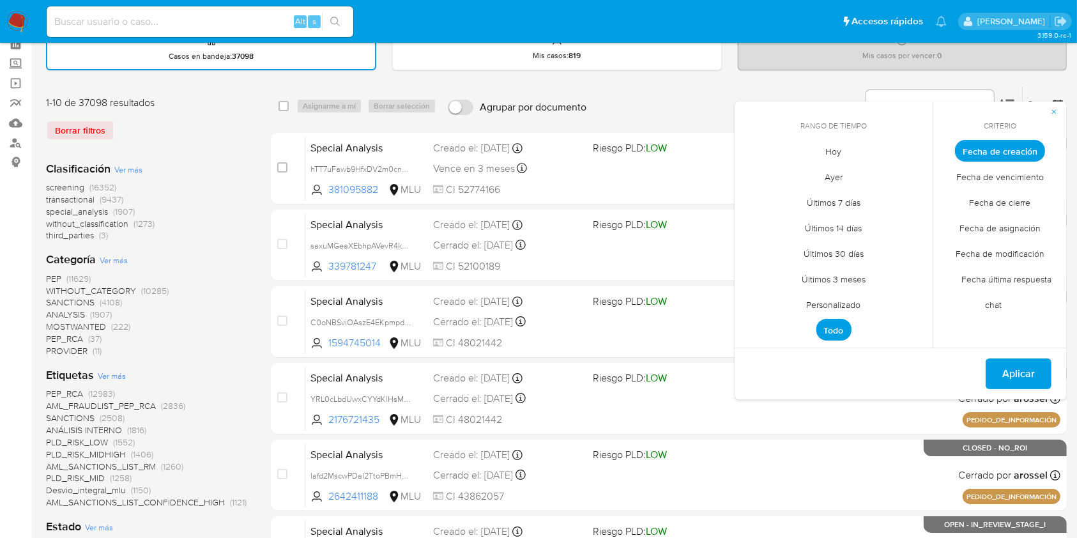
click at [829, 298] on span "Personalizado" at bounding box center [834, 305] width 81 height 26
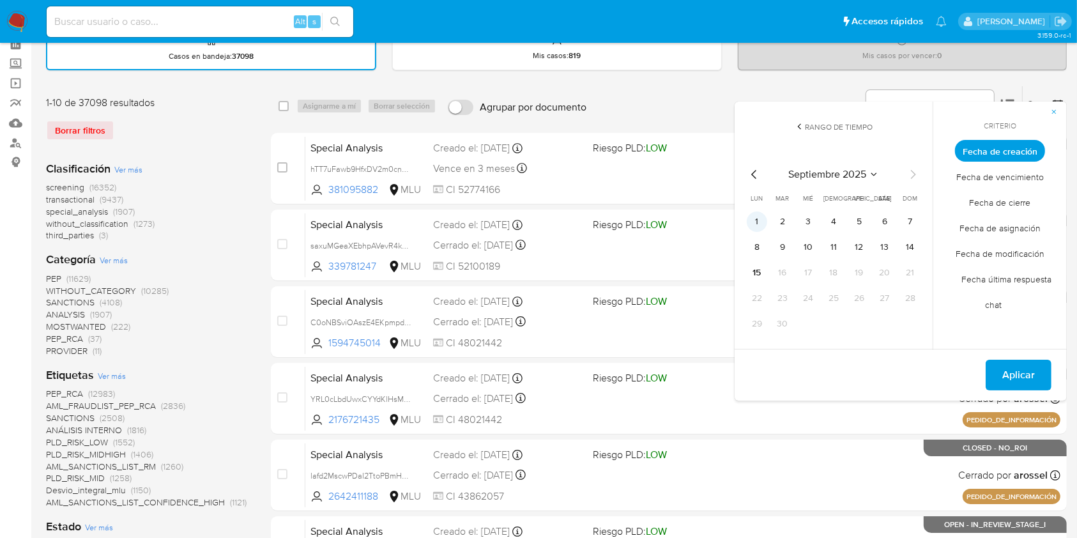
click at [753, 223] on button "1" at bounding box center [757, 222] width 20 height 20
click at [753, 271] on button "15" at bounding box center [757, 273] width 20 height 20
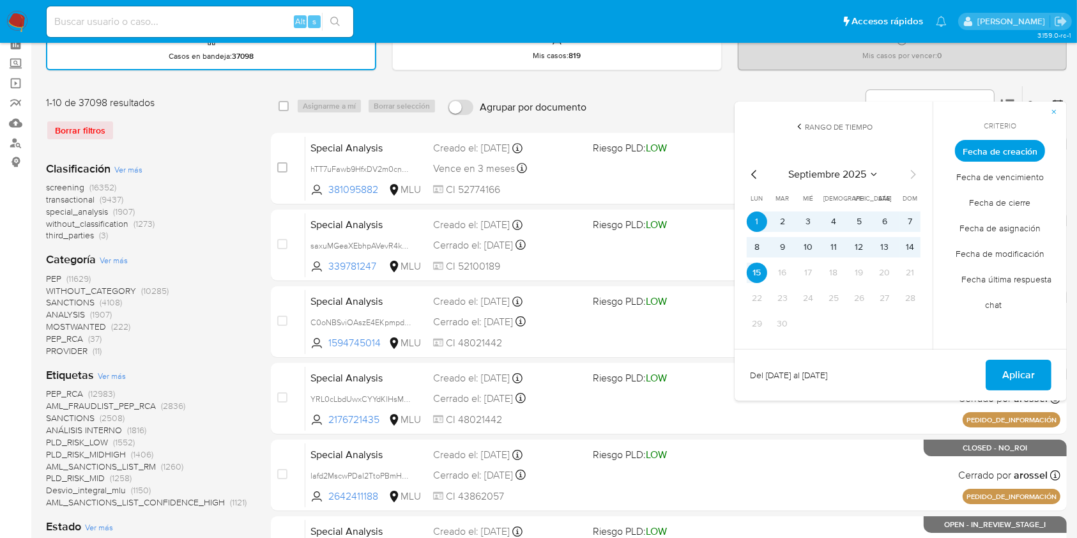
click at [1002, 199] on span "Fecha de cierre" at bounding box center [1001, 203] width 88 height 26
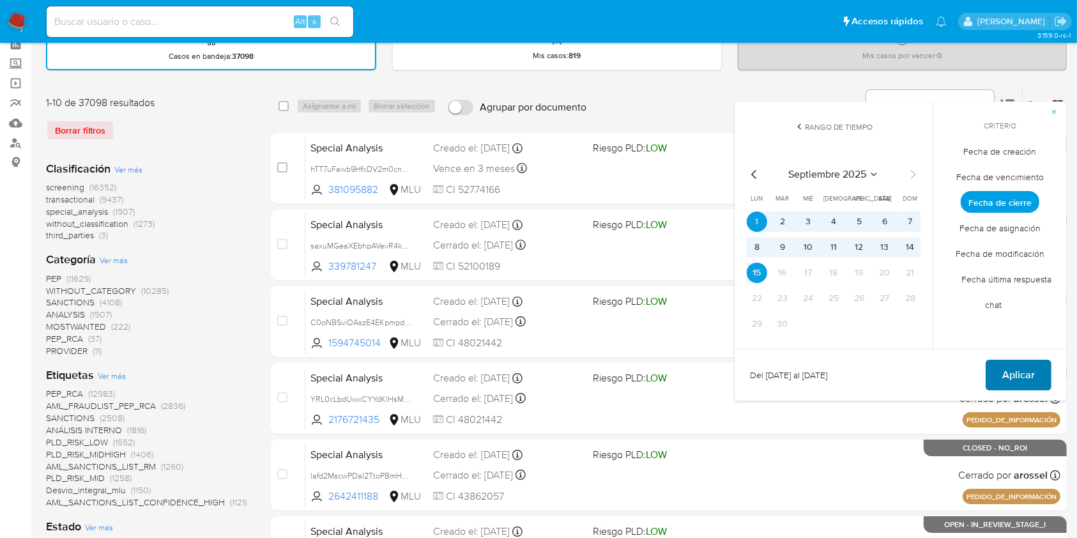
click at [1014, 371] on span "Aplicar" at bounding box center [1019, 375] width 33 height 28
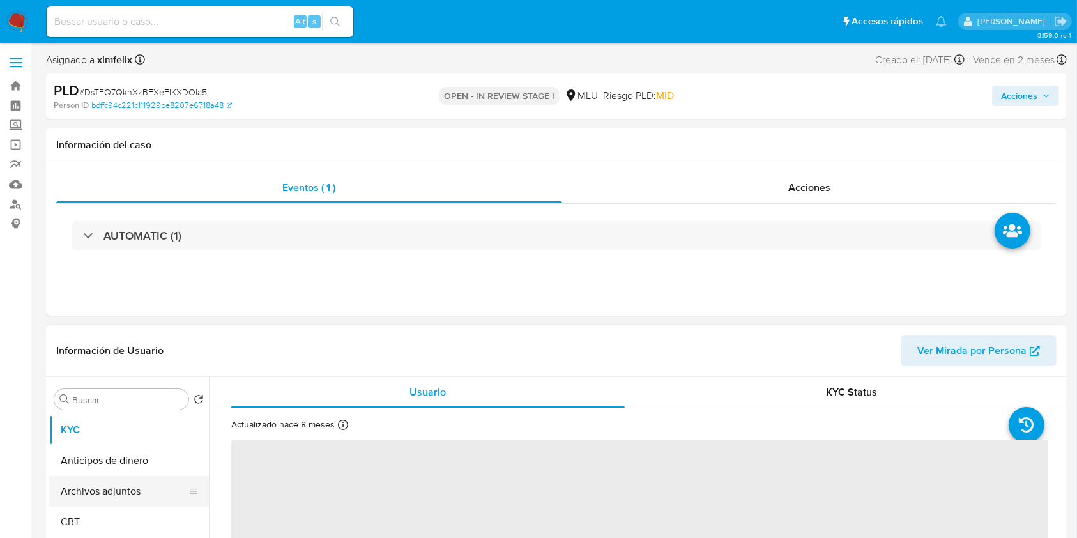
select select "10"
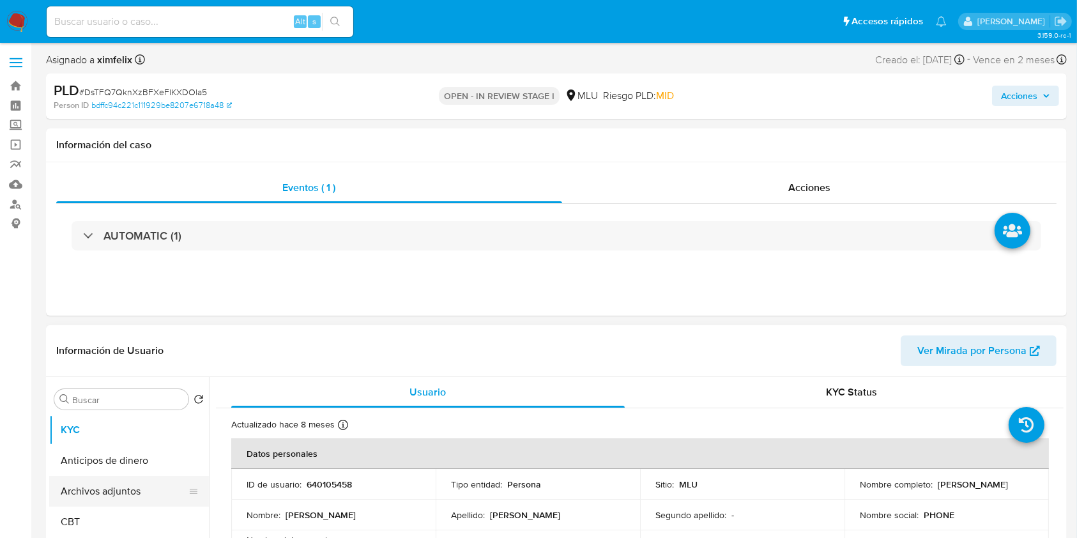
click at [125, 491] on button "Archivos adjuntos" at bounding box center [124, 491] width 150 height 31
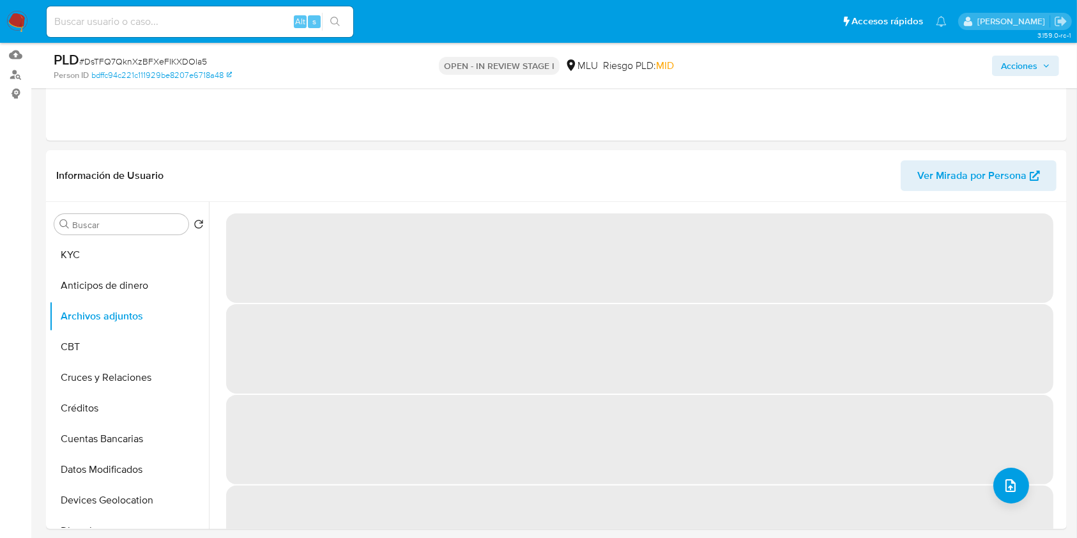
scroll to position [132, 0]
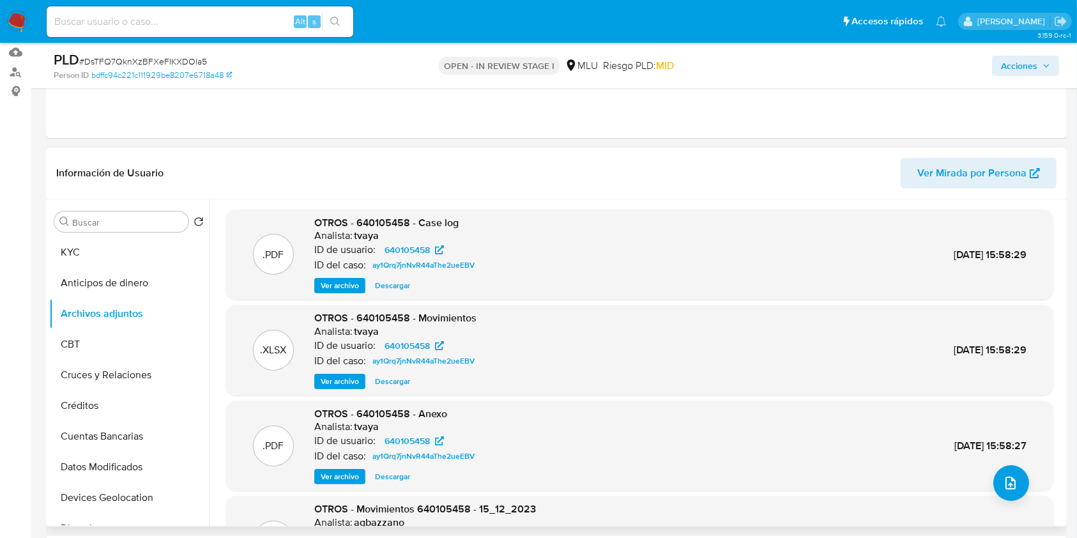
click at [346, 284] on span "Ver archivo" at bounding box center [340, 285] width 38 height 13
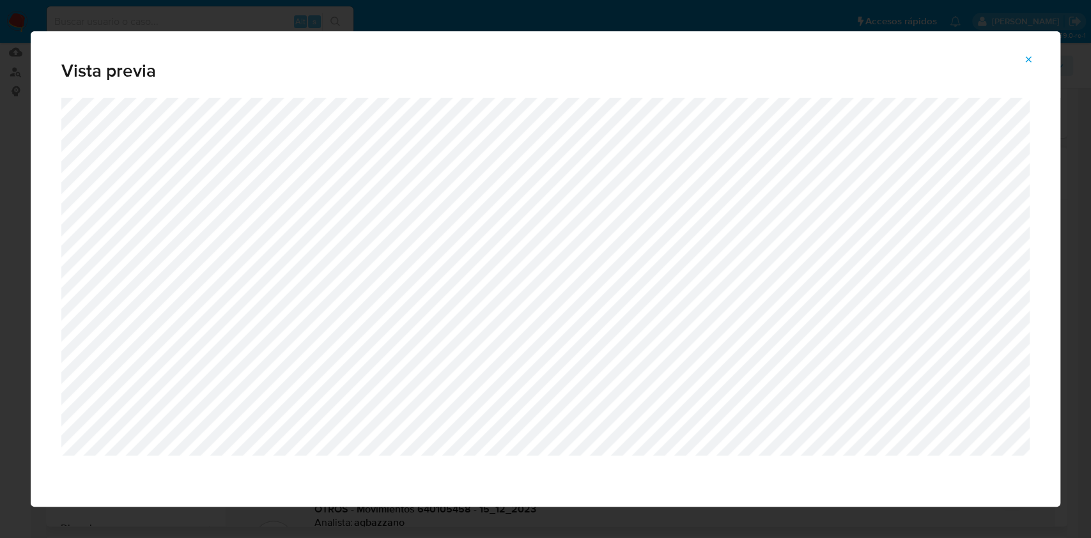
click at [1028, 59] on icon "Attachment preview" at bounding box center [1029, 59] width 6 height 6
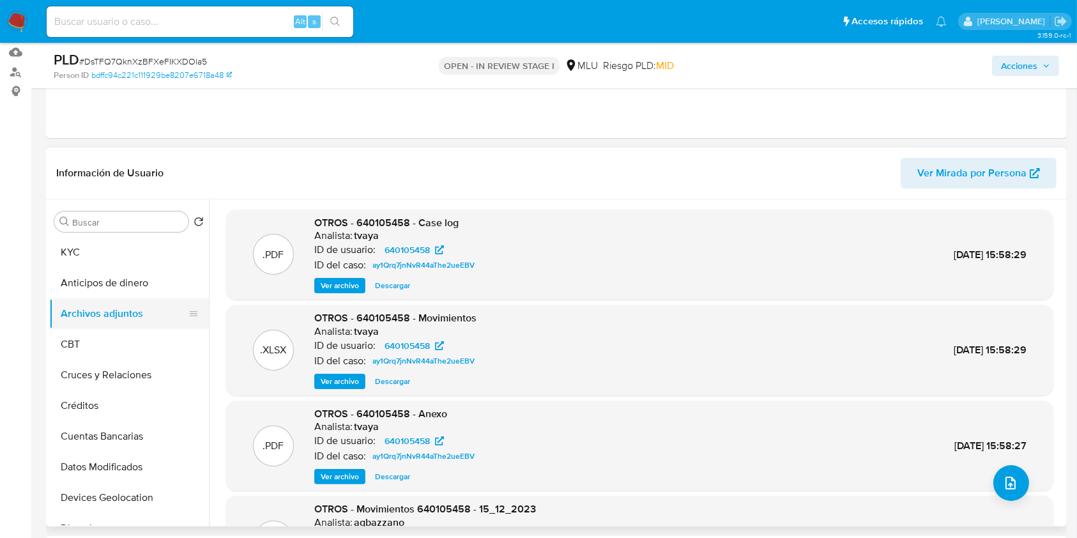
drag, startPoint x: 203, startPoint y: 257, endPoint x: 199, endPoint y: 300, distance: 43.7
click at [199, 300] on ul "KYC Anticipos de dinero Archivos adjuntos CBT Cruces y Relaciones Créditos Cuen…" at bounding box center [129, 381] width 160 height 288
click at [131, 442] on button "Cuentas Bancarias" at bounding box center [124, 436] width 150 height 31
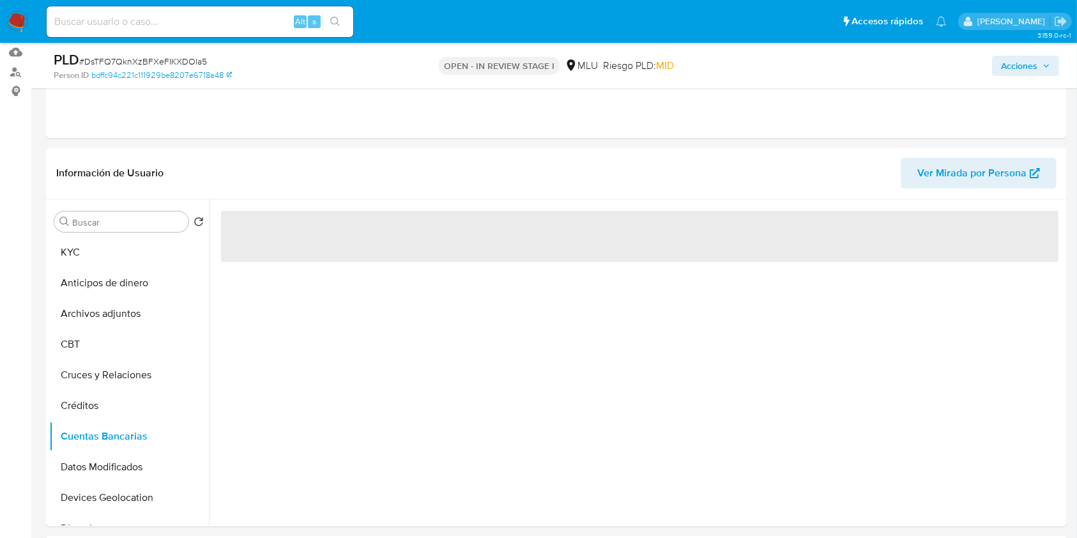
click at [436, 395] on div "‌" at bounding box center [636, 362] width 855 height 327
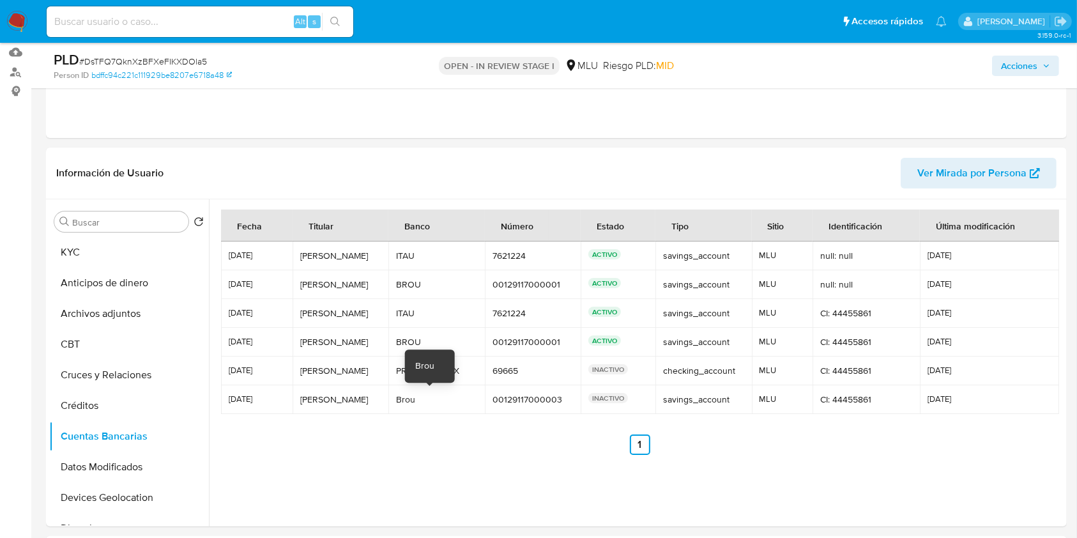
click at [447, 436] on ul "Anterior 1 Siguiente" at bounding box center [640, 445] width 838 height 20
click at [120, 256] on button "KYC" at bounding box center [124, 252] width 150 height 31
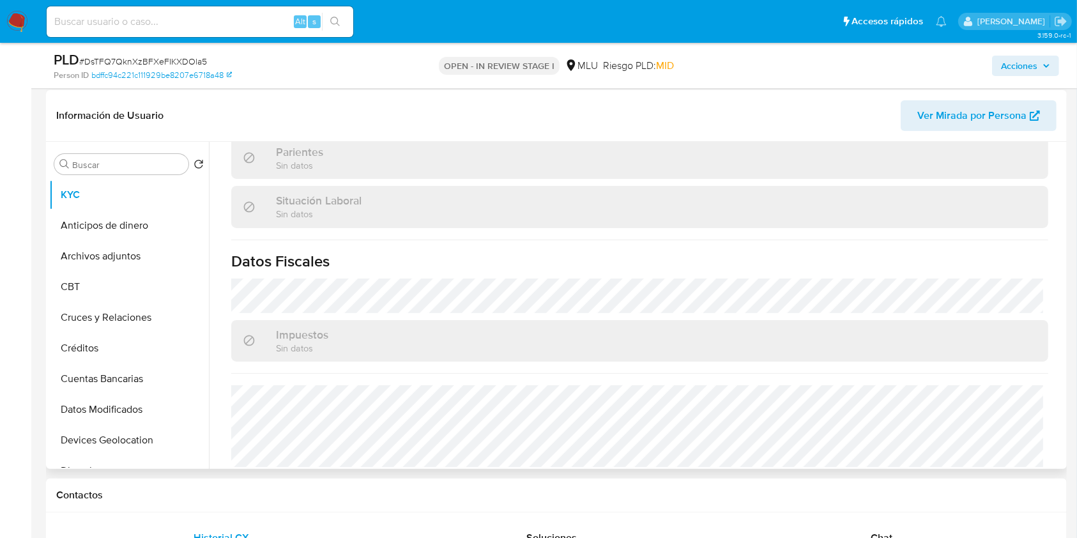
scroll to position [642, 0]
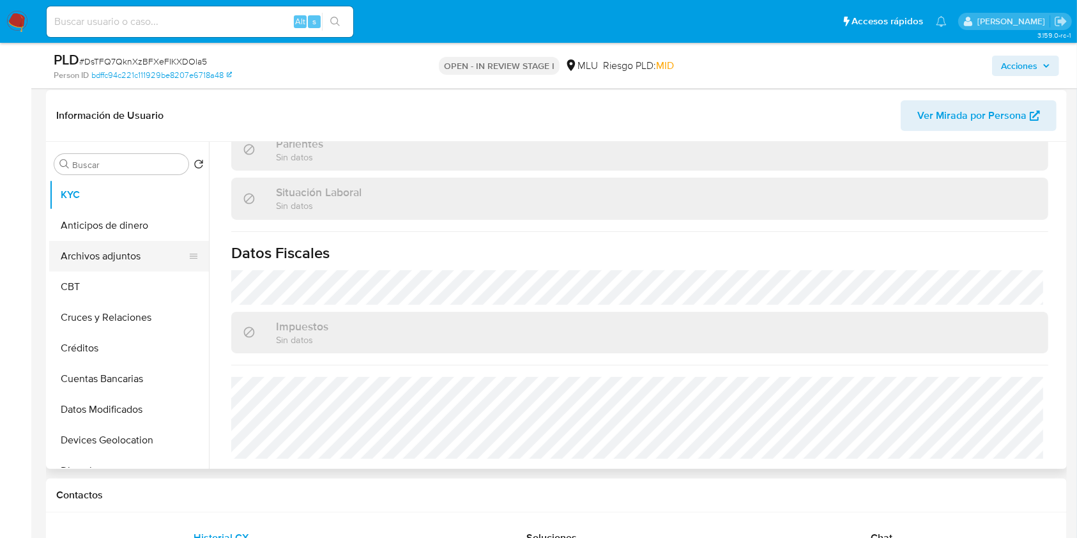
click at [115, 258] on button "Archivos adjuntos" at bounding box center [124, 256] width 150 height 31
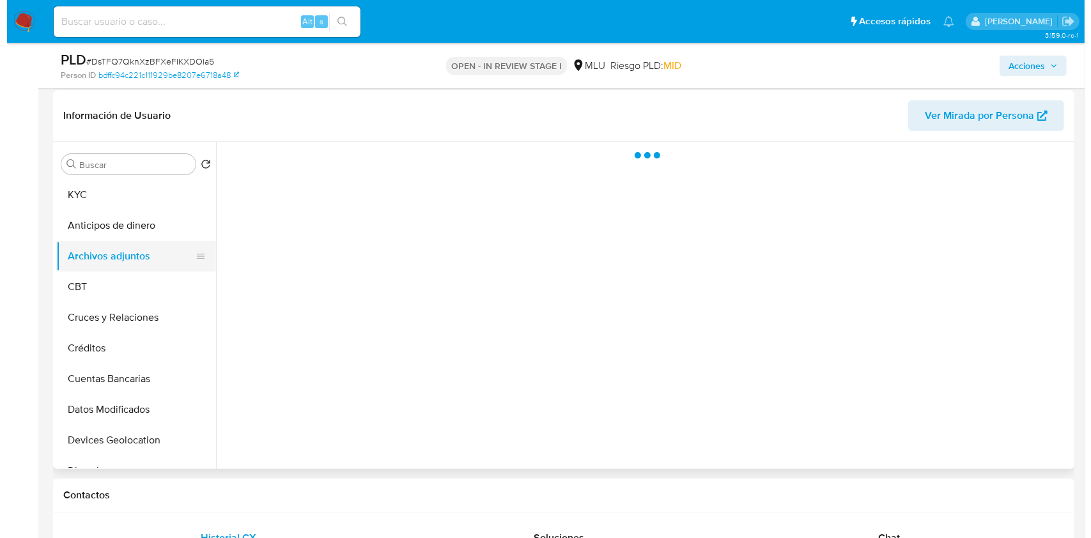
scroll to position [0, 0]
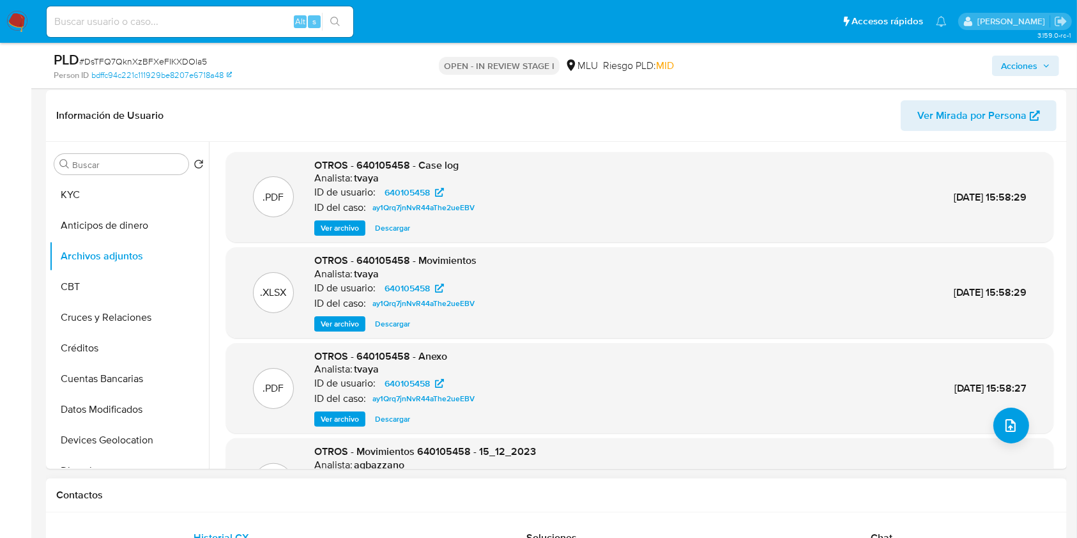
click at [1012, 422] on icon "upload-file" at bounding box center [1010, 425] width 15 height 15
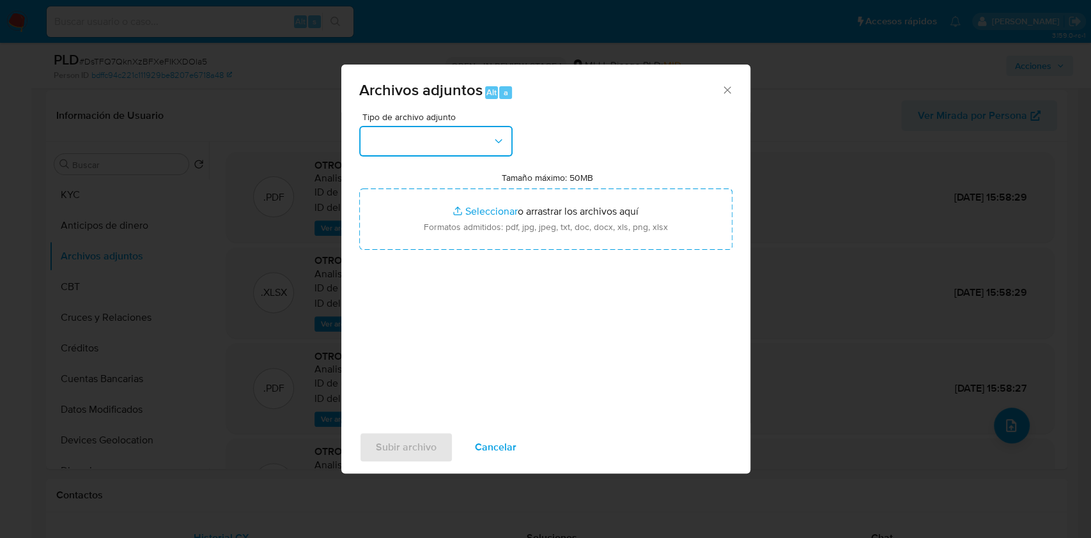
click at [390, 144] on button "button" at bounding box center [435, 141] width 153 height 31
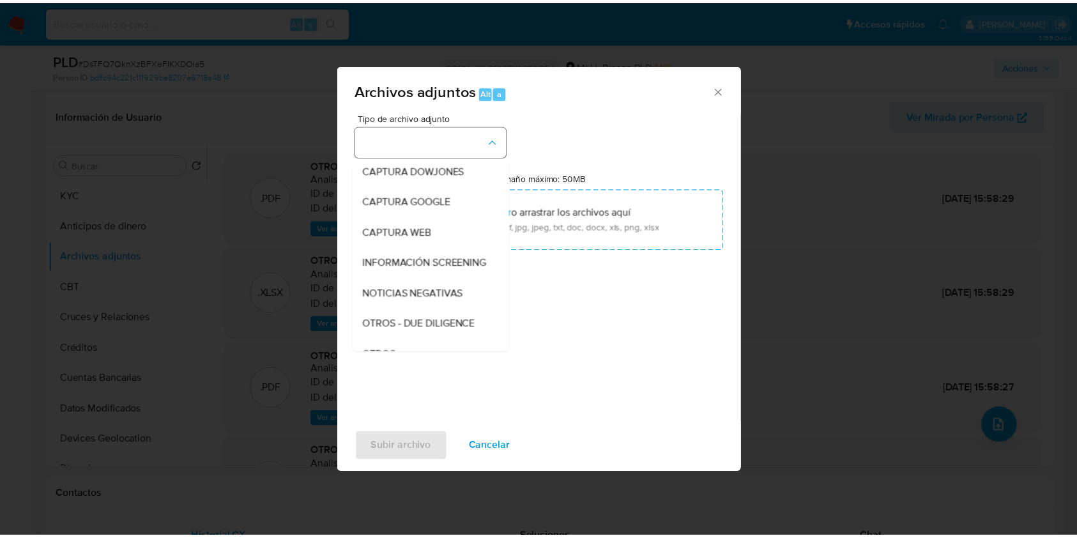
scroll to position [66, 0]
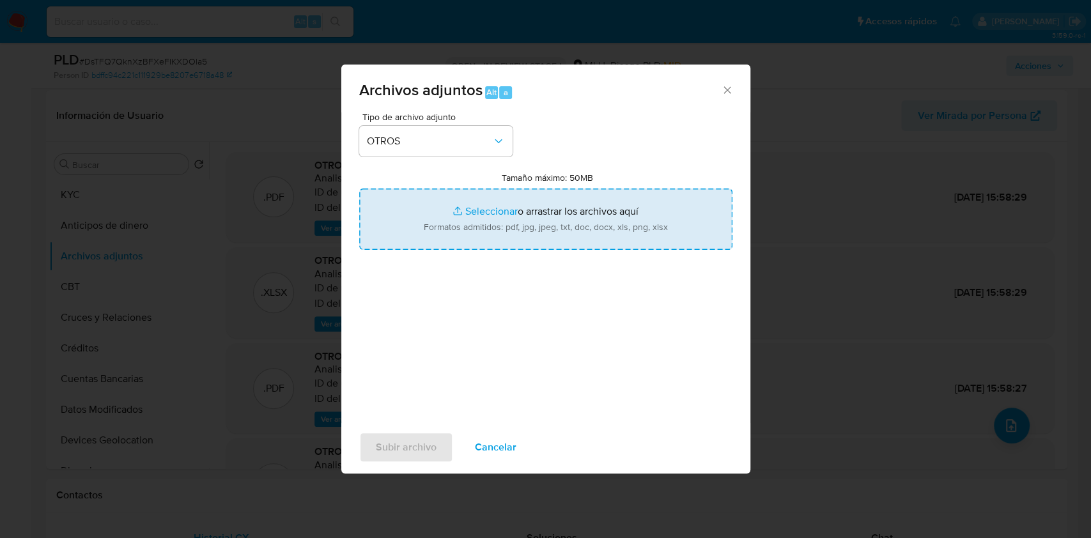
type input "C:\fakepath\Case Log 640105458 - 10_09_2025.pdf"
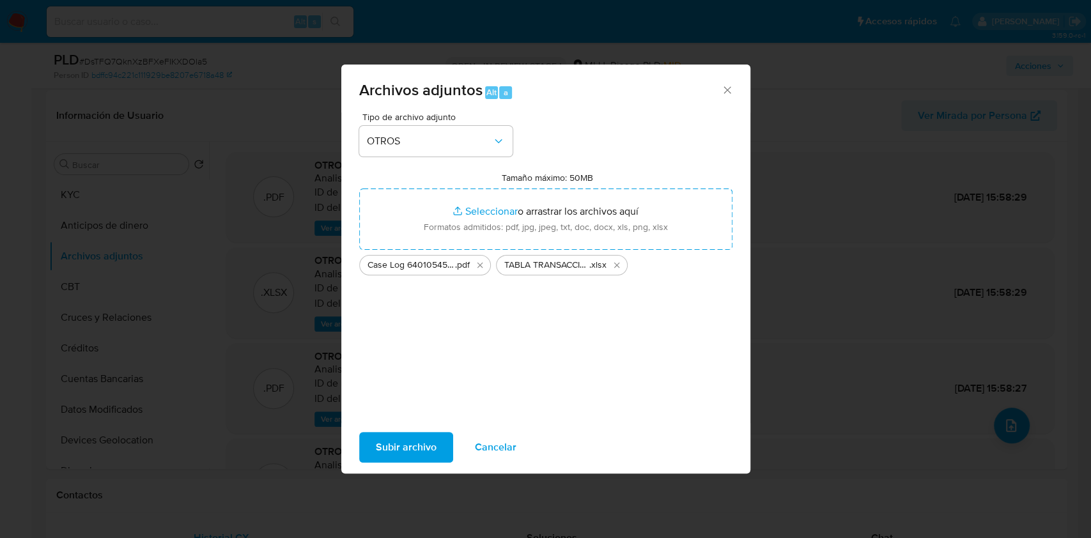
click at [404, 442] on span "Subir archivo" at bounding box center [406, 447] width 61 height 28
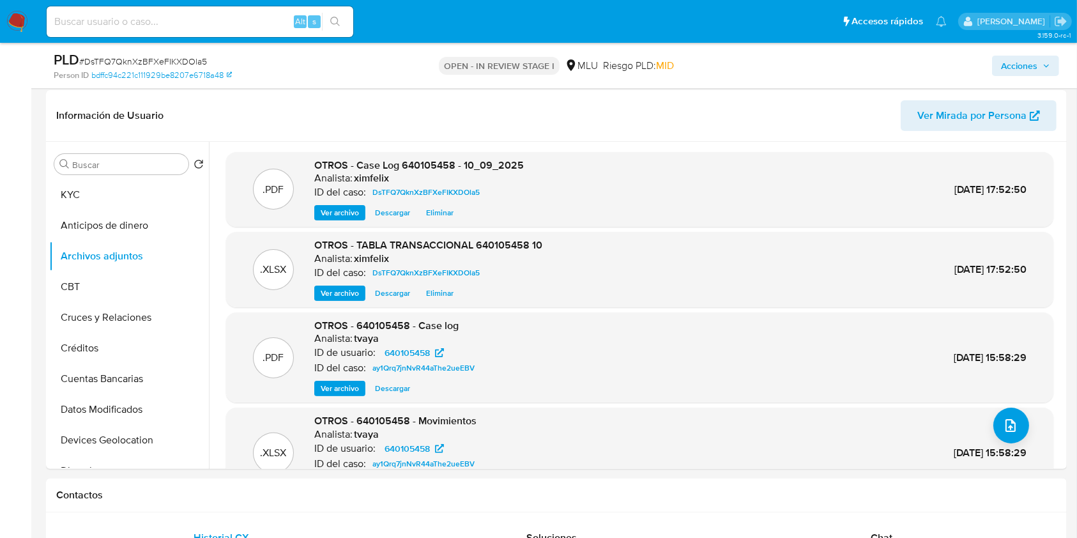
click at [1035, 61] on span "Acciones" at bounding box center [1019, 66] width 36 height 20
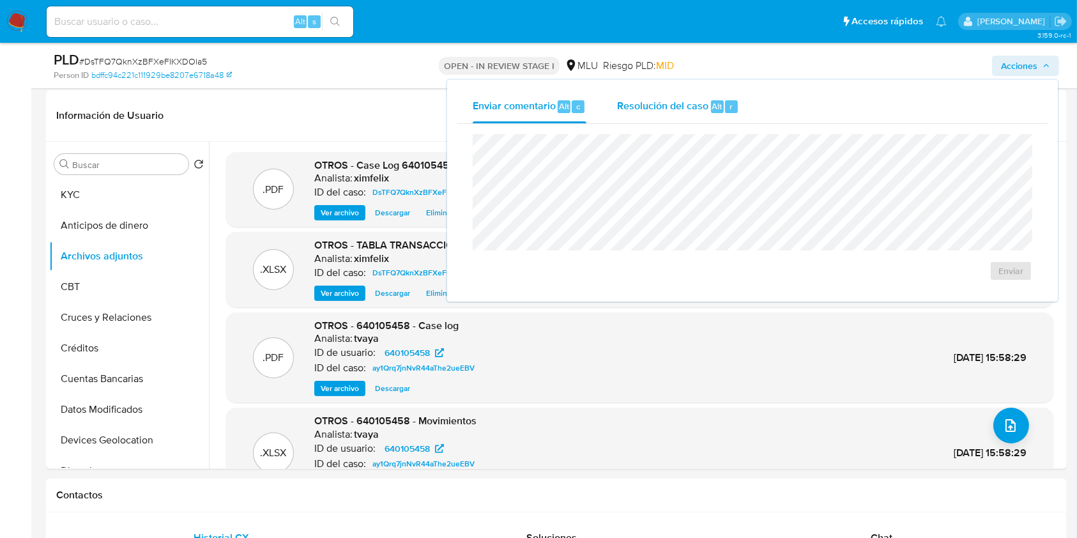
click at [720, 102] on span "Alt" at bounding box center [718, 106] width 10 height 12
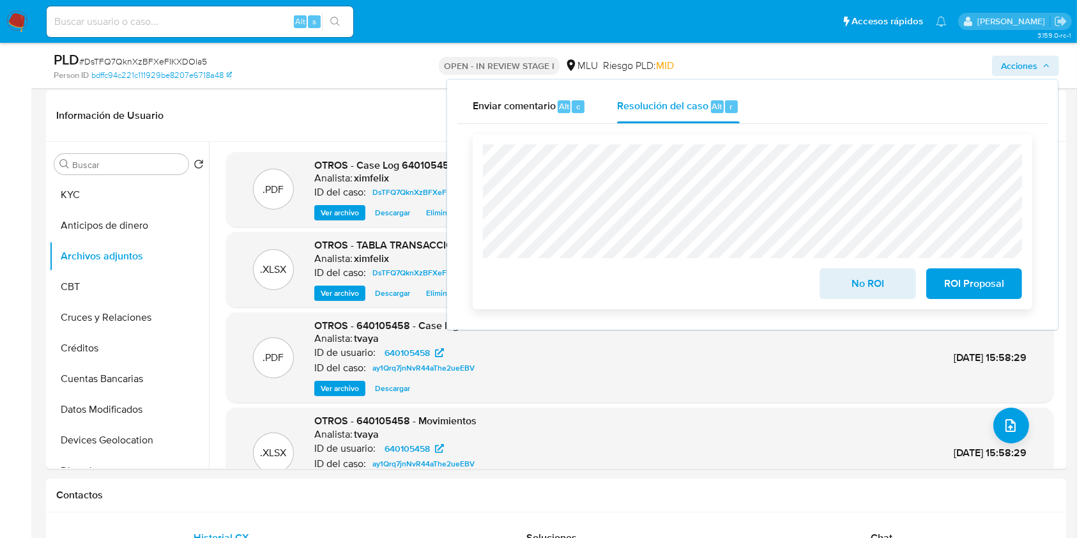
click at [863, 288] on span "No ROI" at bounding box center [868, 284] width 63 height 28
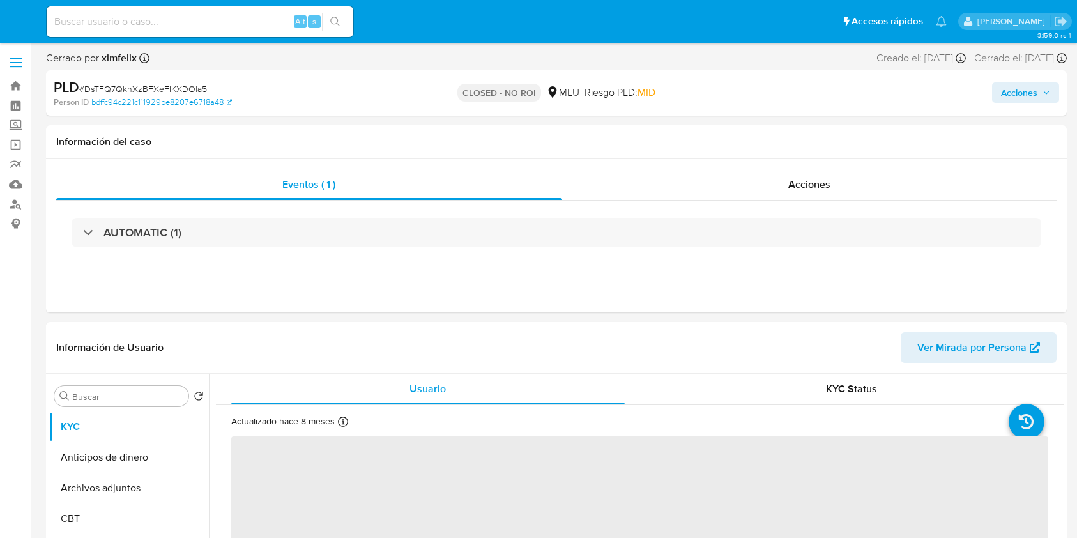
select select "10"
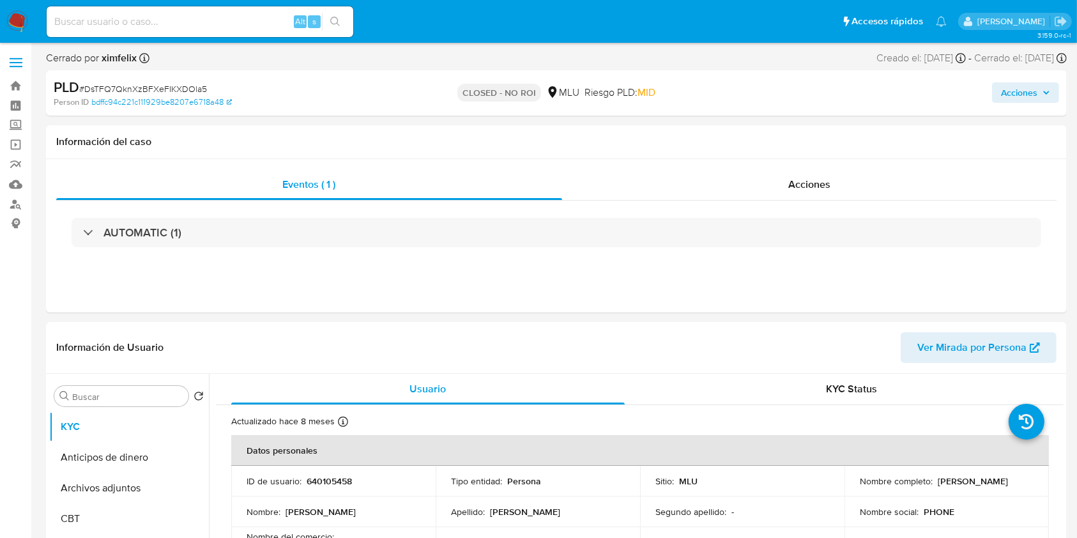
click at [22, 18] on img at bounding box center [17, 22] width 22 height 22
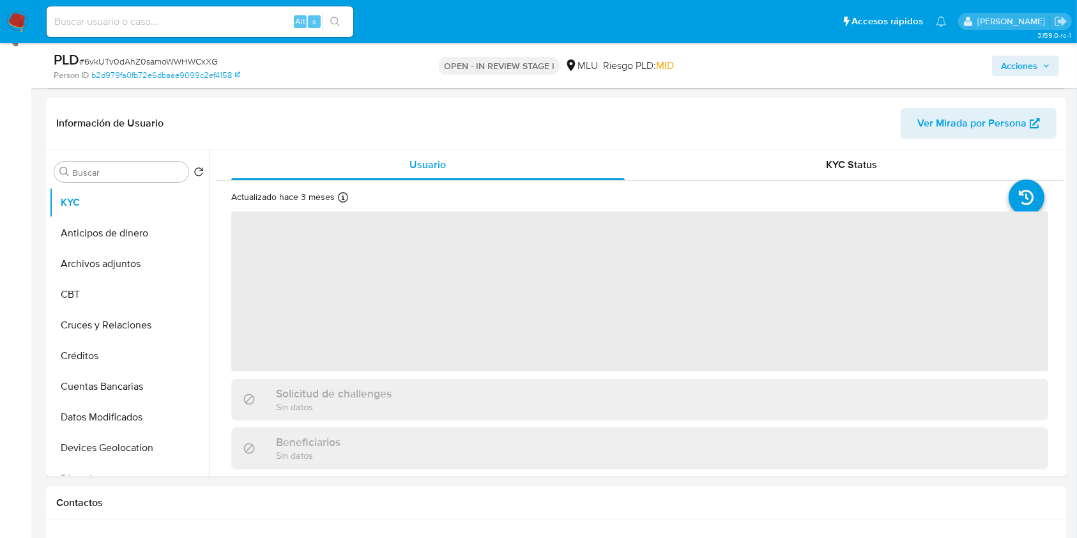
select select "10"
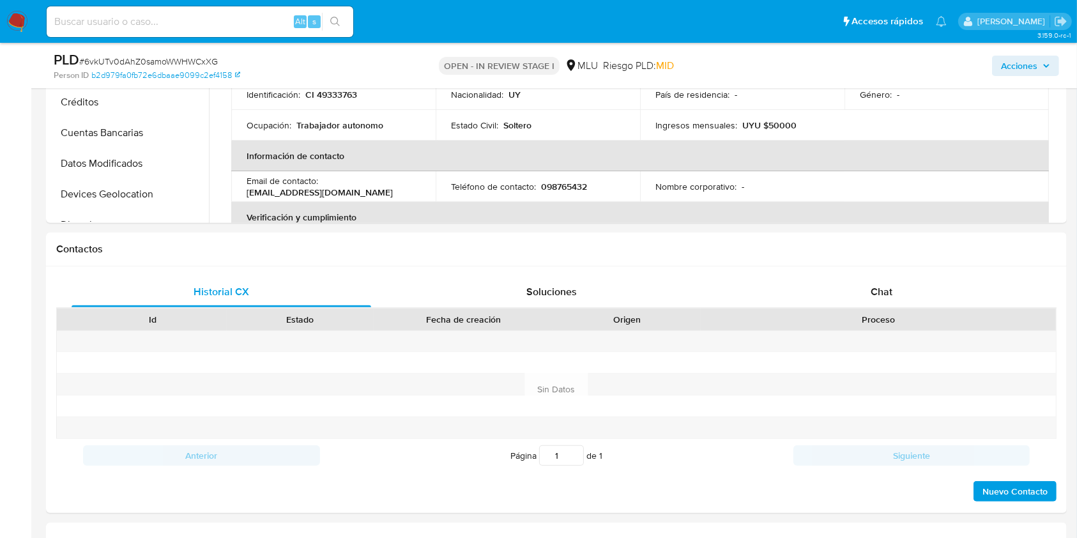
scroll to position [439, 0]
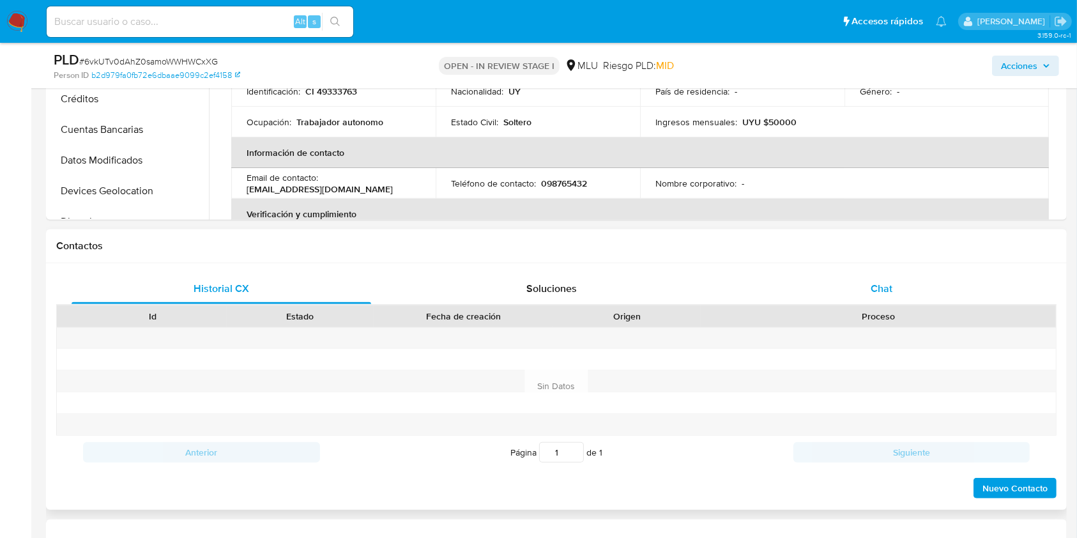
click at [888, 283] on span "Chat" at bounding box center [882, 288] width 22 height 15
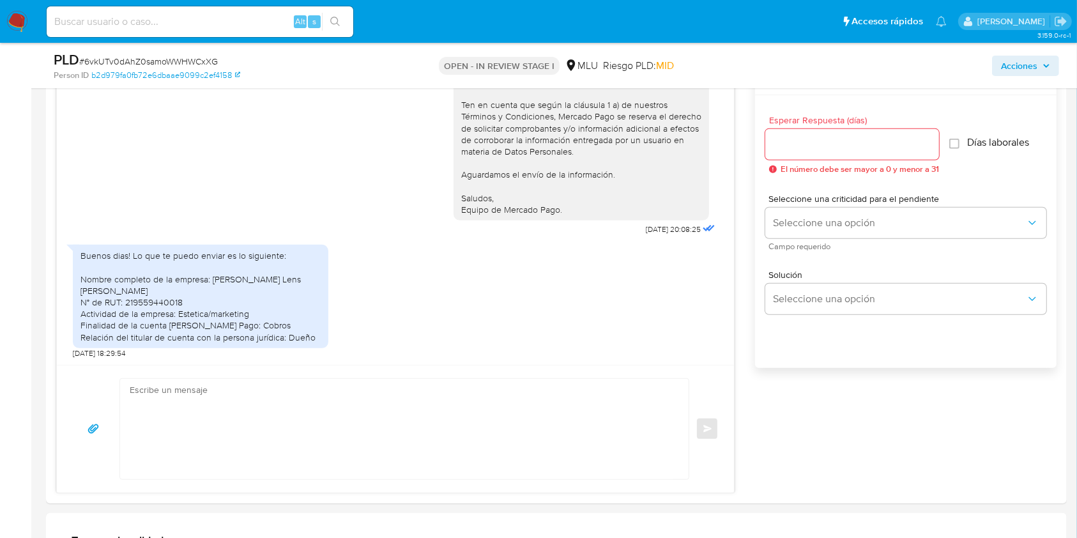
scroll to position [684, 0]
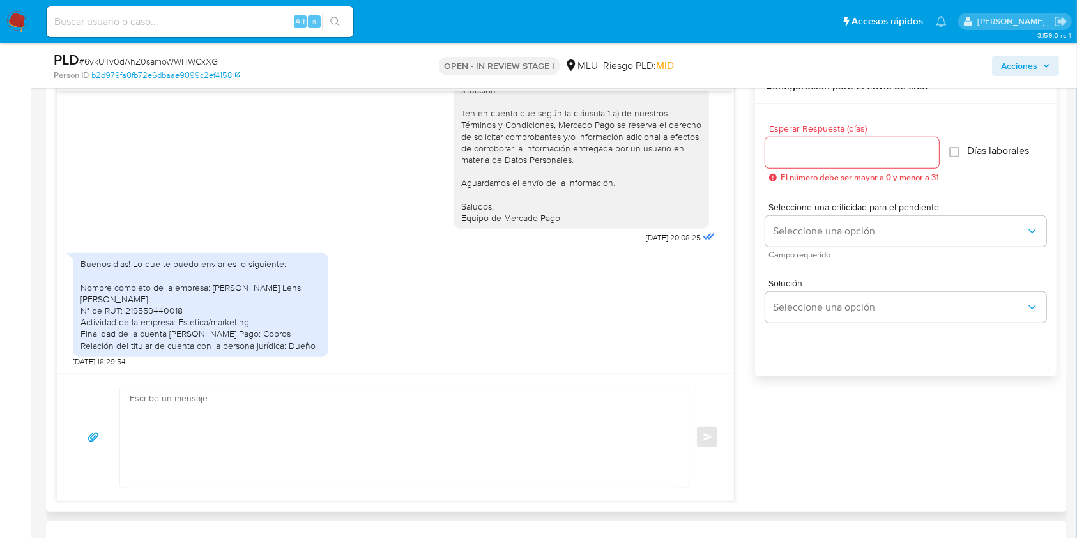
click at [169, 308] on div "Buenos dias! Lo que te puedo enviar es lo siguiente: Nombre completo de la empr…" at bounding box center [201, 304] width 240 height 93
copy div "219559440018"
click at [406, 408] on textarea at bounding box center [401, 437] width 543 height 100
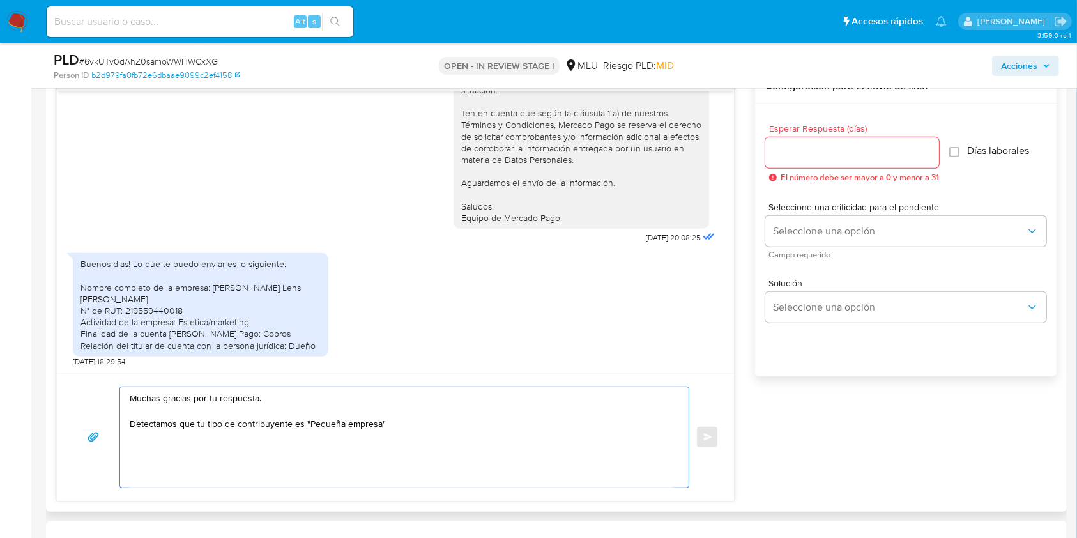
drag, startPoint x: 406, startPoint y: 432, endPoint x: 116, endPoint y: 446, distance: 291.1
click at [116, 446] on div "Muchas gracias por tu respuesta. Detectamos que tu tipo de contribuyente es "Pe…" at bounding box center [395, 438] width 647 height 102
paste textarea "detectamos que tus ingresos superan ampliamente el límite establecido para tu t…"
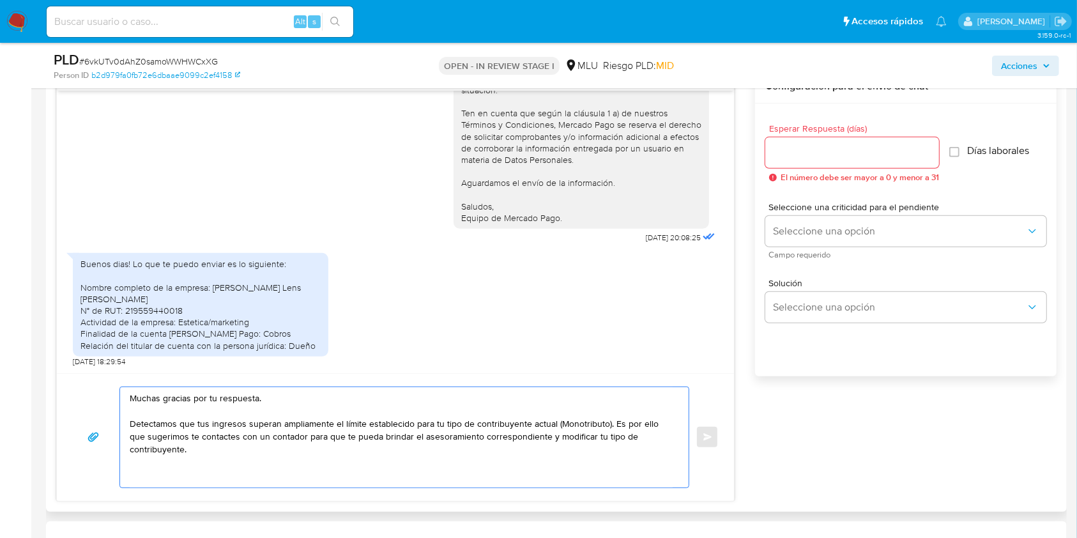
click at [568, 424] on textarea "Muchas gracias por tu respuesta. Detectamos que tus ingresos superan ampliament…" at bounding box center [401, 437] width 543 height 100
click at [370, 457] on textarea "Muchas gracias por tu respuesta. Detectamos que tus ingresos superan ampliament…" at bounding box center [401, 437] width 543 height 100
click at [357, 454] on textarea "Muchas gracias por tu respuesta. Detectamos que tus ingresos superan ampliament…" at bounding box center [401, 437] width 543 height 100
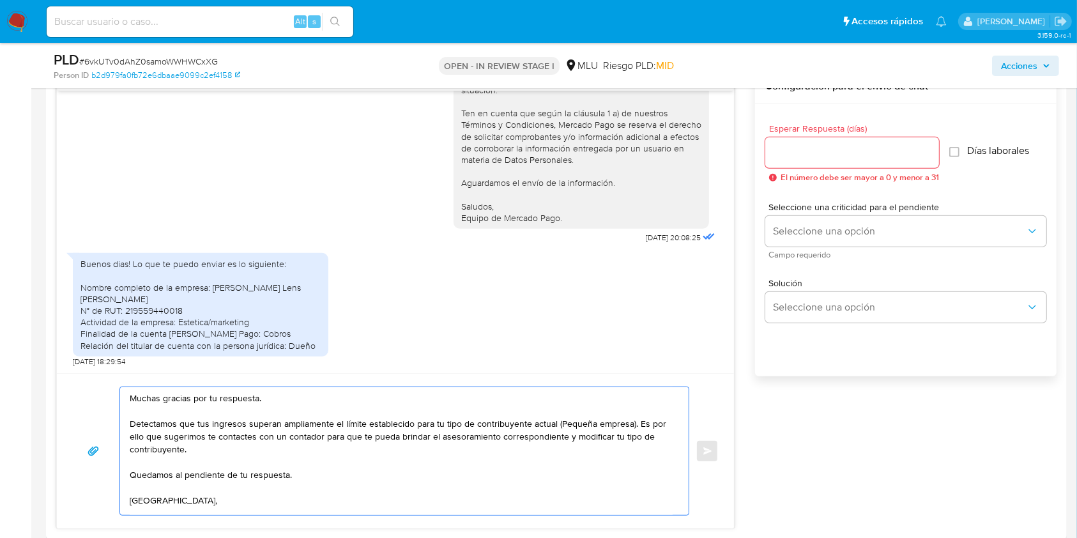
scroll to position [7, 0]
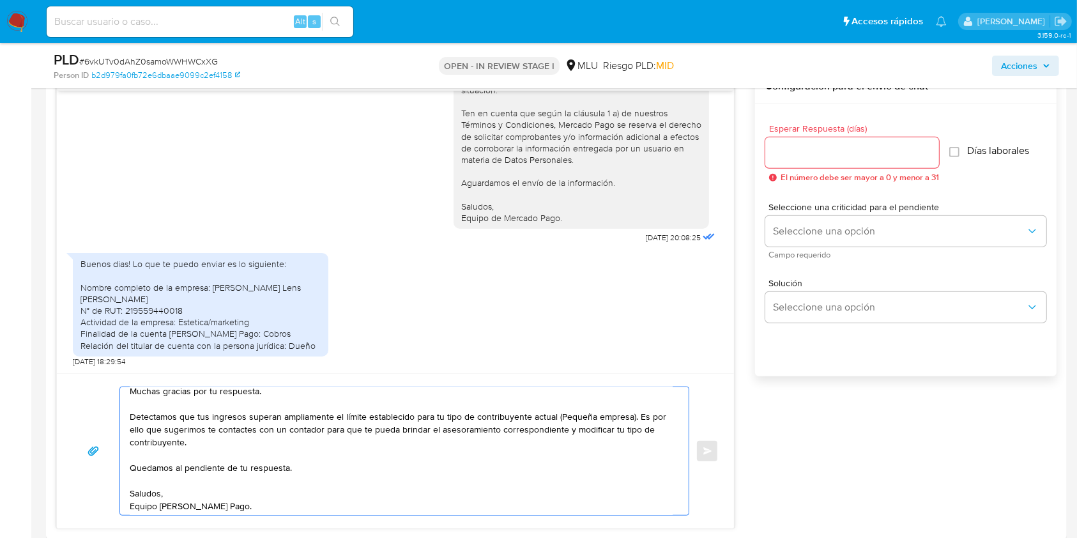
click at [299, 396] on textarea "Muchas gracias por tu respuesta. Detectamos que tus ingresos superan ampliament…" at bounding box center [401, 451] width 543 height 128
click at [132, 392] on textarea "Muchas gracias por tu respuesta y la información proporcionada. Detectamos que …" at bounding box center [401, 451] width 543 height 128
type textarea "Buenas tardes, Muchas gracias por tu respuesta y la información proporcionada. …"
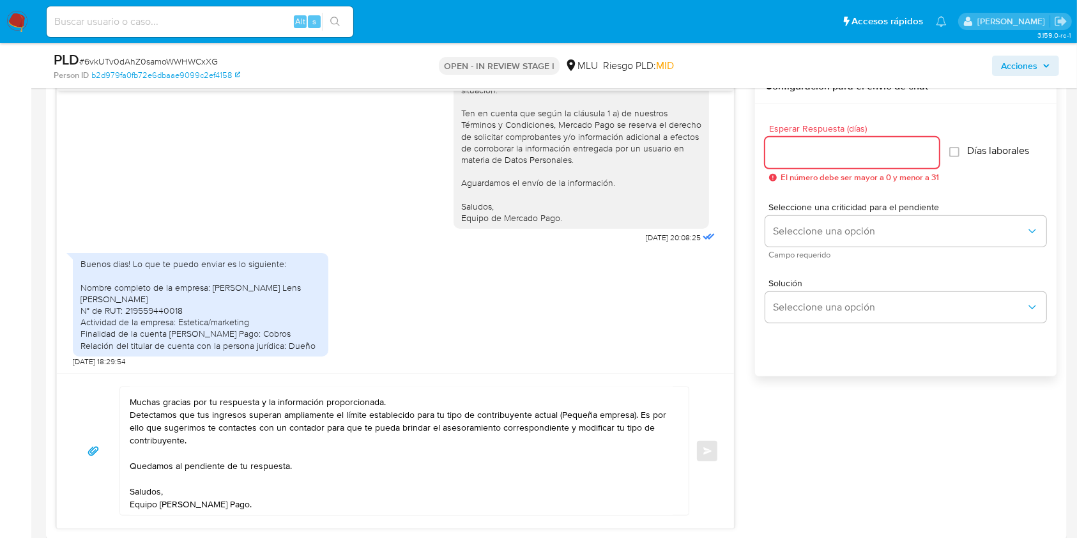
click at [893, 153] on input "Esperar Respuesta (días)" at bounding box center [853, 152] width 174 height 17
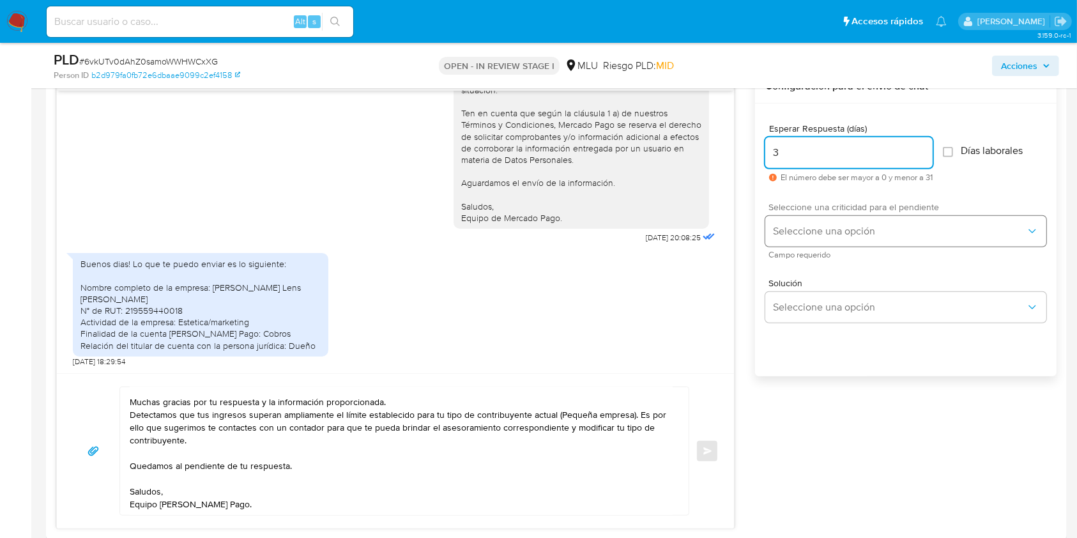
type input "3"
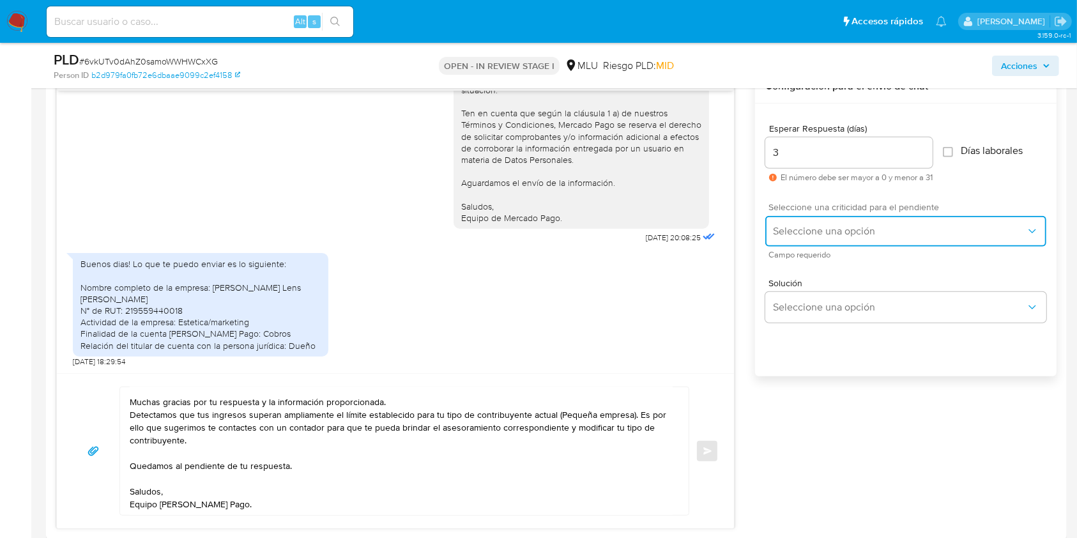
click at [838, 234] on span "Seleccione una opción" at bounding box center [899, 231] width 253 height 13
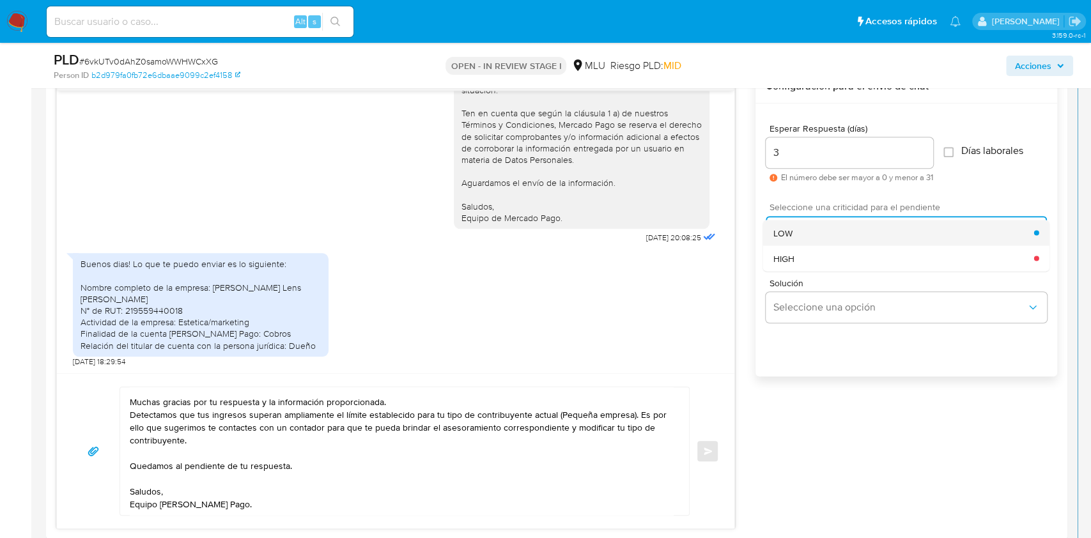
click at [798, 231] on div "LOW" at bounding box center [903, 233] width 261 height 26
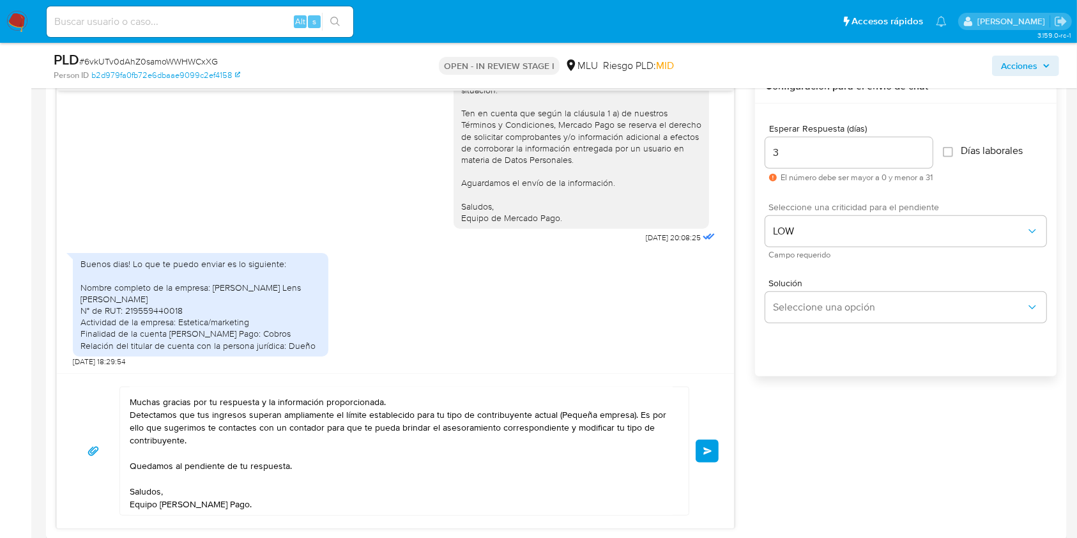
click at [706, 447] on span "Enviar" at bounding box center [708, 451] width 9 height 8
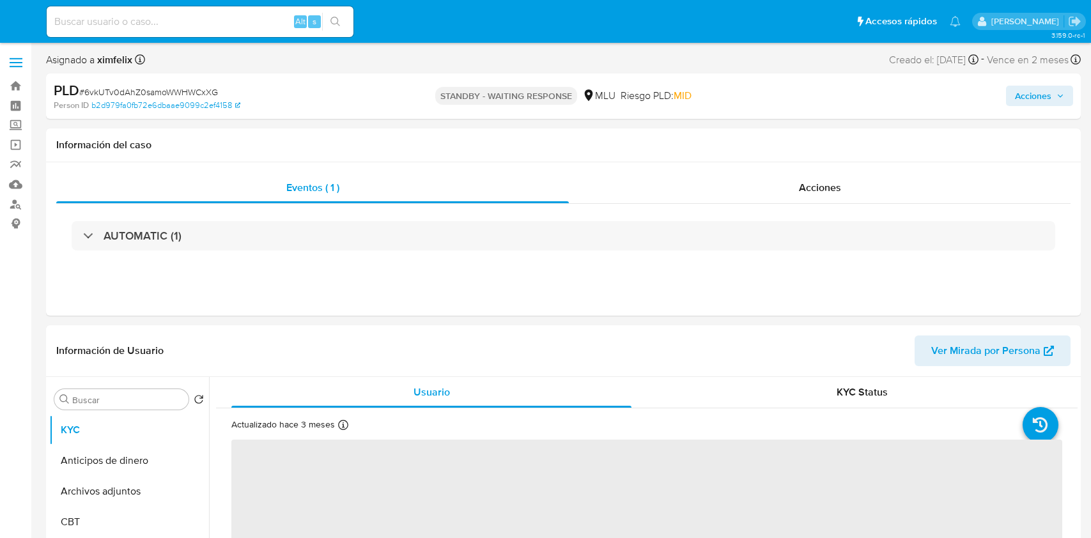
select select "10"
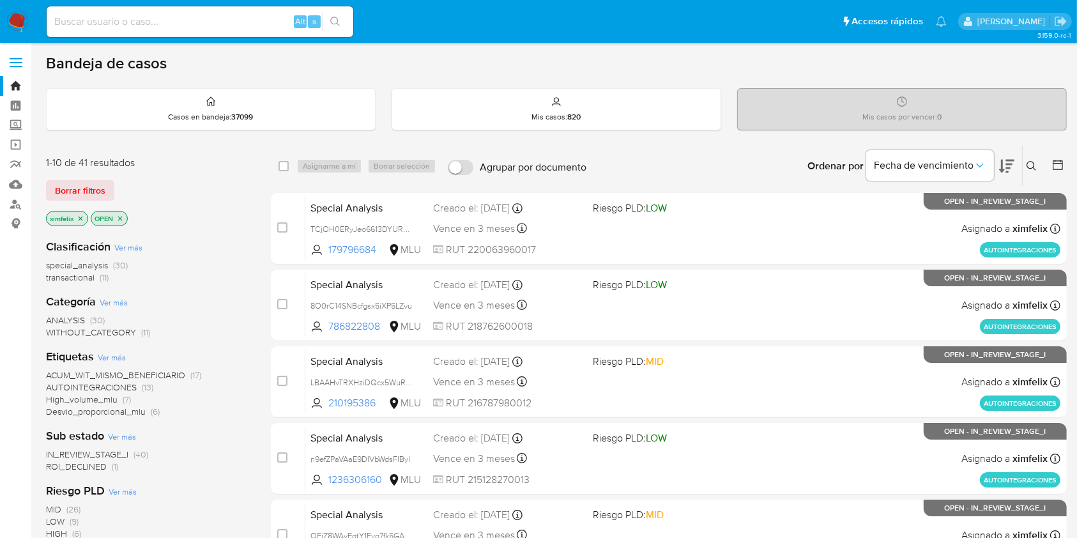
click at [92, 465] on span "ROI_DECLINED" at bounding box center [76, 466] width 61 height 13
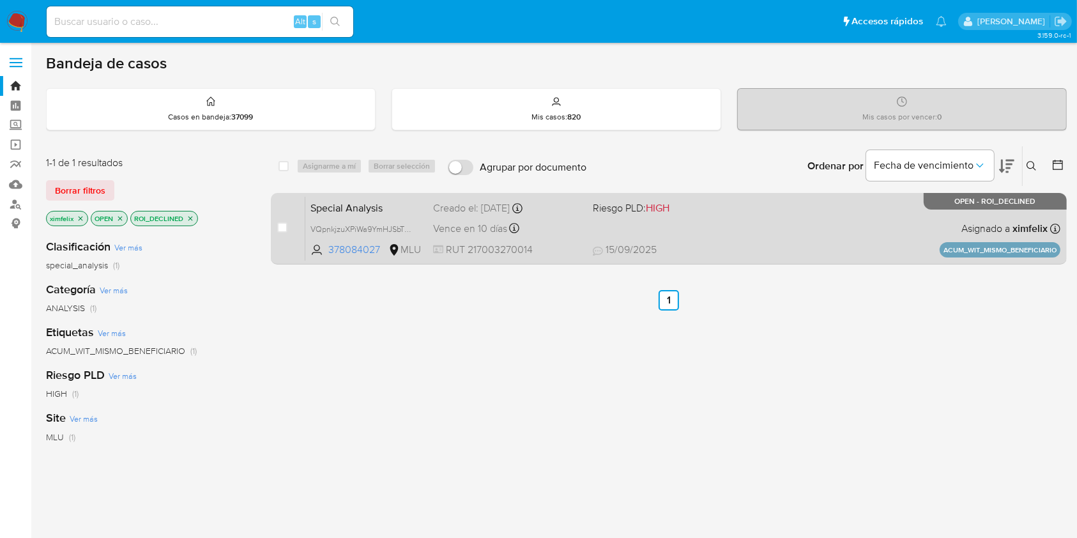
click at [697, 243] on span "[DATE] [DATE] 12:19" at bounding box center [747, 250] width 309 height 14
click at [684, 222] on div "Special Analysis VQpnkjzuXPiWa9YmHJSbTQZU 378084027 MLU Riesgo PLD: HIGH Creado…" at bounding box center [682, 228] width 755 height 65
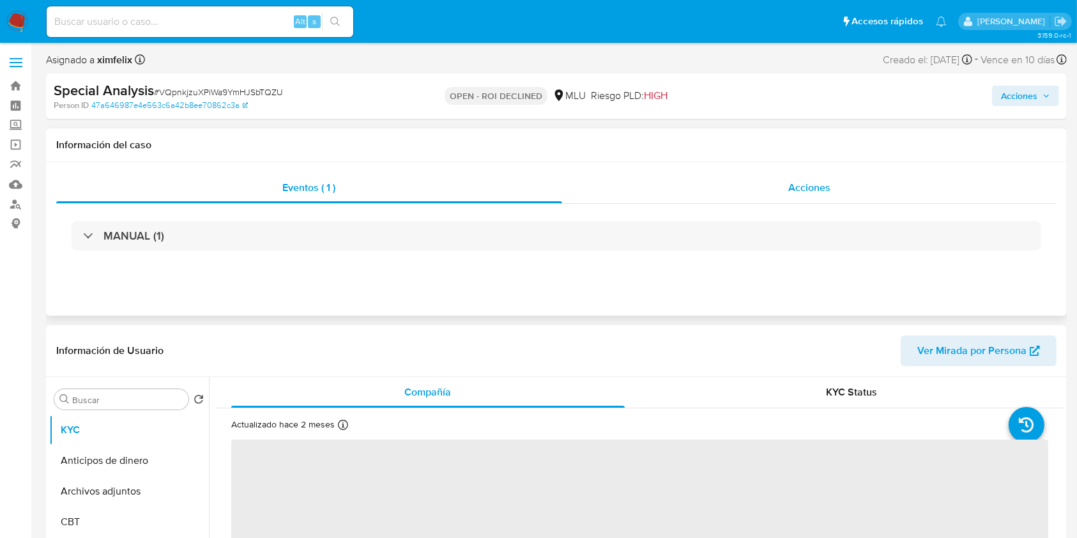
click at [752, 181] on div "Acciones" at bounding box center [809, 188] width 495 height 31
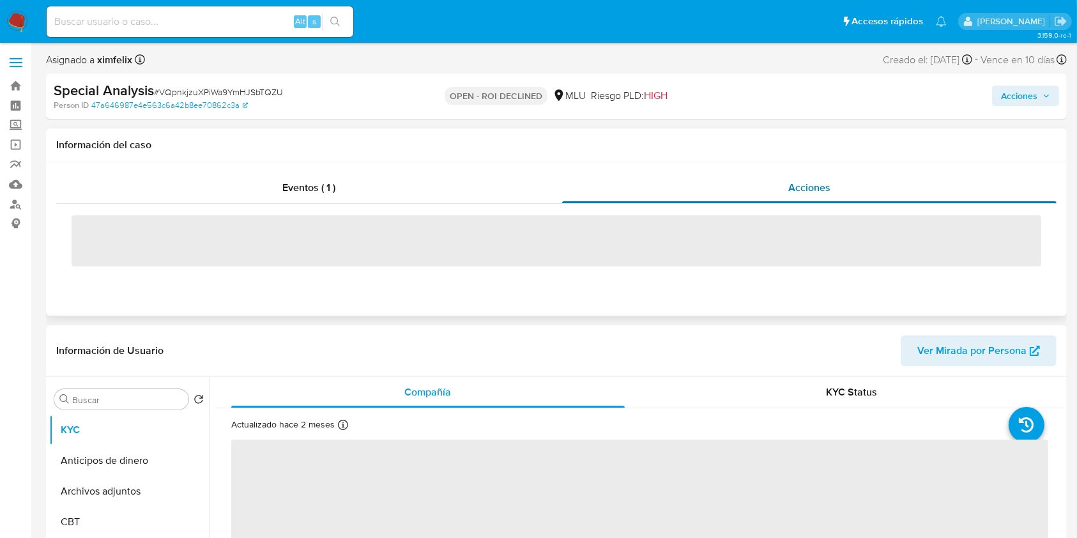
select select "10"
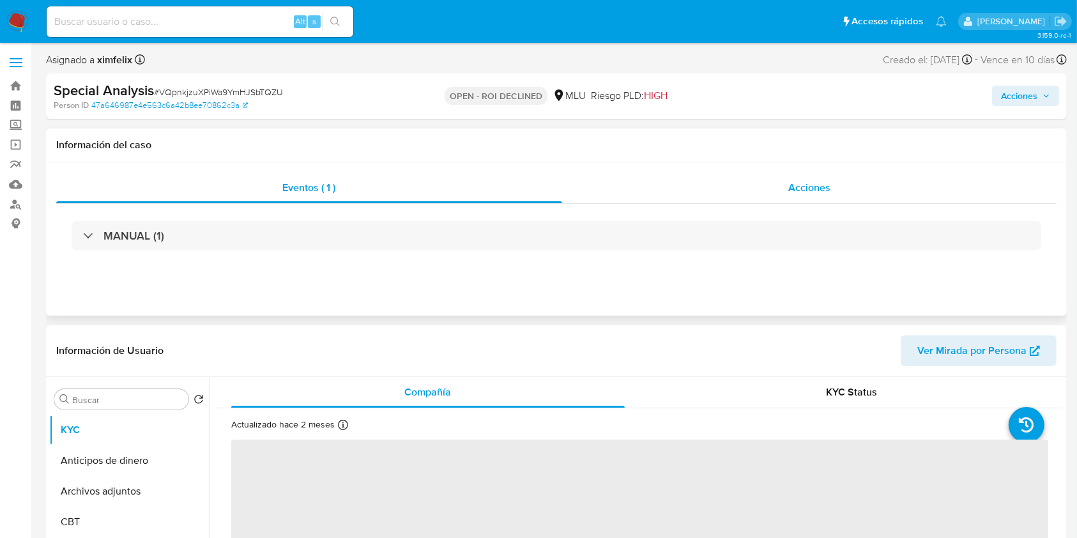
select select "10"
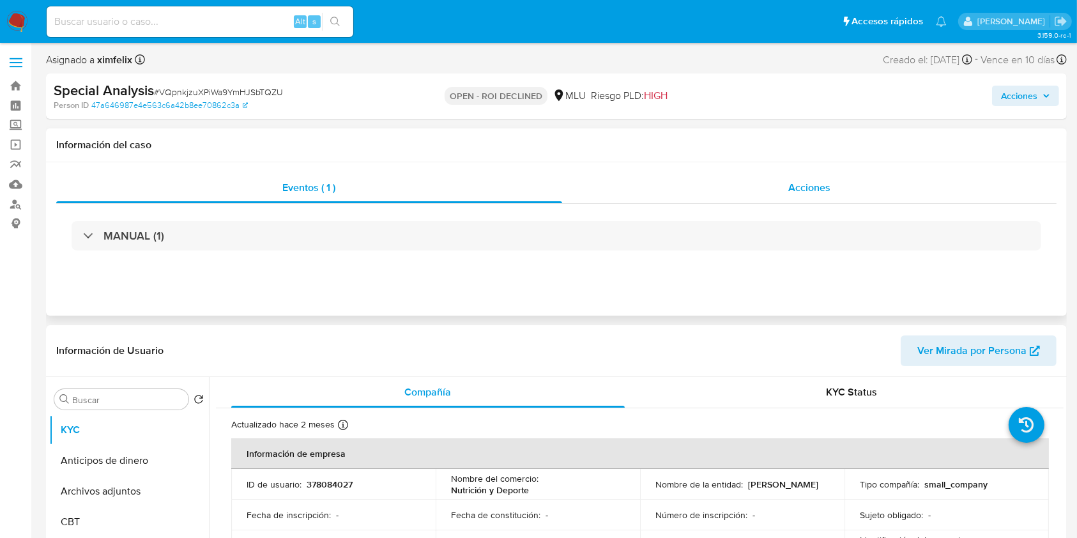
click at [734, 197] on div "Acciones" at bounding box center [809, 188] width 495 height 31
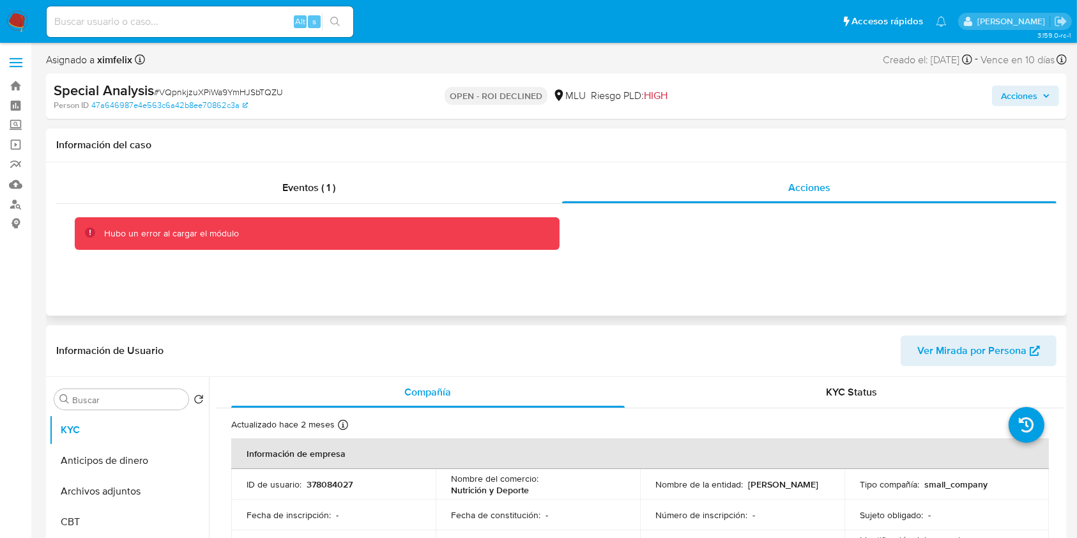
click at [282, 259] on div "Eventos ( 1 ) Acciones Hubo un error al cargar el módulo" at bounding box center [556, 238] width 1021 height 153
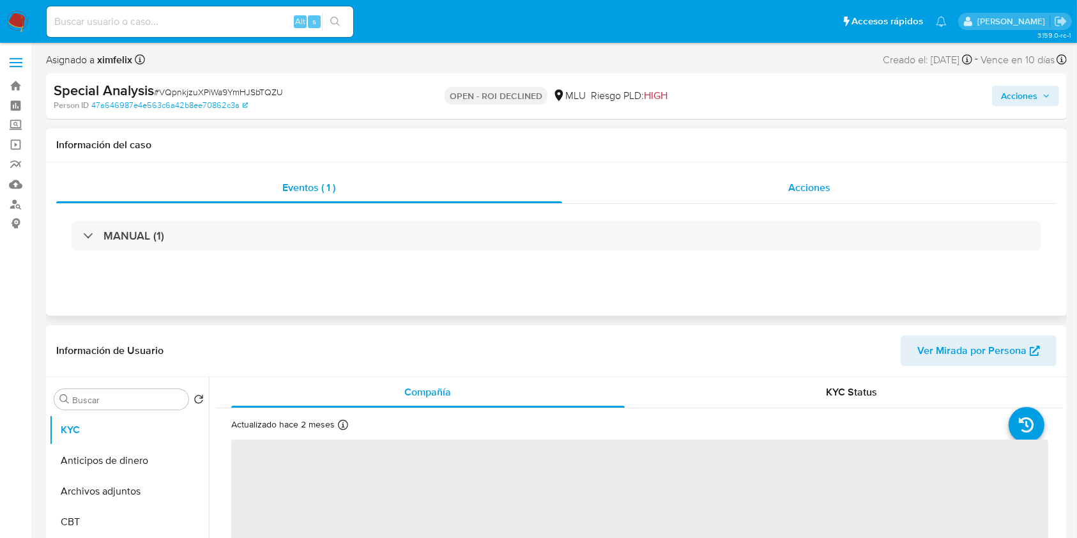
select select "10"
click at [713, 184] on div "Acciones" at bounding box center [809, 188] width 495 height 31
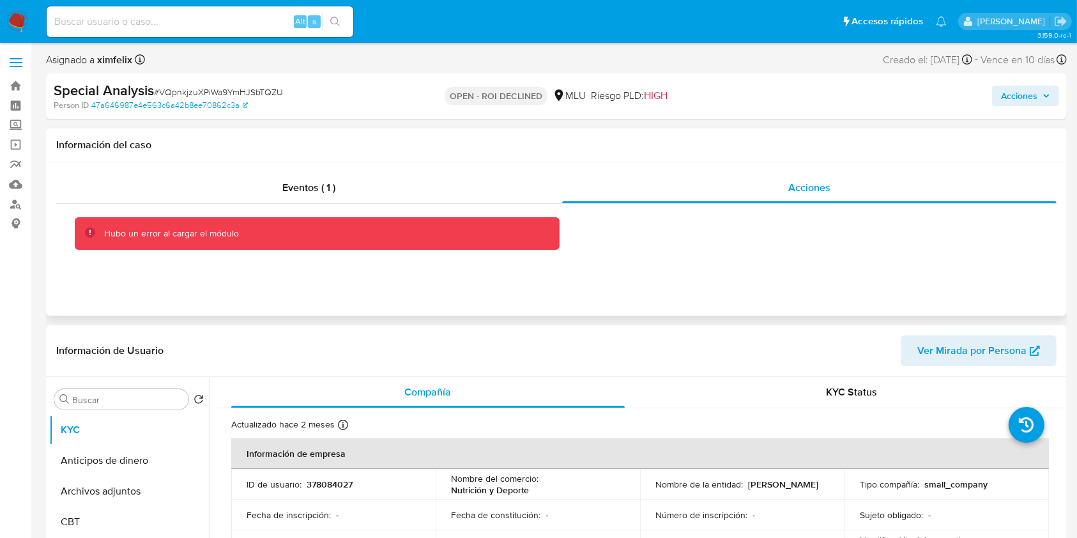
click at [222, 243] on div "Hubo un error al cargar el módulo" at bounding box center [317, 233] width 485 height 33
click at [166, 219] on div "Hubo un error al cargar el módulo" at bounding box center [317, 233] width 485 height 33
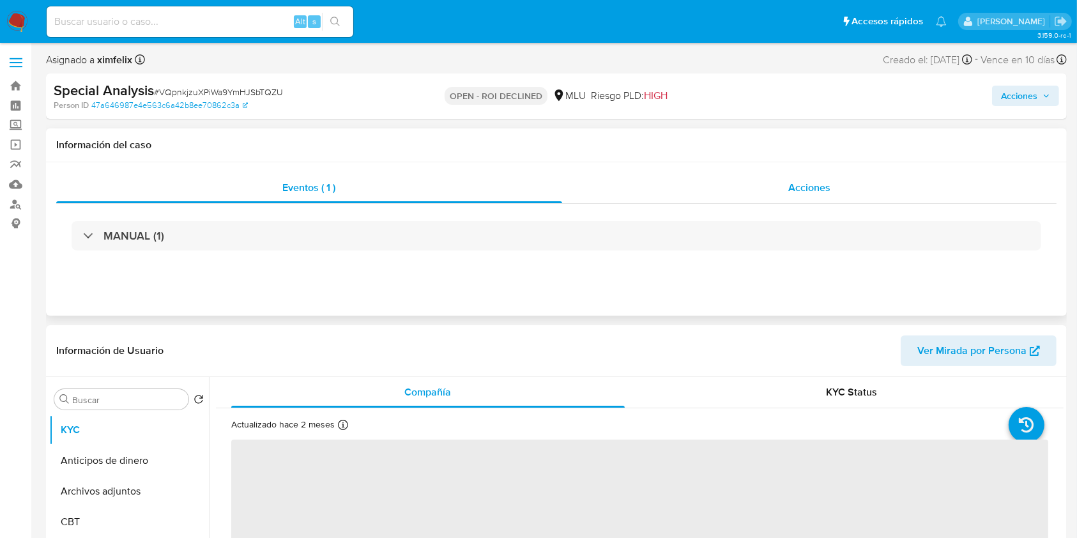
select select "10"
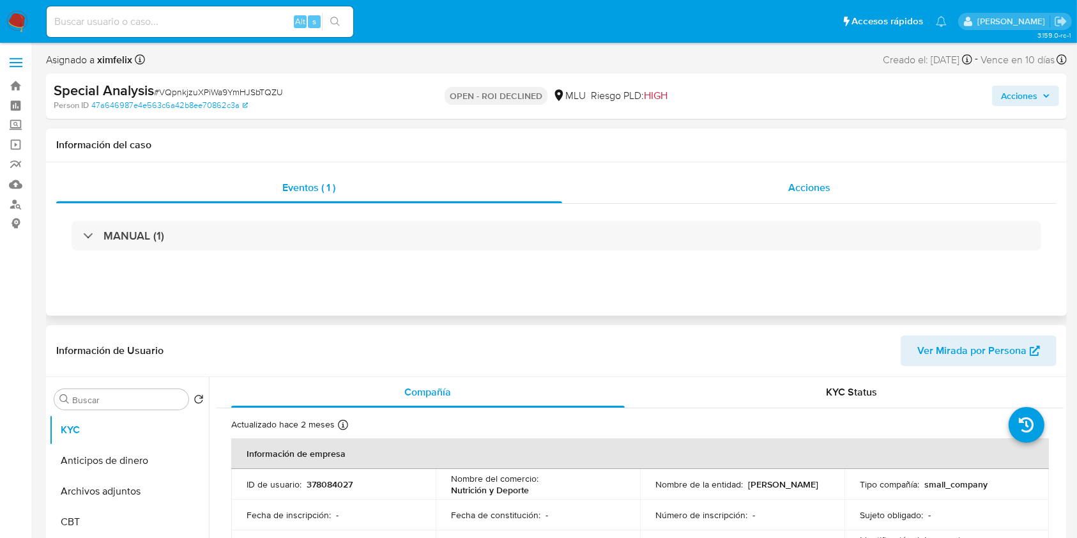
click at [847, 201] on div "Acciones" at bounding box center [809, 188] width 495 height 31
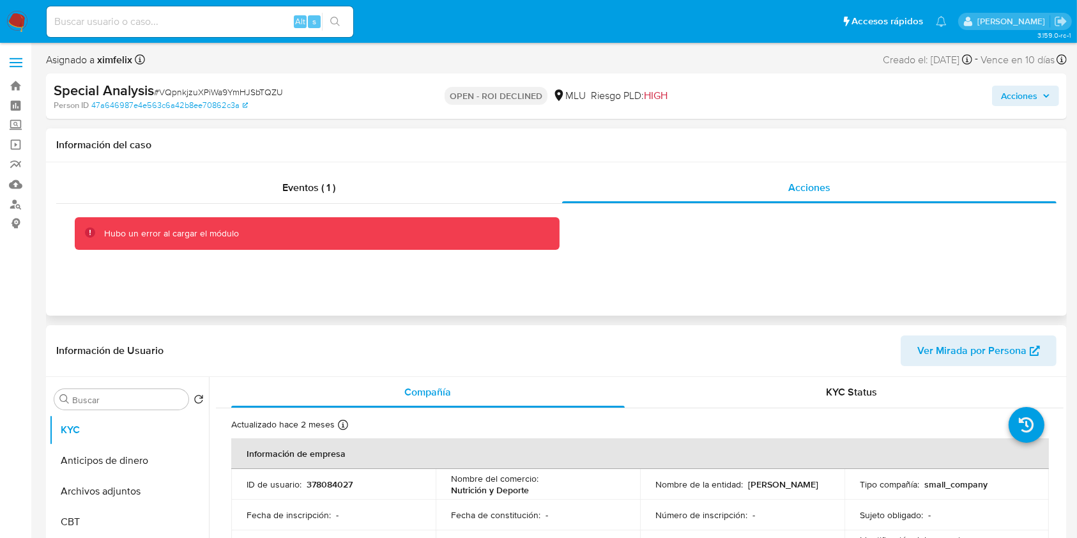
click at [318, 243] on div "Hubo un error al cargar el módulo" at bounding box center [317, 233] width 485 height 33
click at [93, 236] on div "Hubo un error al cargar el módulo" at bounding box center [317, 233] width 485 height 33
click at [88, 233] on icon at bounding box center [90, 232] width 10 height 10
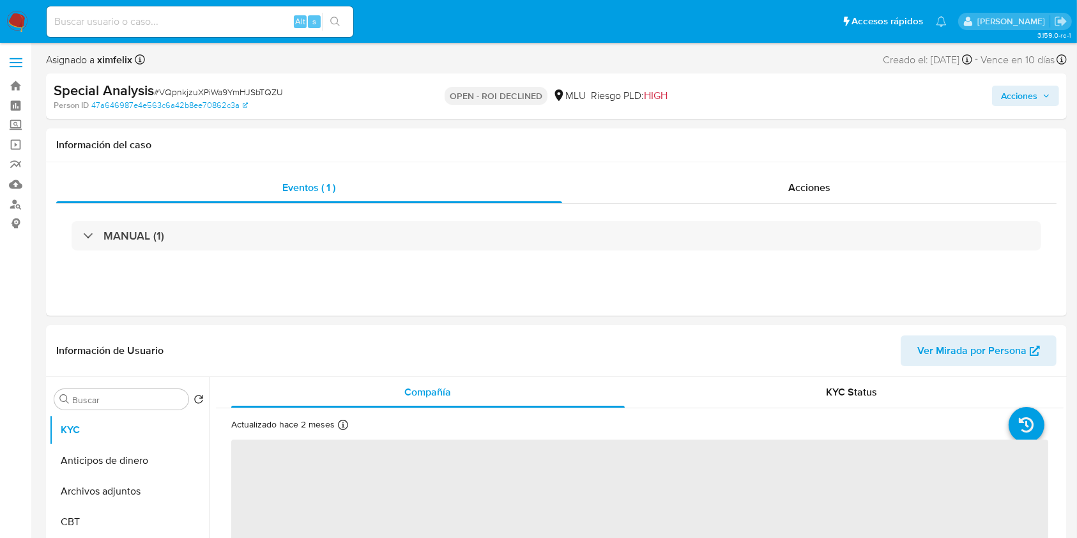
click at [401, 233] on div "MANUAL (1)" at bounding box center [557, 235] width 970 height 29
select select "10"
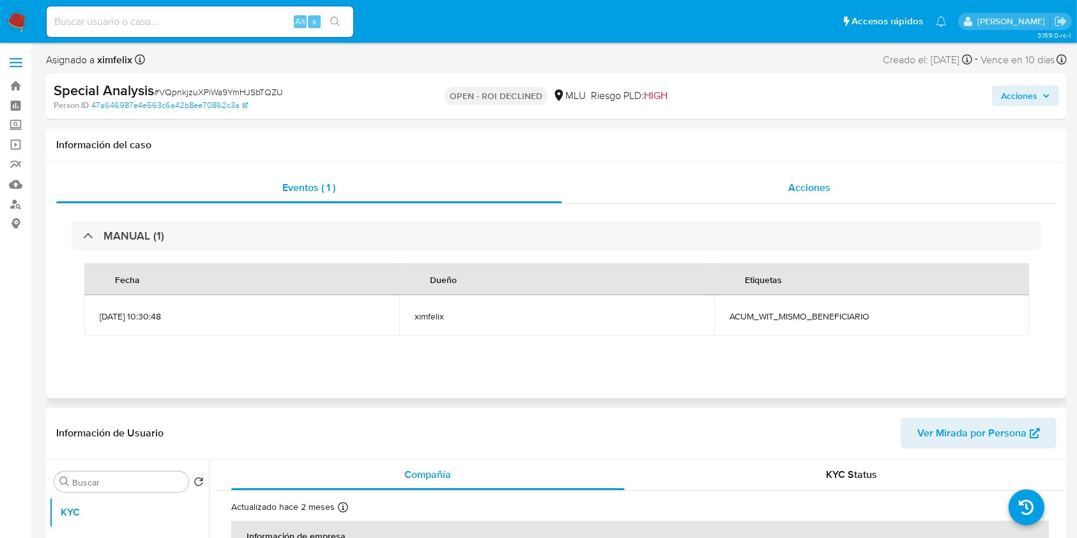
click at [771, 189] on div "Acciones" at bounding box center [809, 188] width 495 height 31
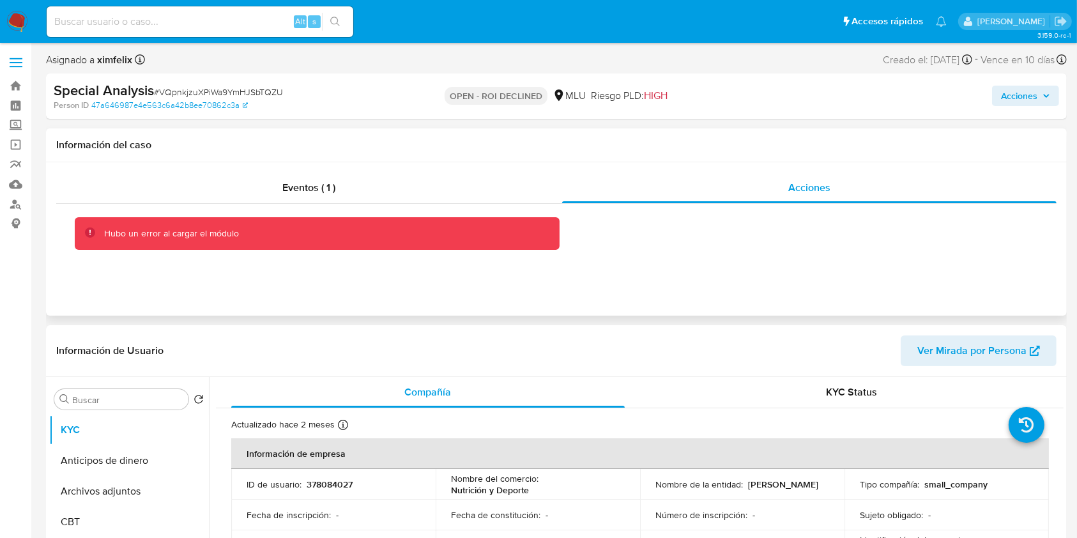
click at [302, 242] on div "Hubo un error al cargar el módulo" at bounding box center [317, 233] width 485 height 33
click at [279, 229] on div "Hubo un error al cargar el módulo" at bounding box center [326, 233] width 445 height 12
click at [287, 224] on div "Hubo un error al cargar el módulo" at bounding box center [317, 233] width 485 height 33
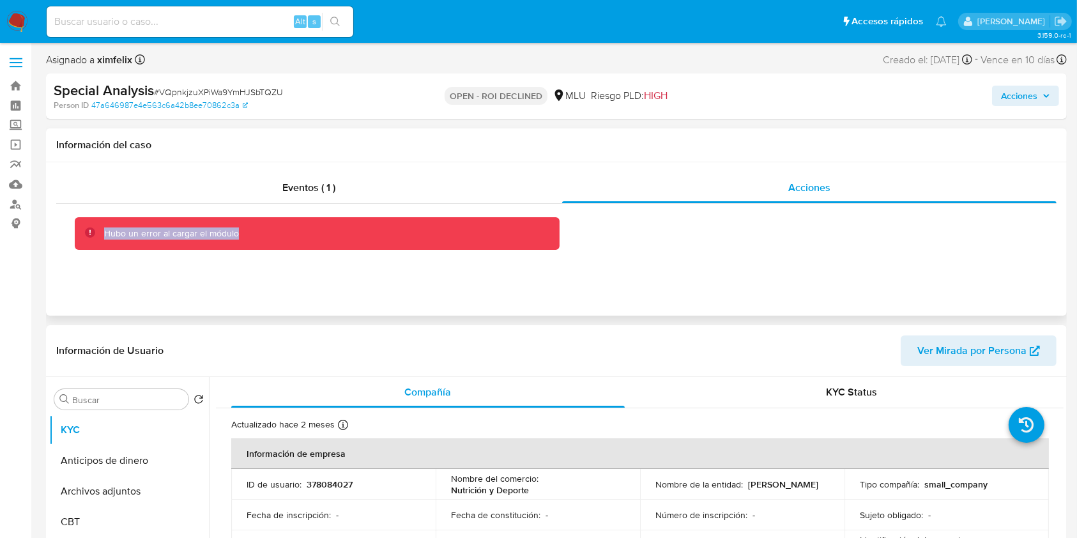
click at [287, 224] on div "Hubo un error al cargar el módulo" at bounding box center [317, 233] width 485 height 33
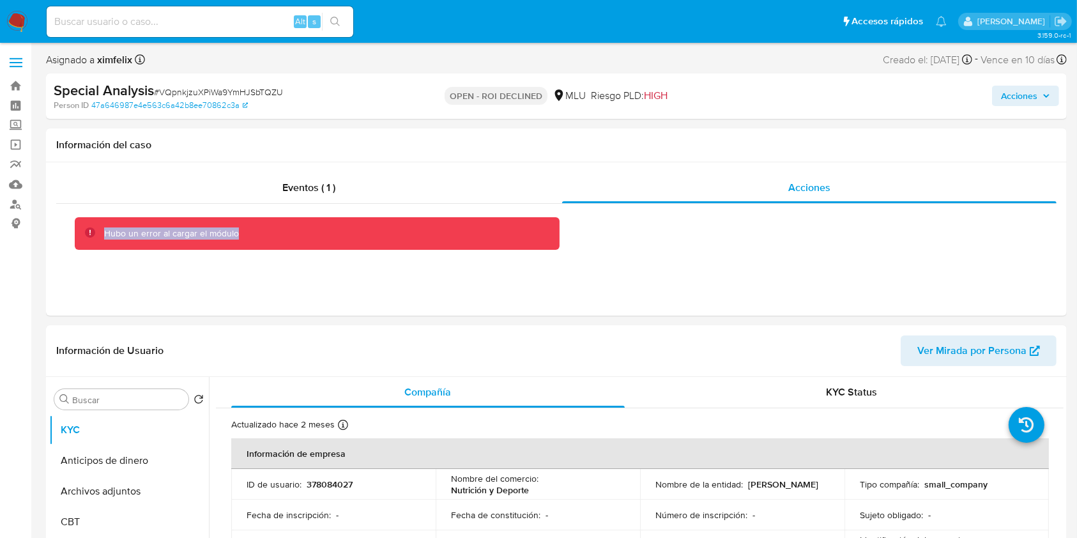
click at [15, 19] on img at bounding box center [17, 22] width 22 height 22
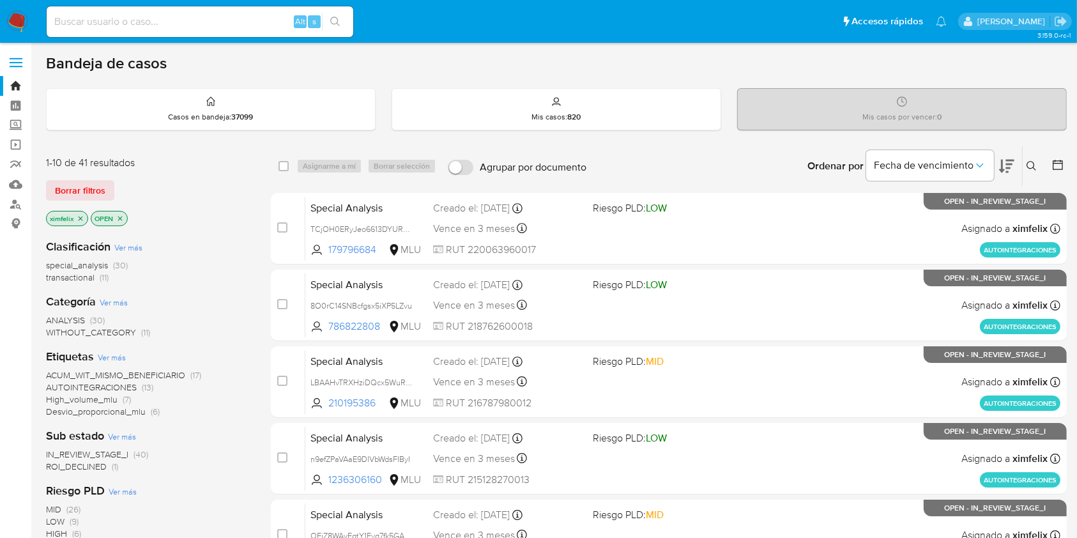
click at [105, 468] on span "ROI_DECLINED" at bounding box center [76, 466] width 61 height 13
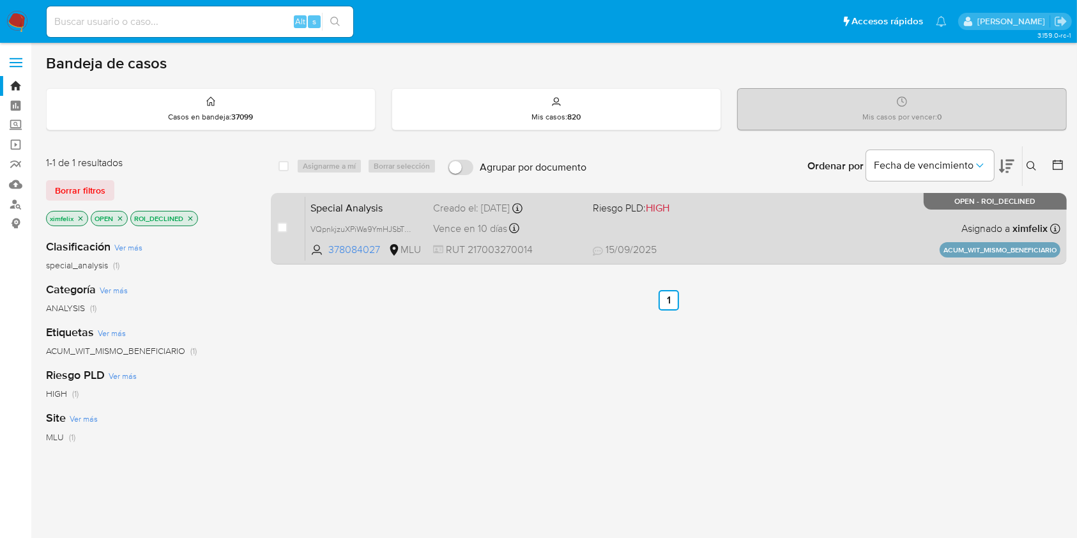
click at [759, 223] on div "Special Analysis VQpnkjzuXPiWa9YmHJSbTQZU 378084027 MLU Riesgo PLD: HIGH Creado…" at bounding box center [682, 228] width 755 height 65
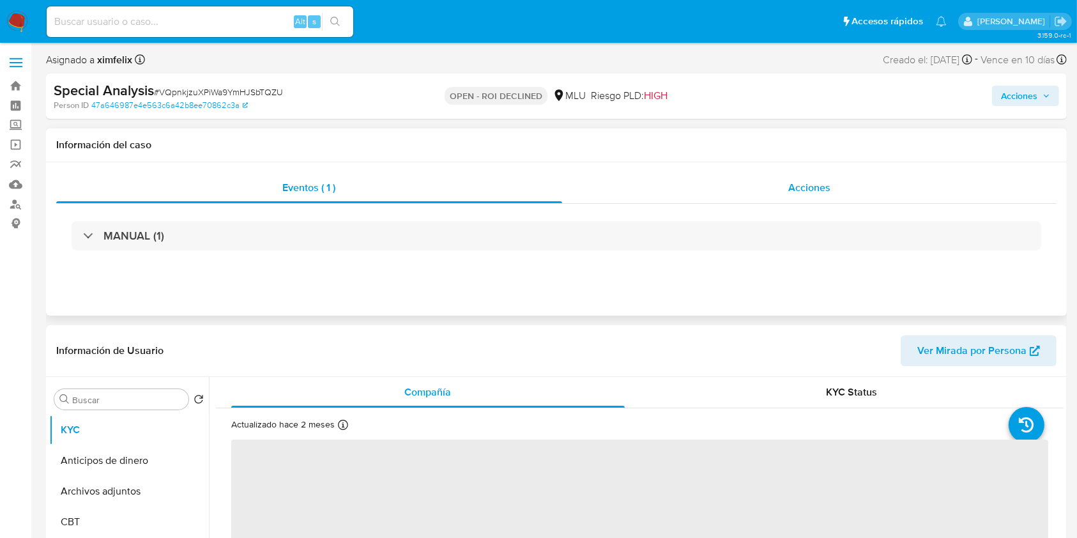
select select "10"
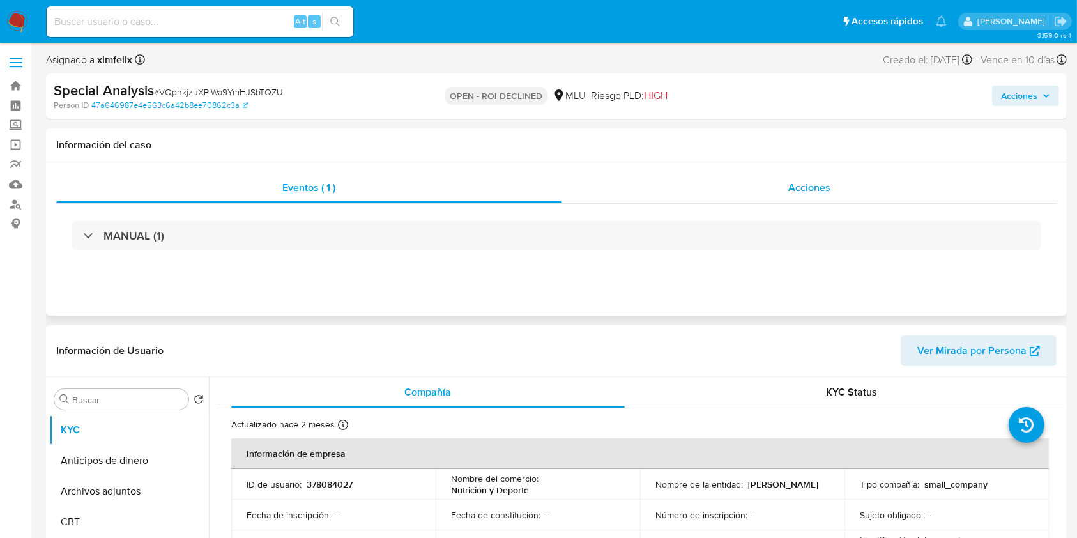
click at [850, 184] on div "Acciones" at bounding box center [809, 188] width 495 height 31
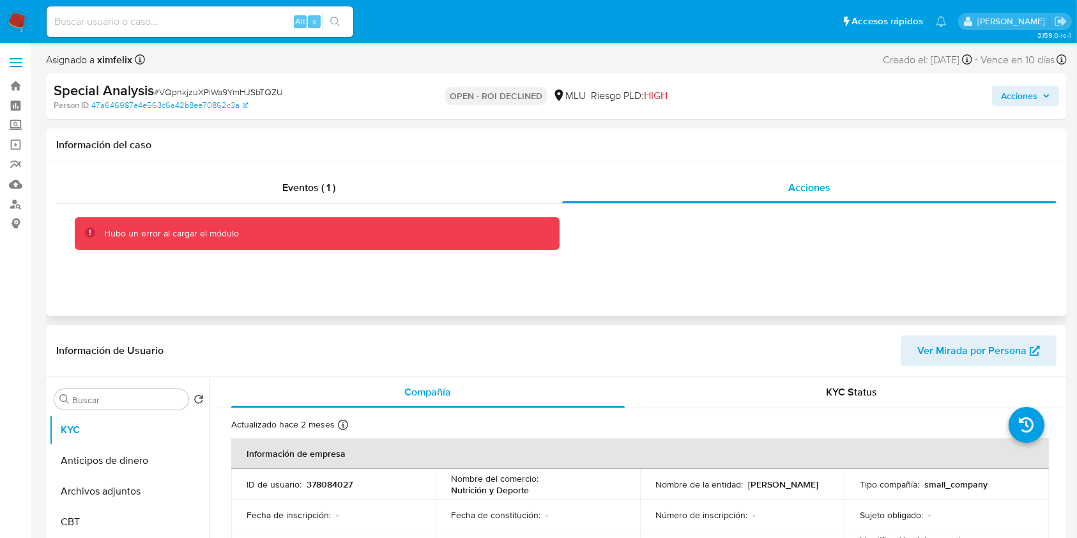
click at [157, 239] on div "Hubo un error al cargar el módulo" at bounding box center [317, 233] width 485 height 33
click at [89, 231] on icon at bounding box center [89, 231] width 1 height 3
click at [249, 245] on div "Hubo un error al cargar el módulo" at bounding box center [317, 233] width 485 height 33
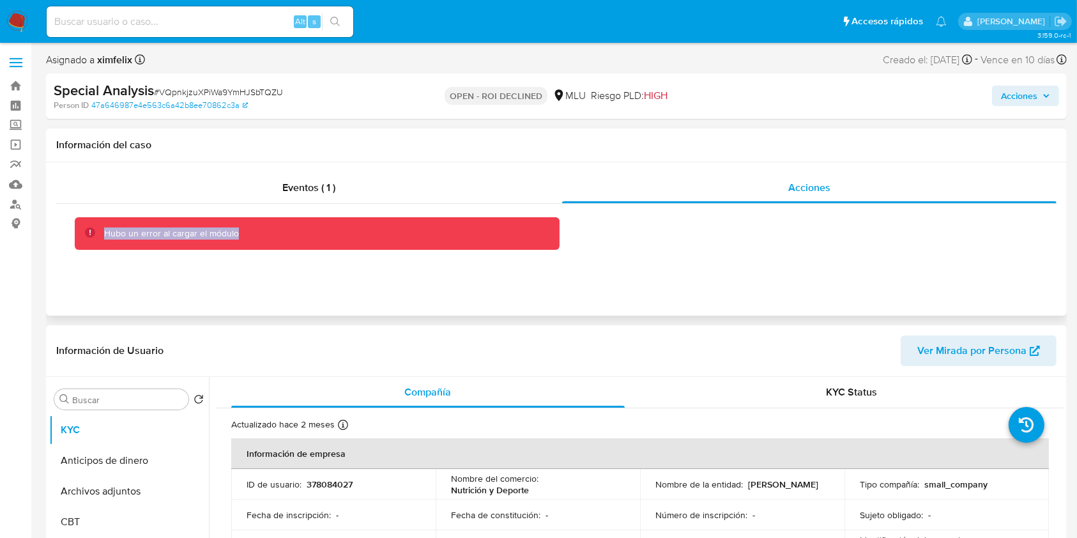
click at [249, 245] on div "Hubo un error al cargar el módulo" at bounding box center [317, 233] width 485 height 33
drag, startPoint x: 249, startPoint y: 245, endPoint x: 311, endPoint y: 174, distance: 94.7
click at [311, 174] on div "Eventos ( 1 ) Acciones Hubo un error al cargar el módulo" at bounding box center [556, 199] width 1001 height 52
click at [311, 174] on div "Eventos ( 1 )" at bounding box center [309, 188] width 506 height 31
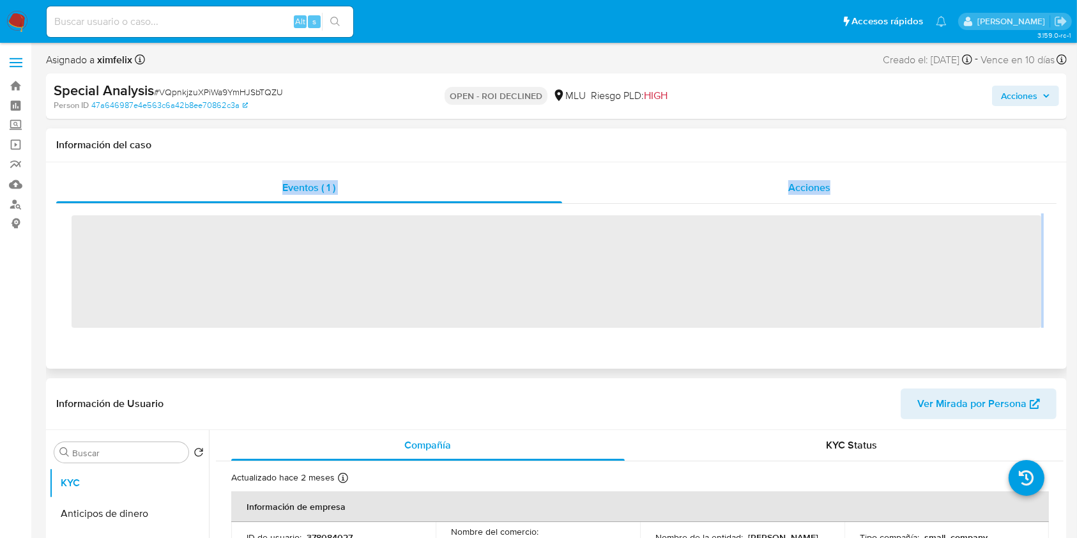
click at [670, 197] on div "Acciones" at bounding box center [809, 188] width 495 height 31
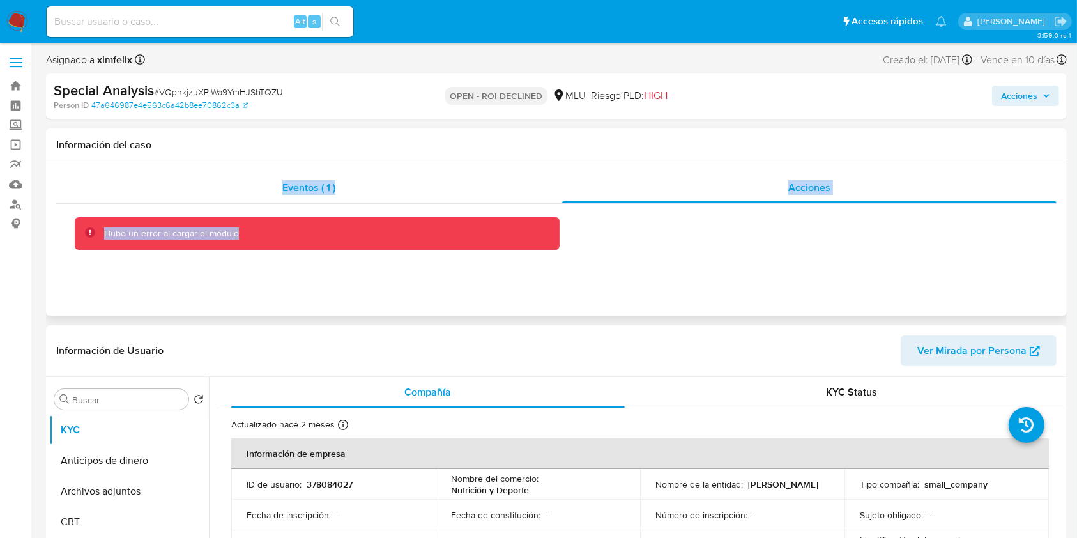
click at [451, 181] on div "Eventos ( 1 )" at bounding box center [309, 188] width 506 height 31
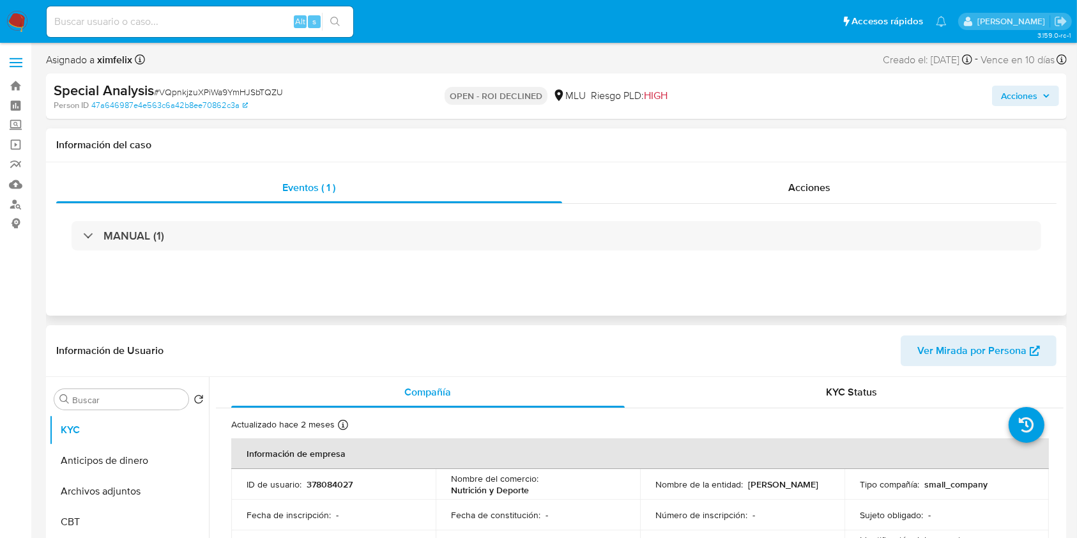
click at [772, 141] on h1 "Información del caso" at bounding box center [556, 145] width 1001 height 13
